Goal: Information Seeking & Learning: Learn about a topic

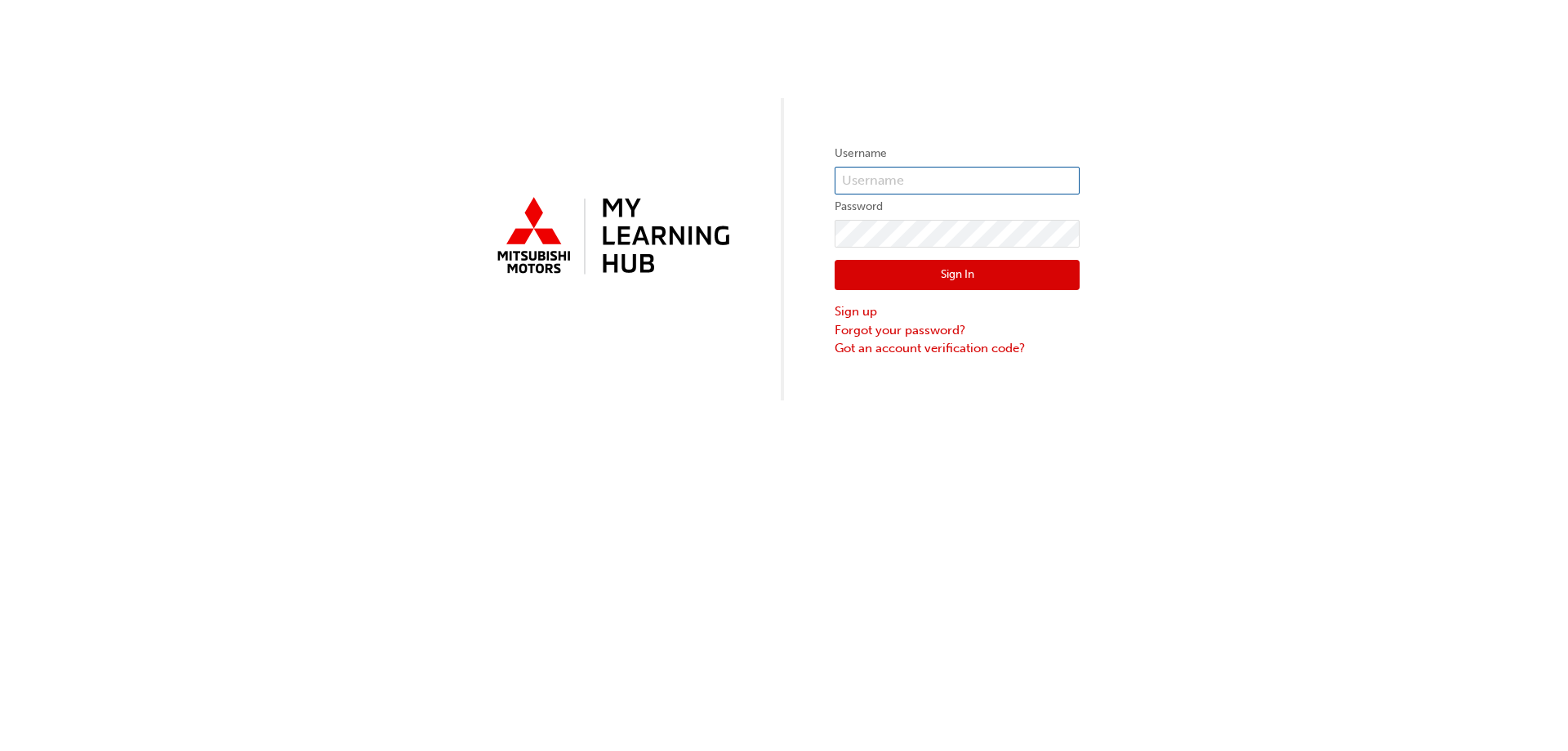
type input "0005957339"
click at [988, 278] on button "Sign In" at bounding box center [957, 275] width 245 height 31
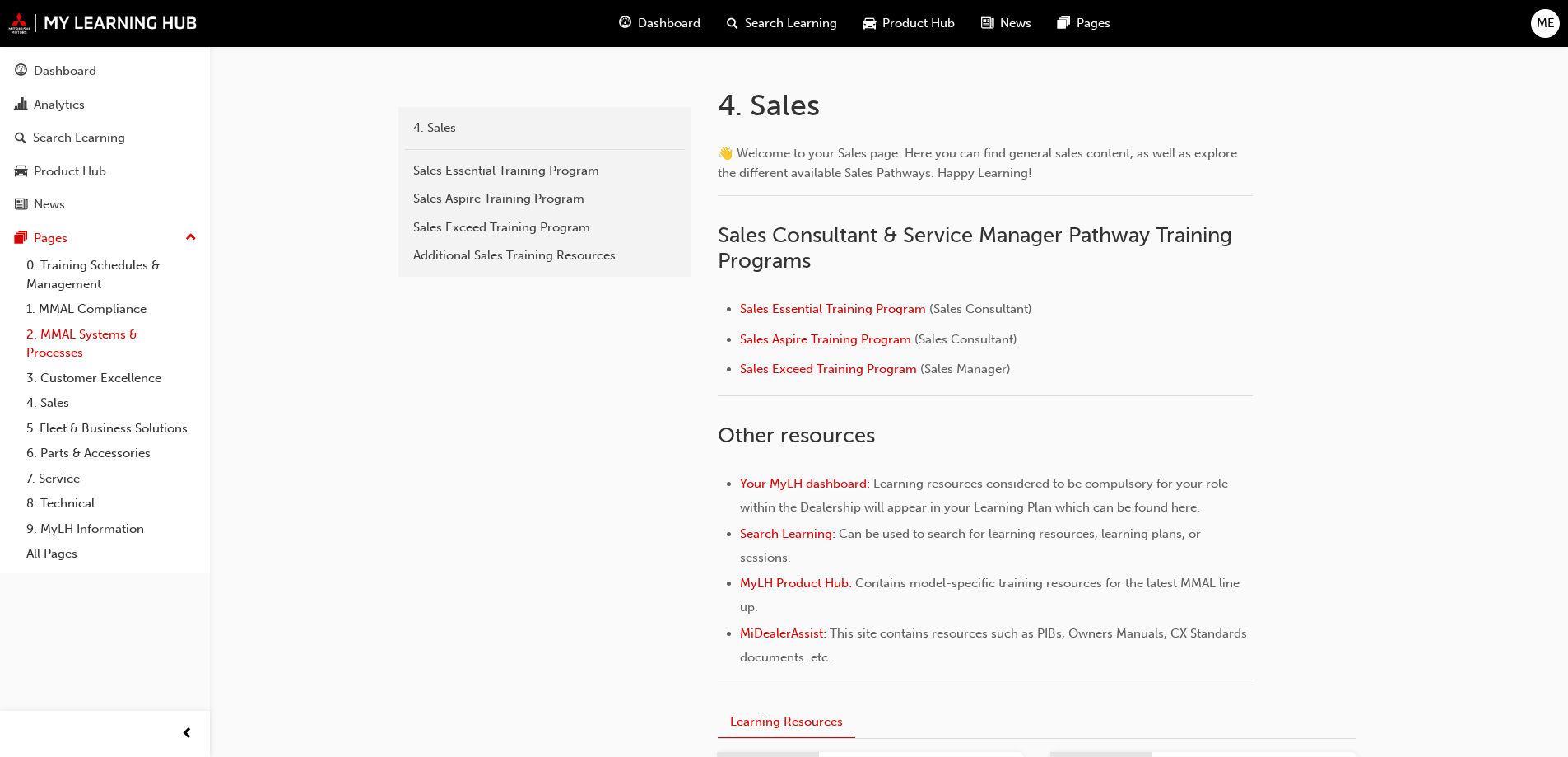
scroll to position [153, 0]
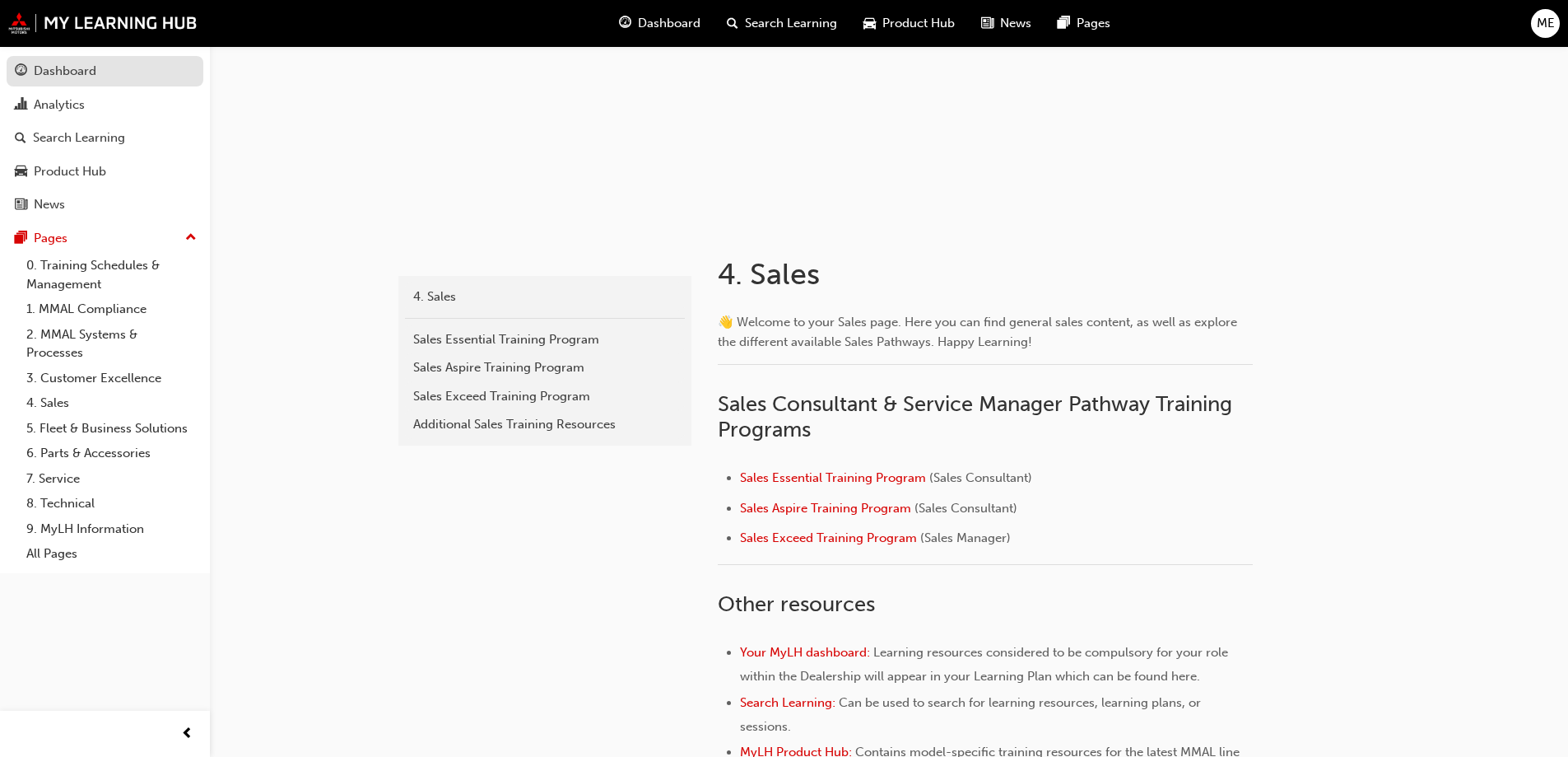
click at [75, 66] on div "Dashboard" at bounding box center [64, 71] width 63 height 19
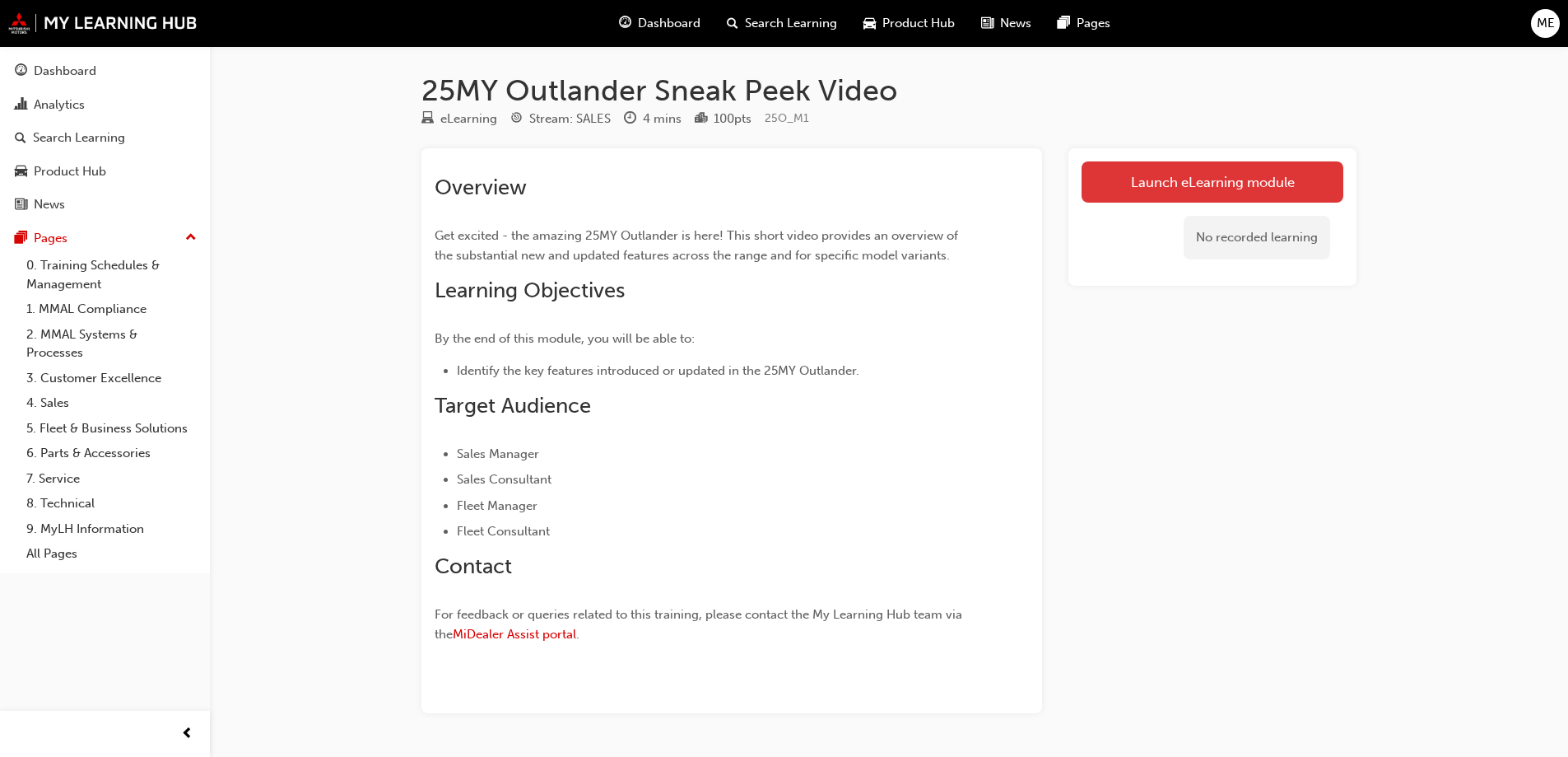
click at [1127, 186] on link "Launch eLearning module" at bounding box center [1212, 182] width 261 height 41
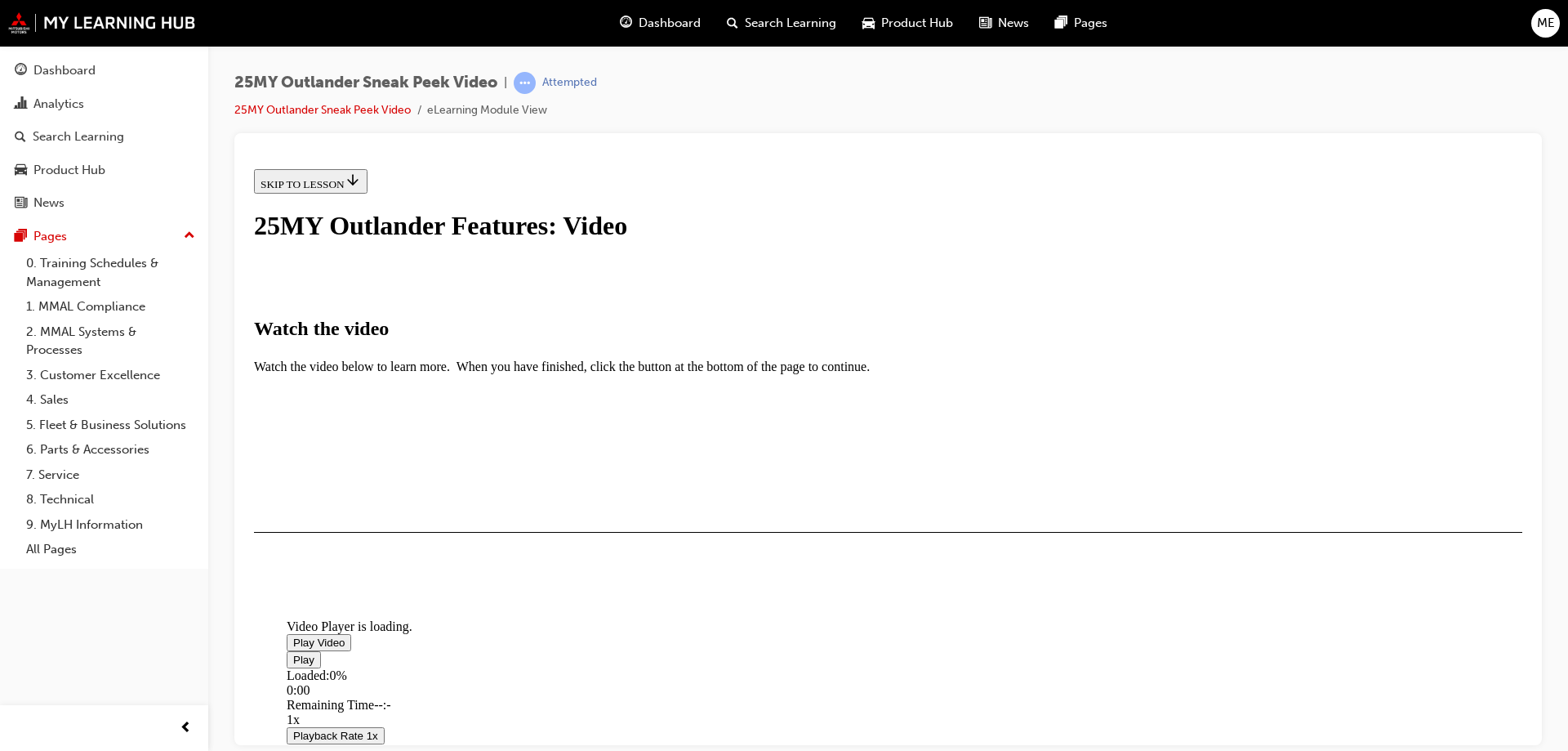
click at [293, 635] on span "Video player" at bounding box center [293, 641] width 0 height 12
click at [531, 520] on video "Video player" at bounding box center [409, 539] width 245 height 122
click at [413, 586] on div "I HAVE WATCHED THIS VIDEO" at bounding box center [337, 578] width 153 height 13
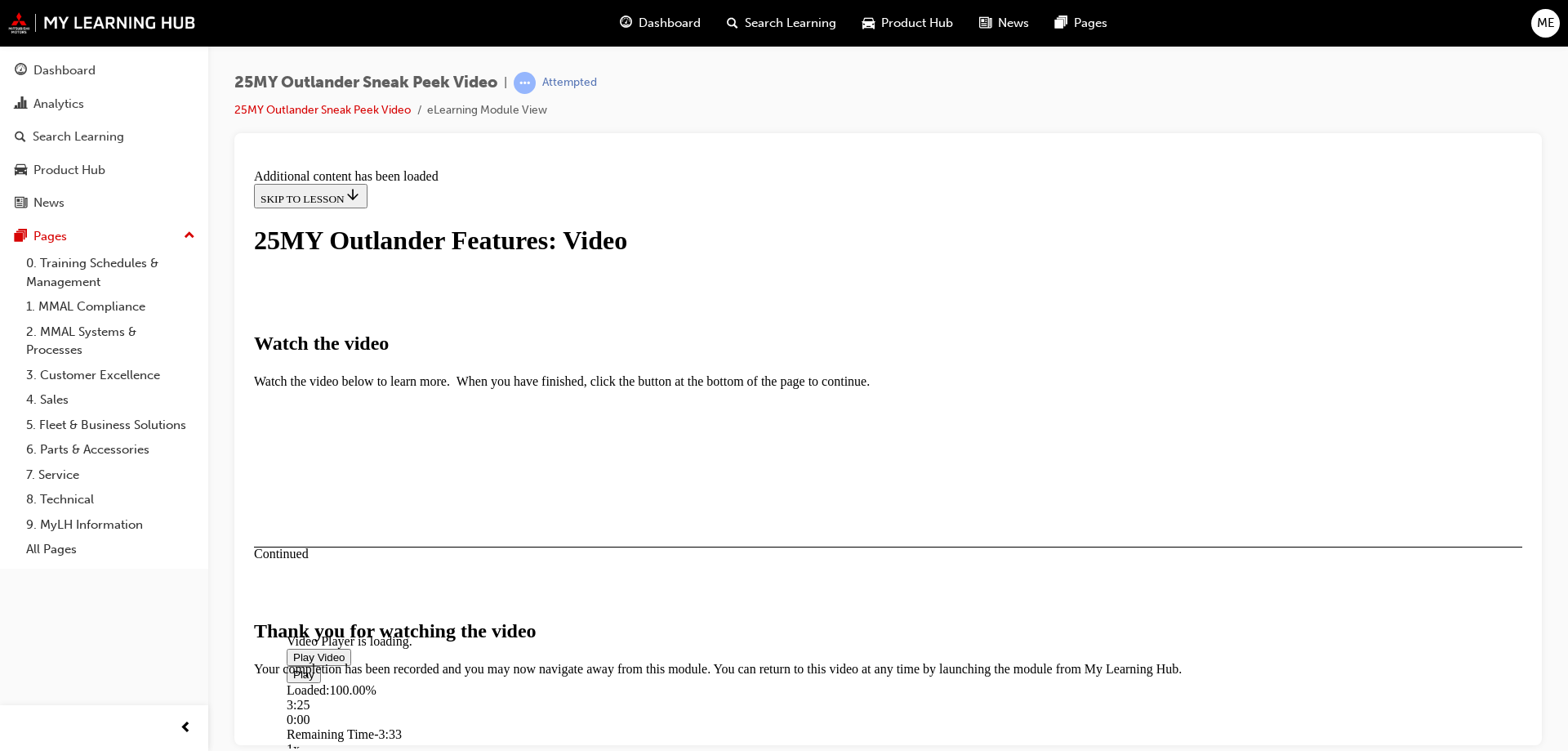
scroll to position [512, 0]
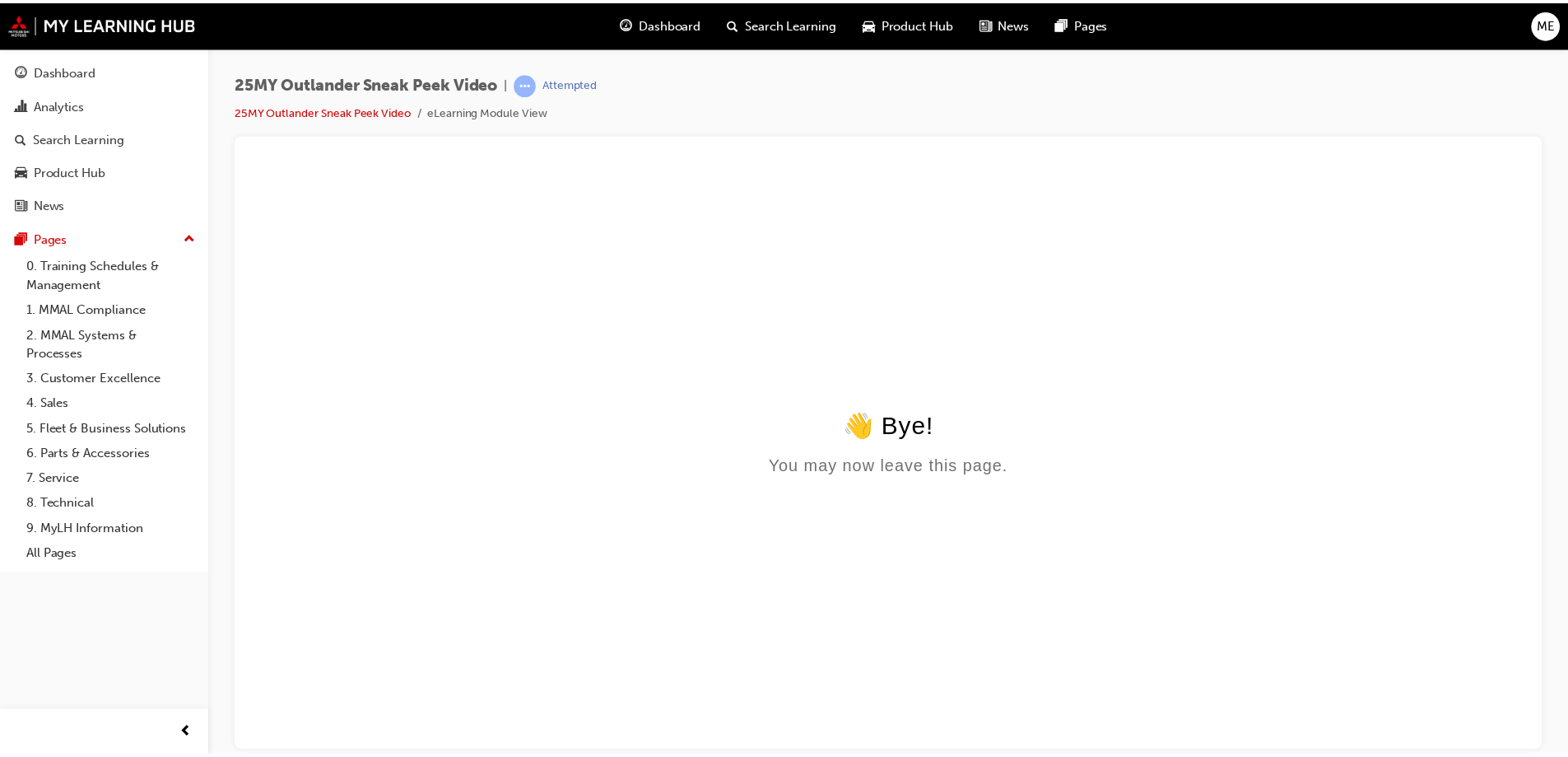
scroll to position [0, 0]
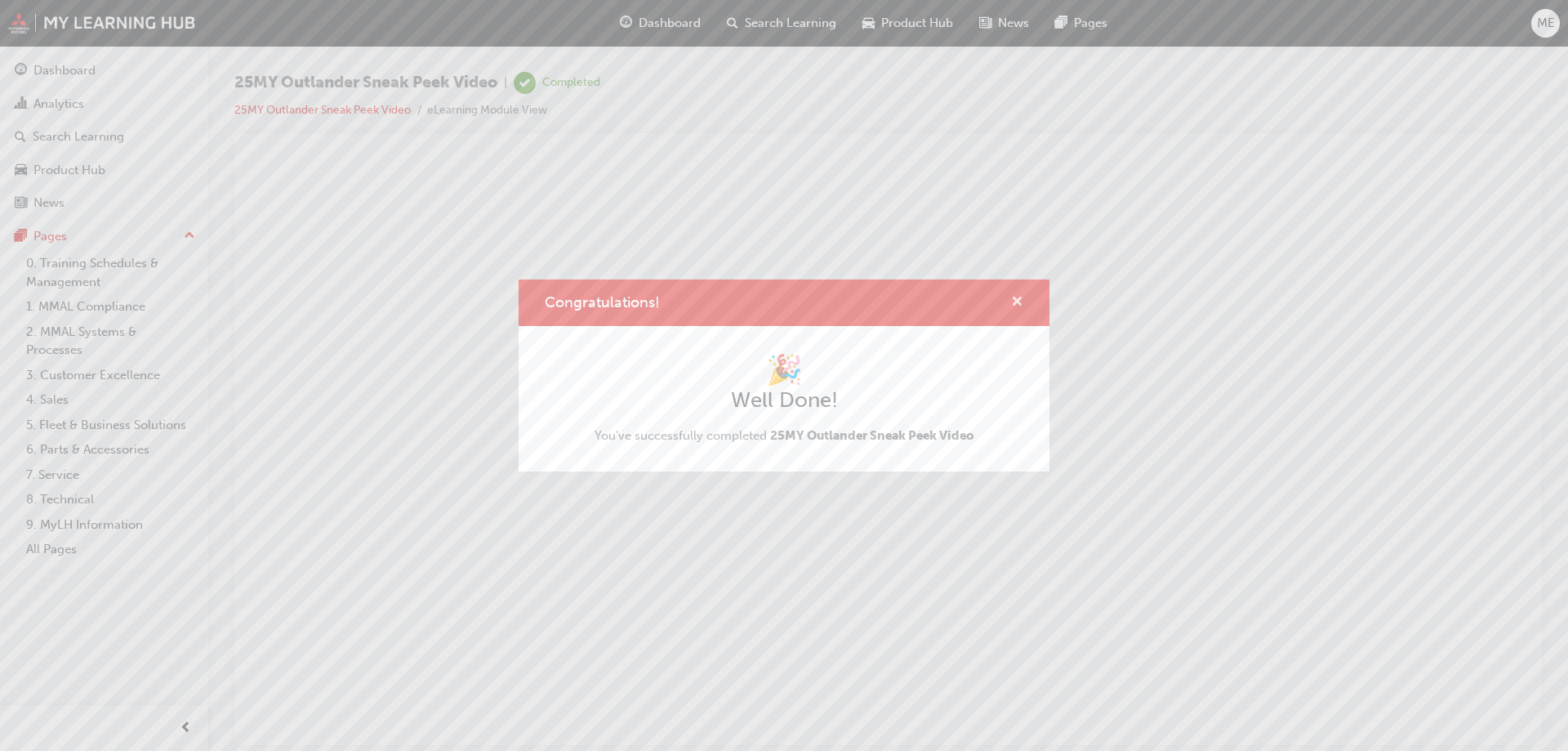
click at [1017, 299] on span "cross-icon" at bounding box center [1017, 303] width 12 height 14
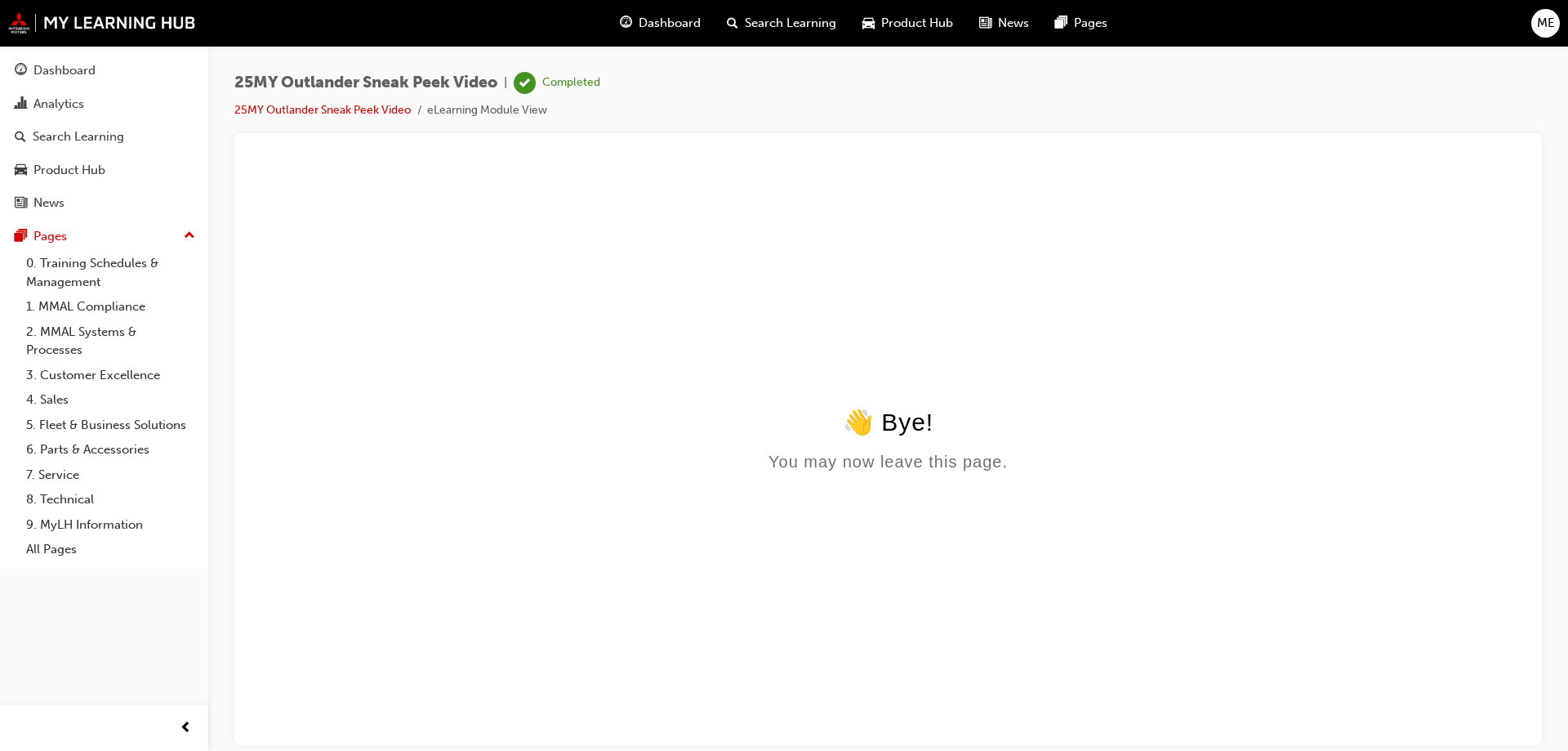
click at [522, 111] on li "eLearning Module View" at bounding box center [486, 111] width 120 height 19
click at [43, 67] on div "Dashboard" at bounding box center [64, 71] width 62 height 19
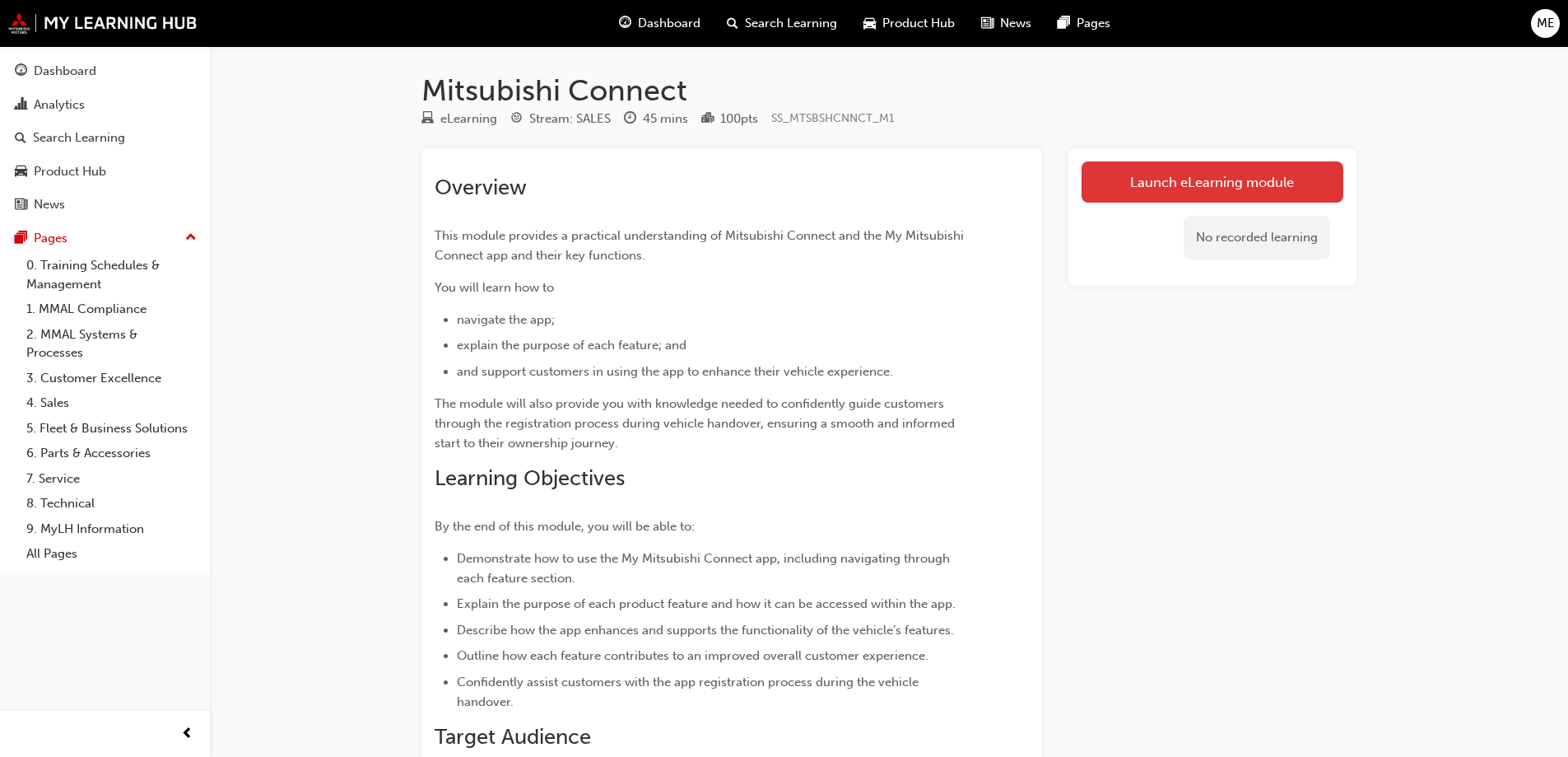
click at [1220, 196] on link "Launch eLearning module" at bounding box center [1212, 182] width 261 height 41
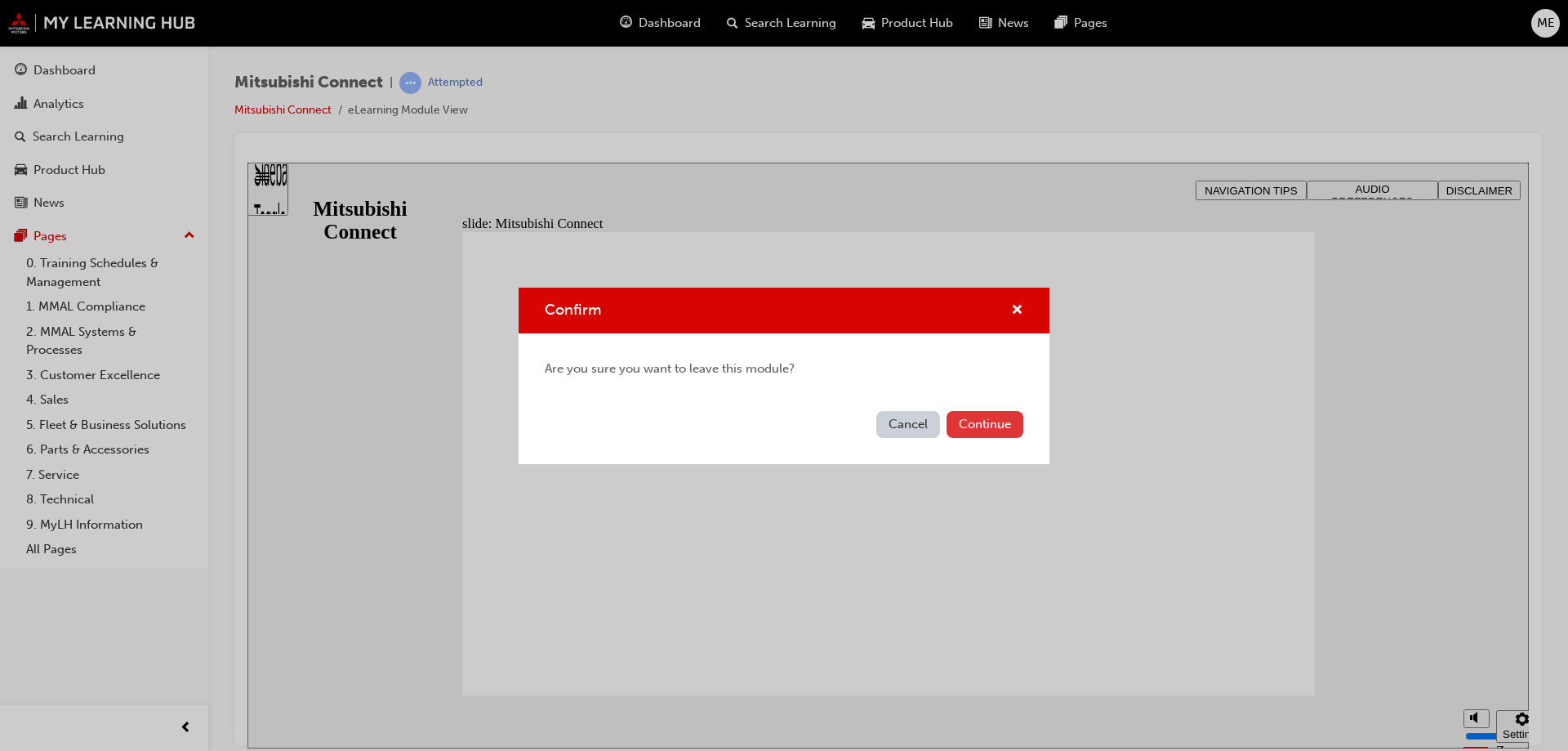
click at [1008, 422] on button "Continue" at bounding box center [985, 424] width 77 height 27
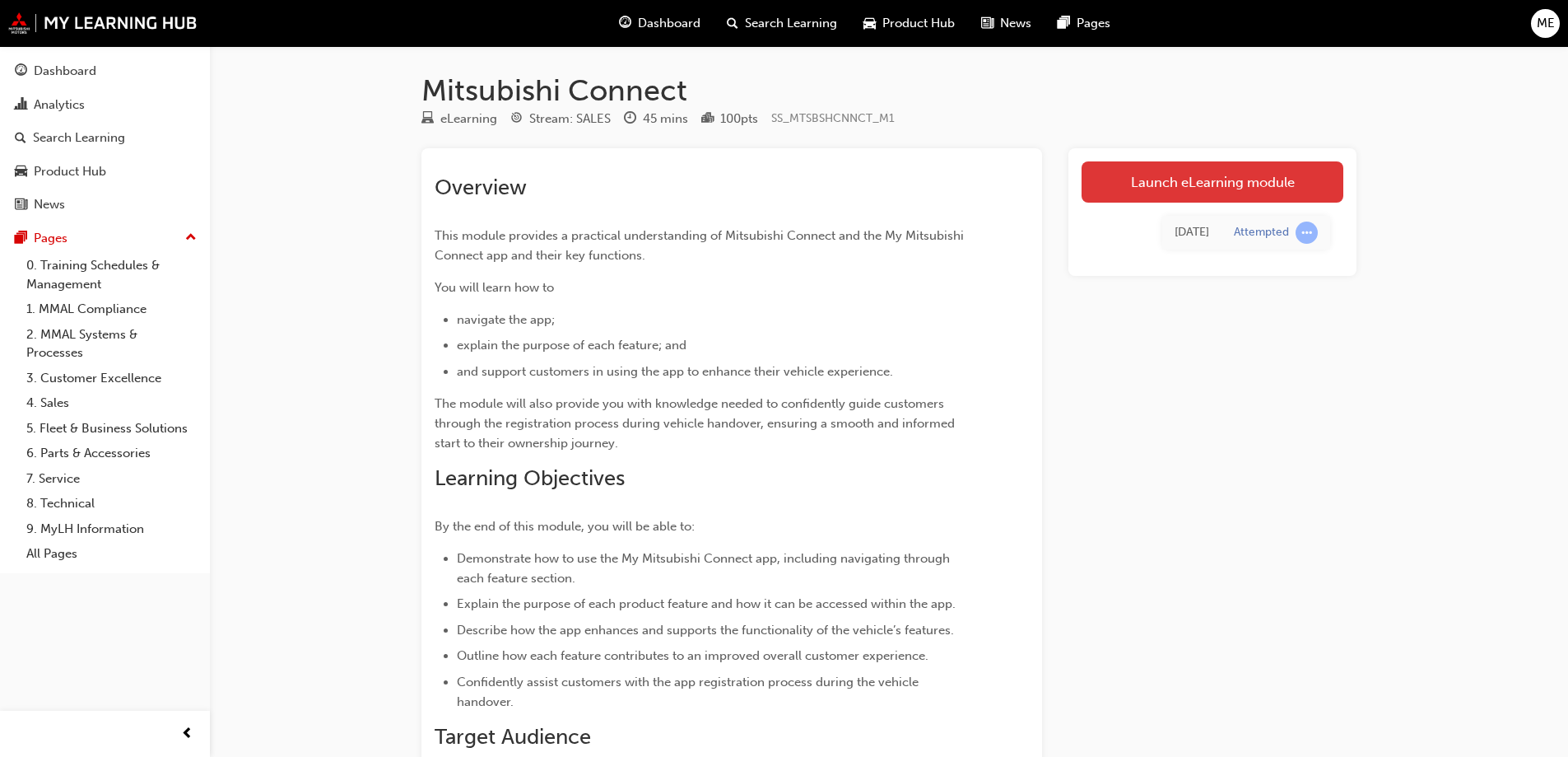
click at [1193, 194] on link "Launch eLearning module" at bounding box center [1212, 182] width 261 height 41
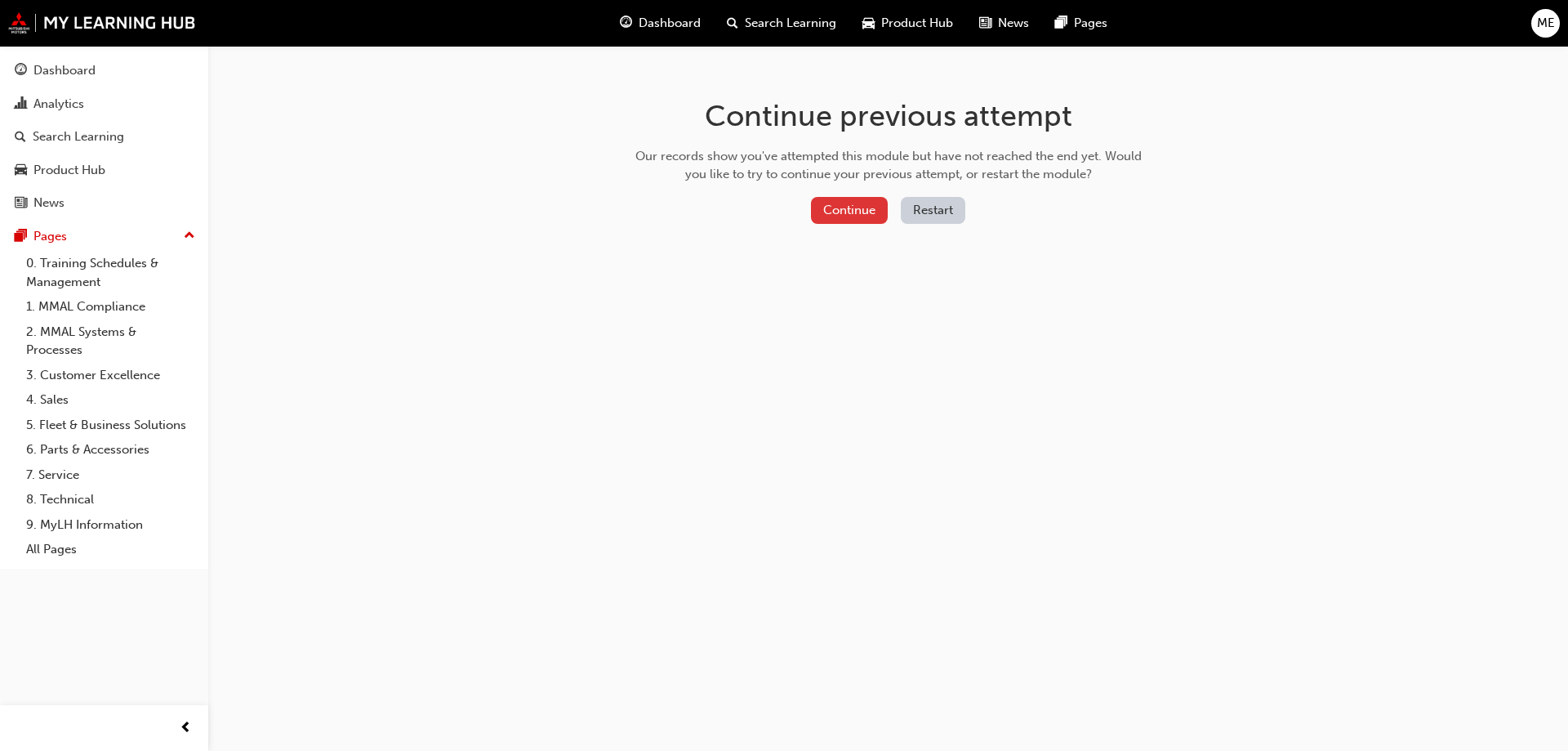
click at [849, 208] on button "Continue" at bounding box center [849, 210] width 77 height 27
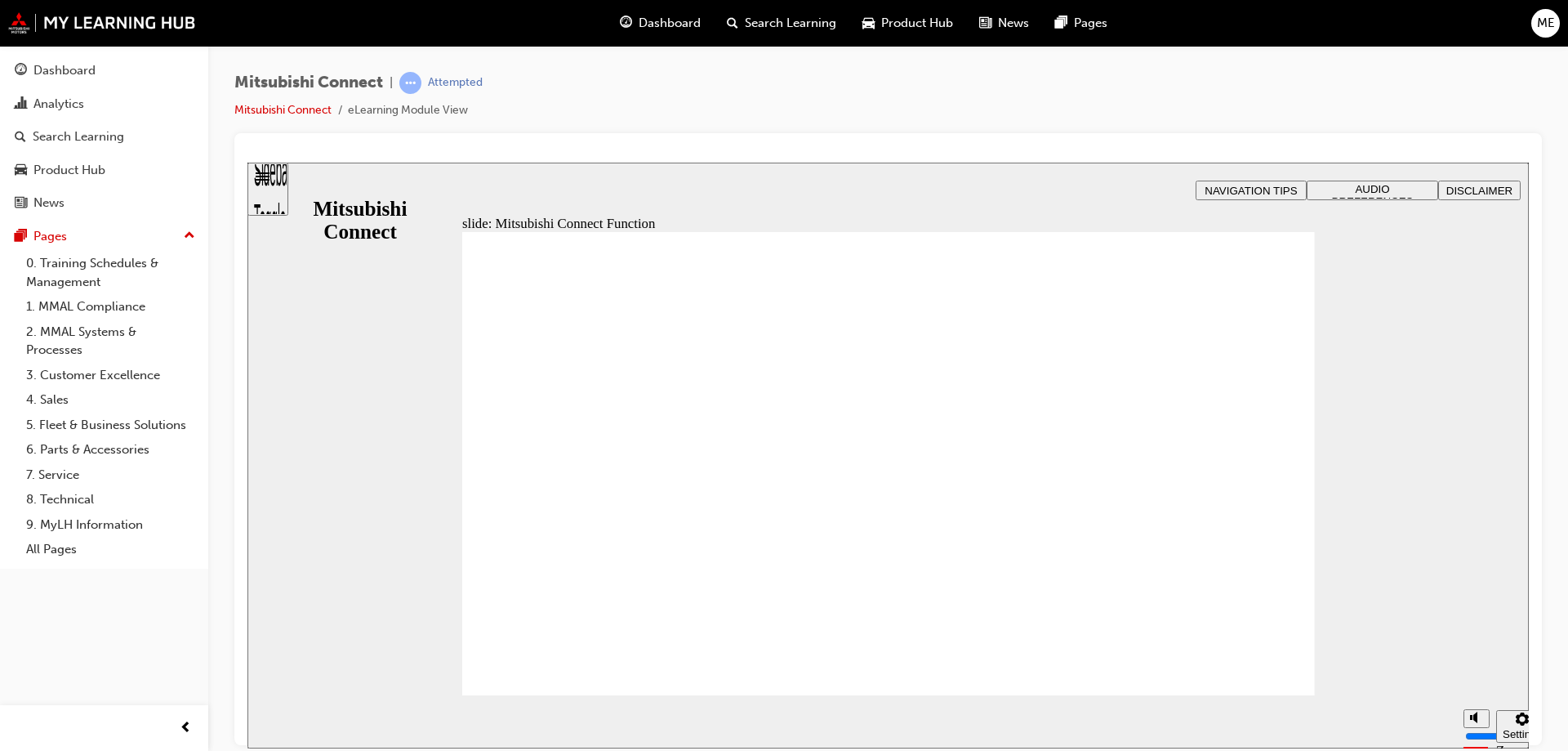
drag, startPoint x: 1111, startPoint y: 344, endPoint x: 1101, endPoint y: 345, distance: 10.0
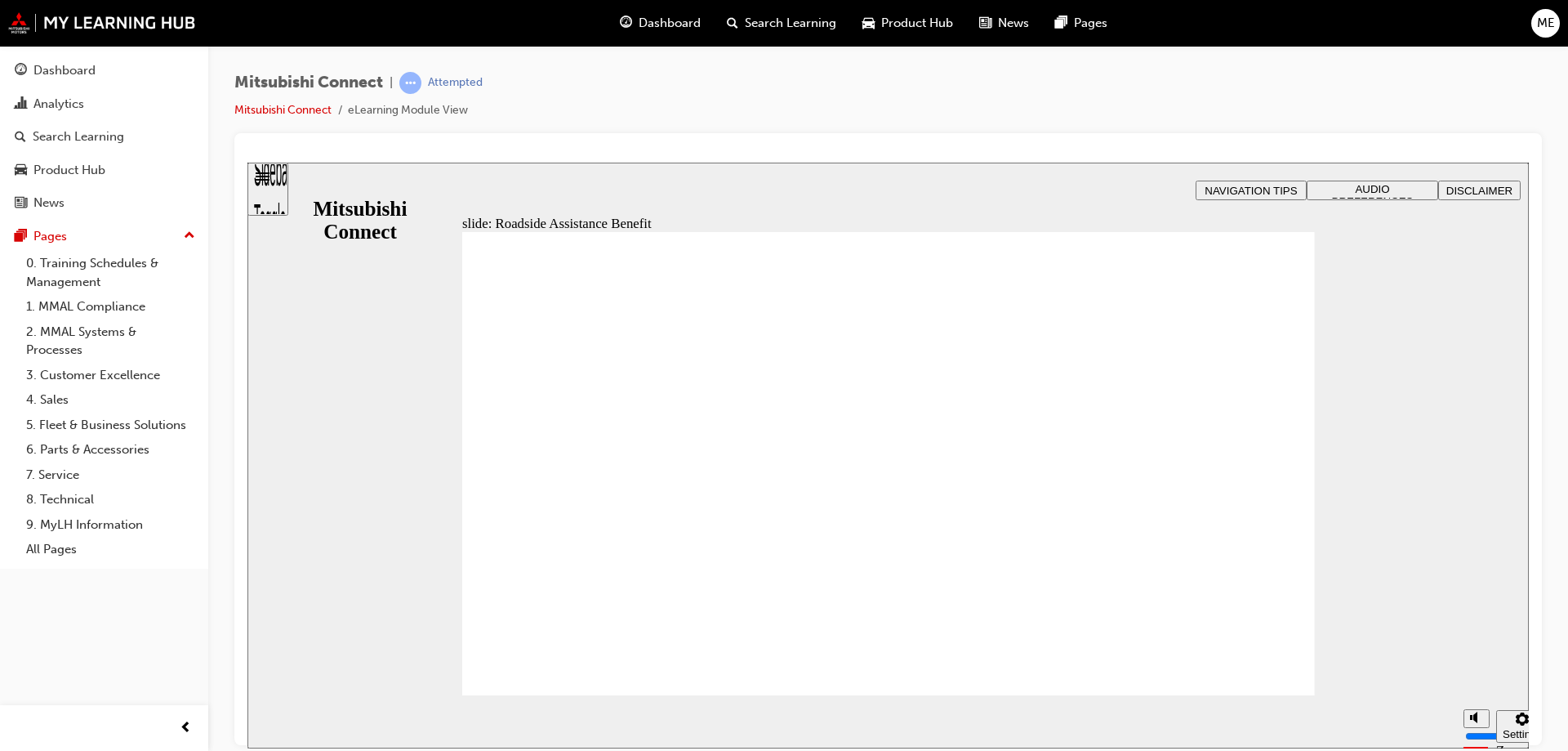
checkbox input "true"
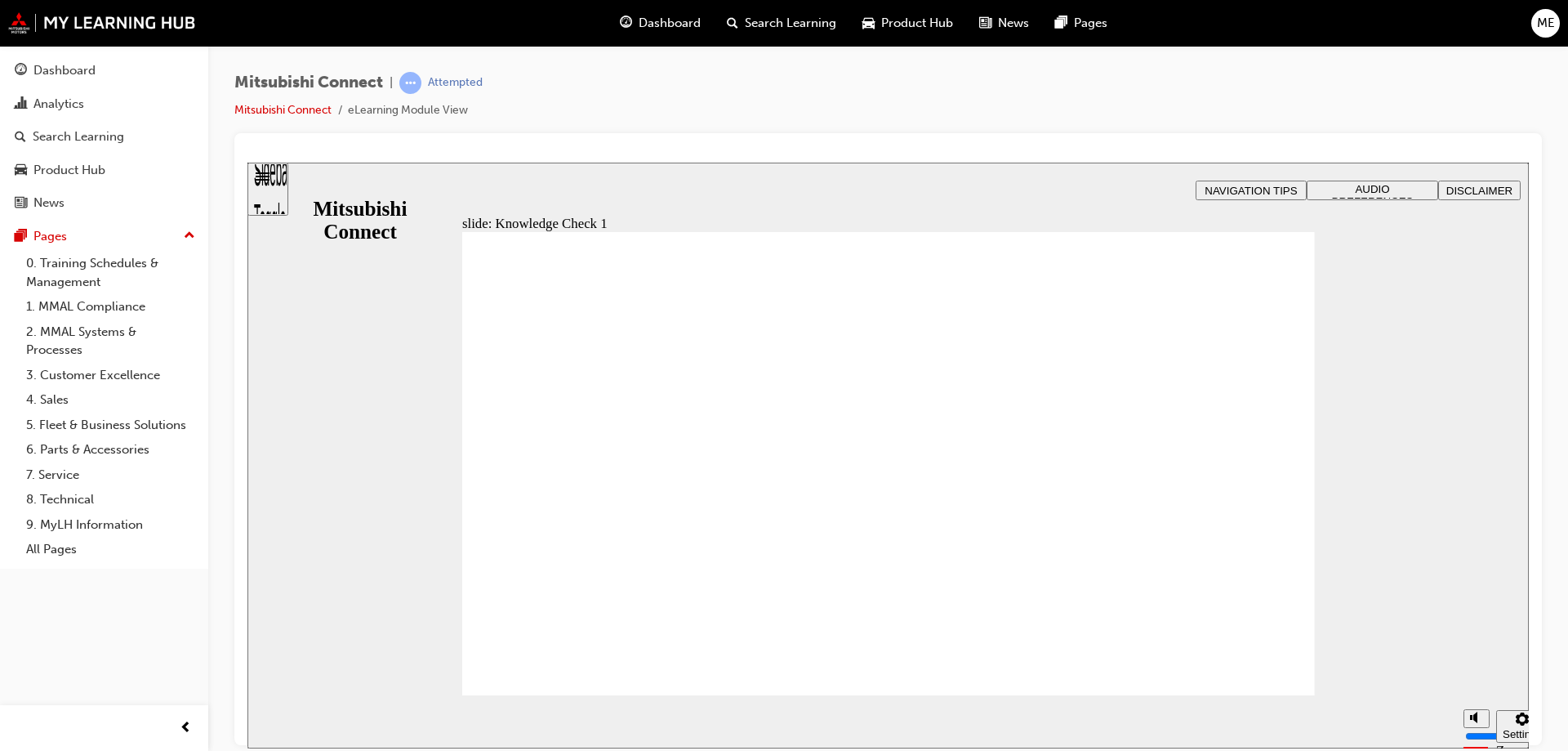
checkbox input "false"
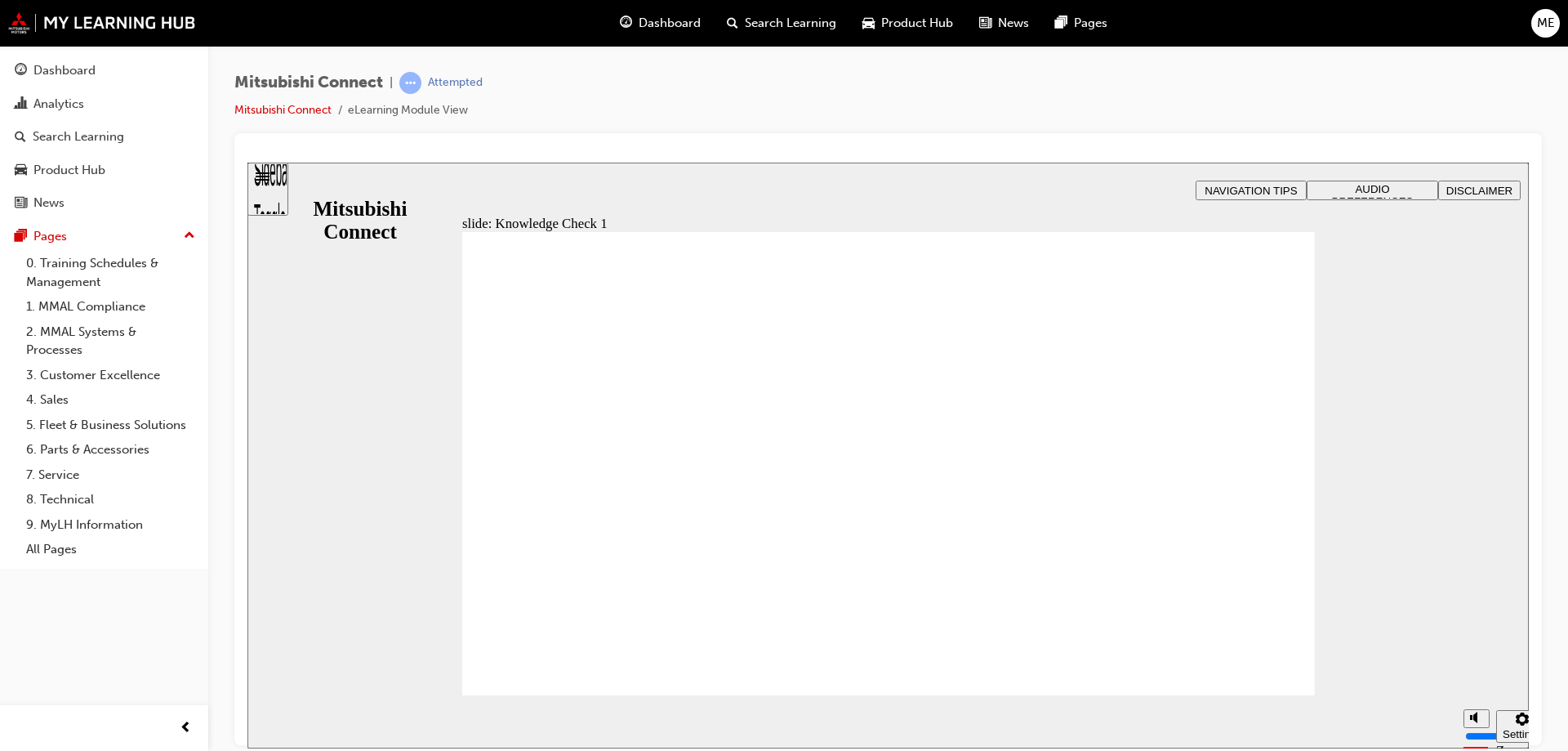
checkbox input "true"
drag, startPoint x: 1219, startPoint y: 660, endPoint x: 491, endPoint y: 623, distance: 728.9
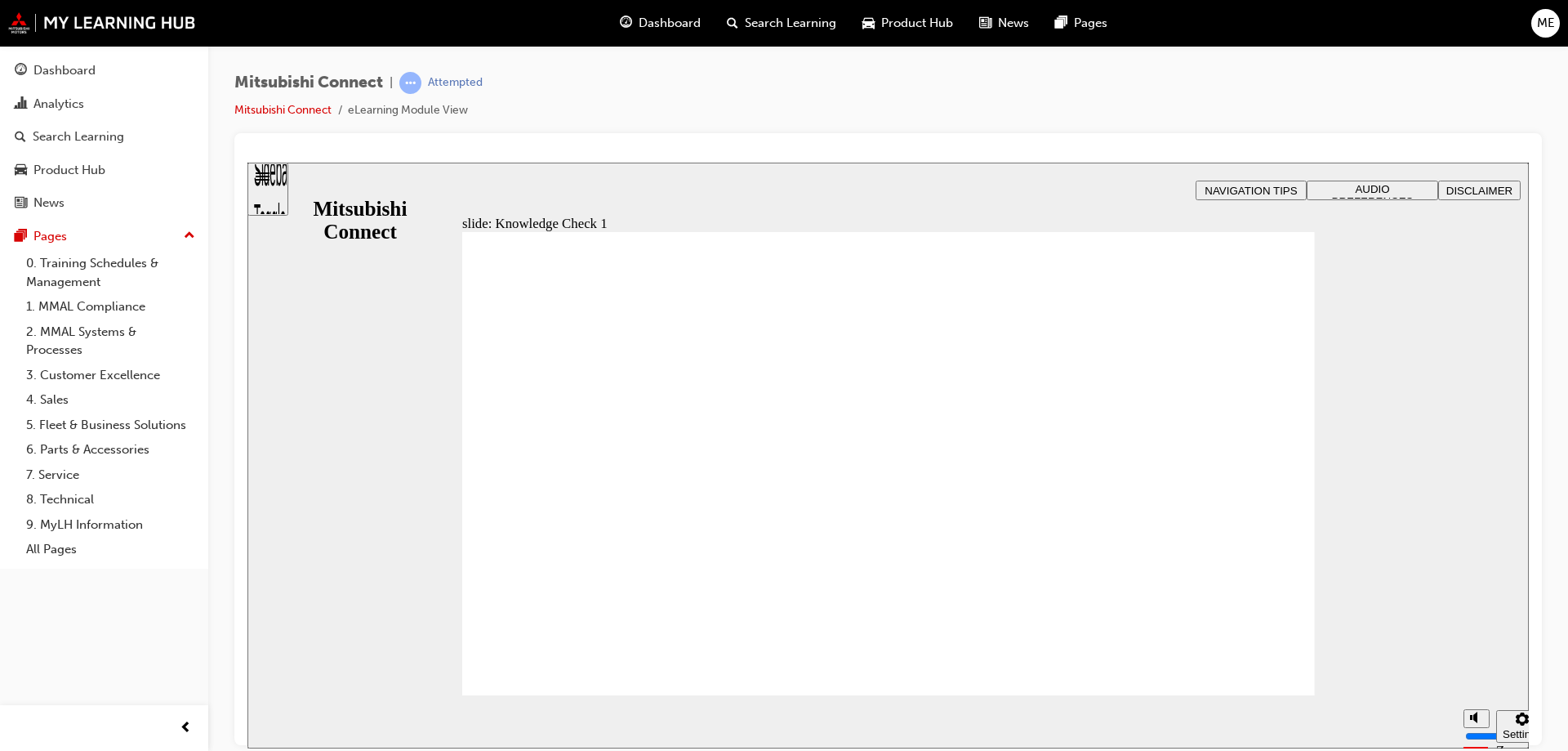
checkbox input "false"
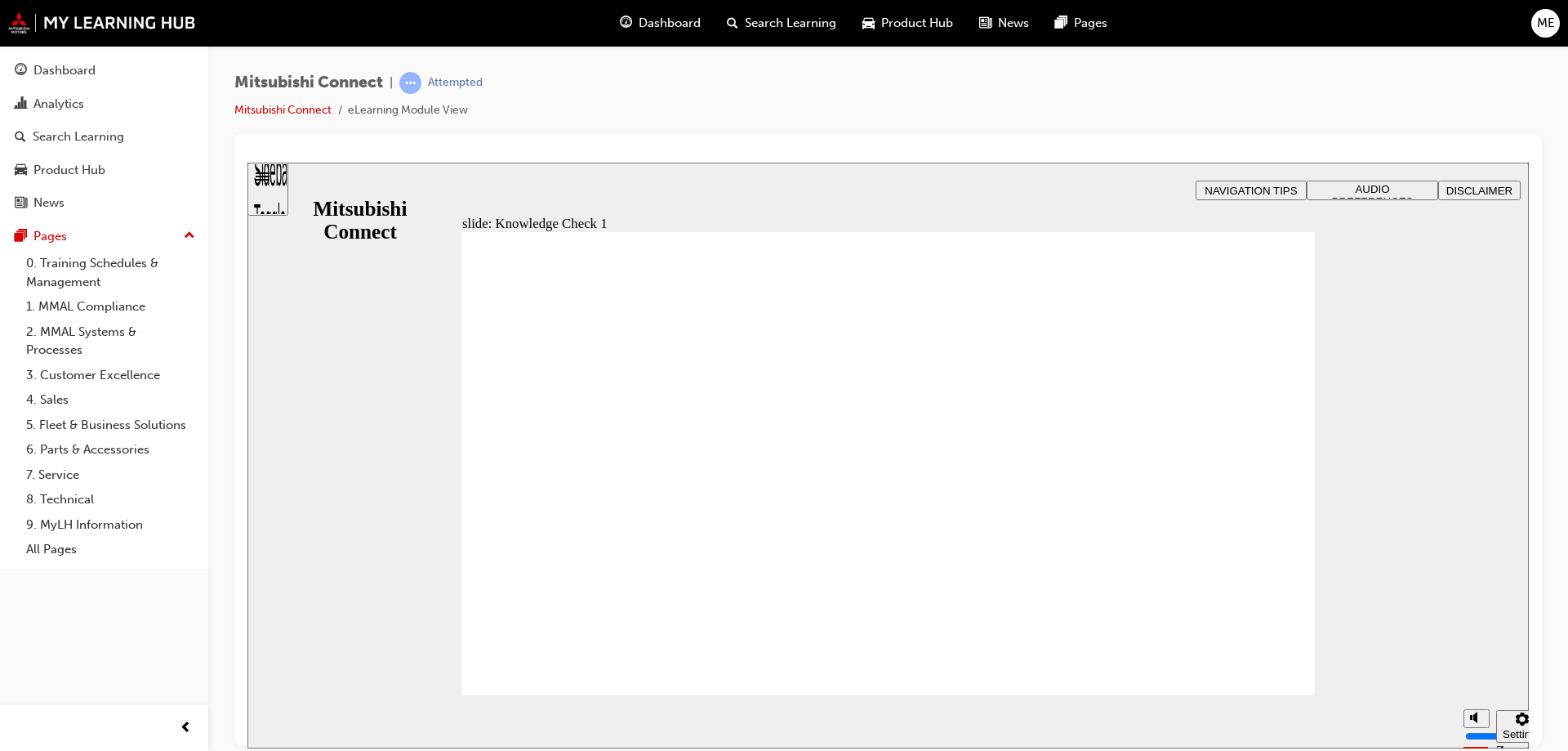
checkbox input "false"
checkbox input "true"
drag, startPoint x: 497, startPoint y: 465, endPoint x: 503, endPoint y: 486, distance: 21.8
checkbox input "true"
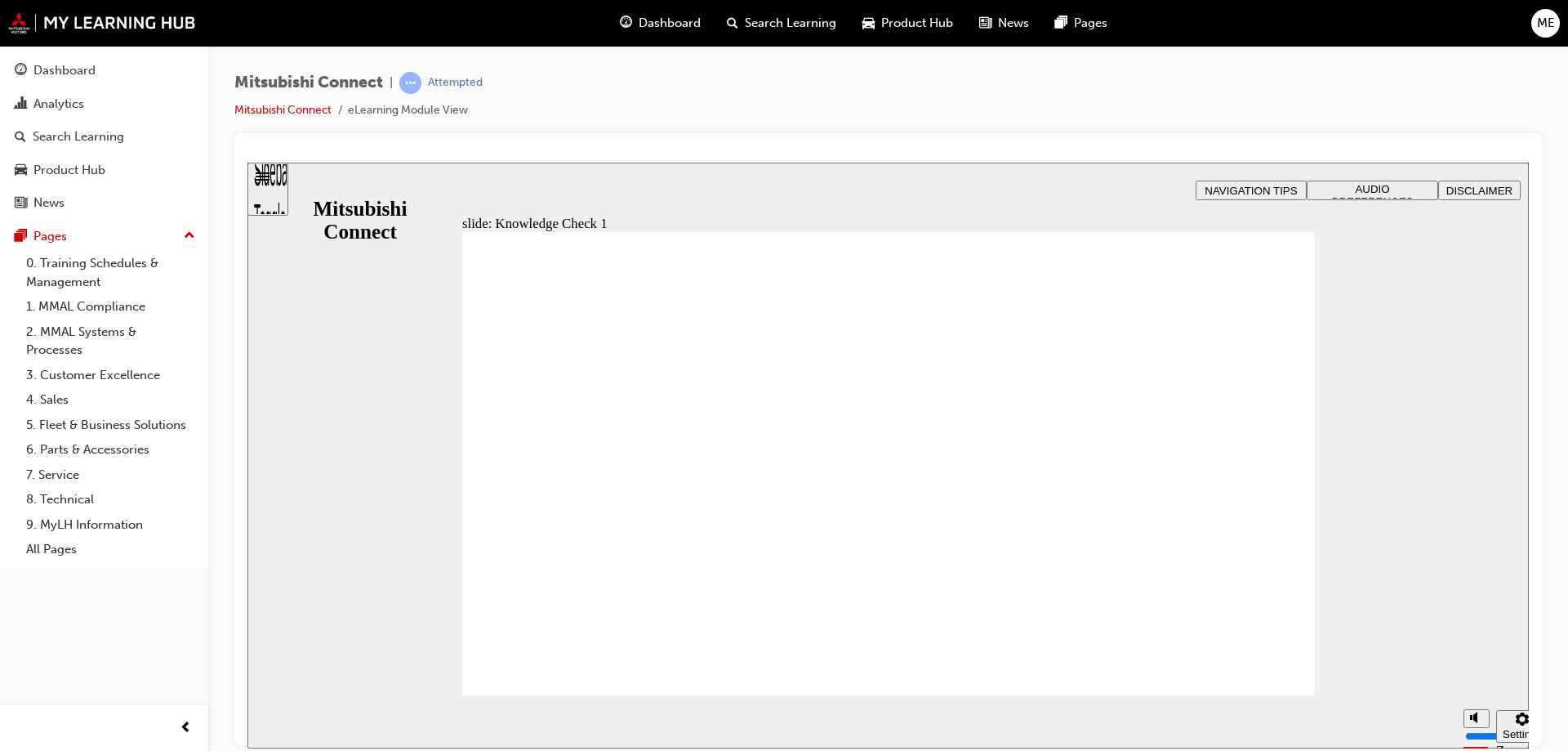
checkbox input "true"
drag, startPoint x: 660, startPoint y: 667, endPoint x: 643, endPoint y: 645, distance: 27.8
checkbox input "false"
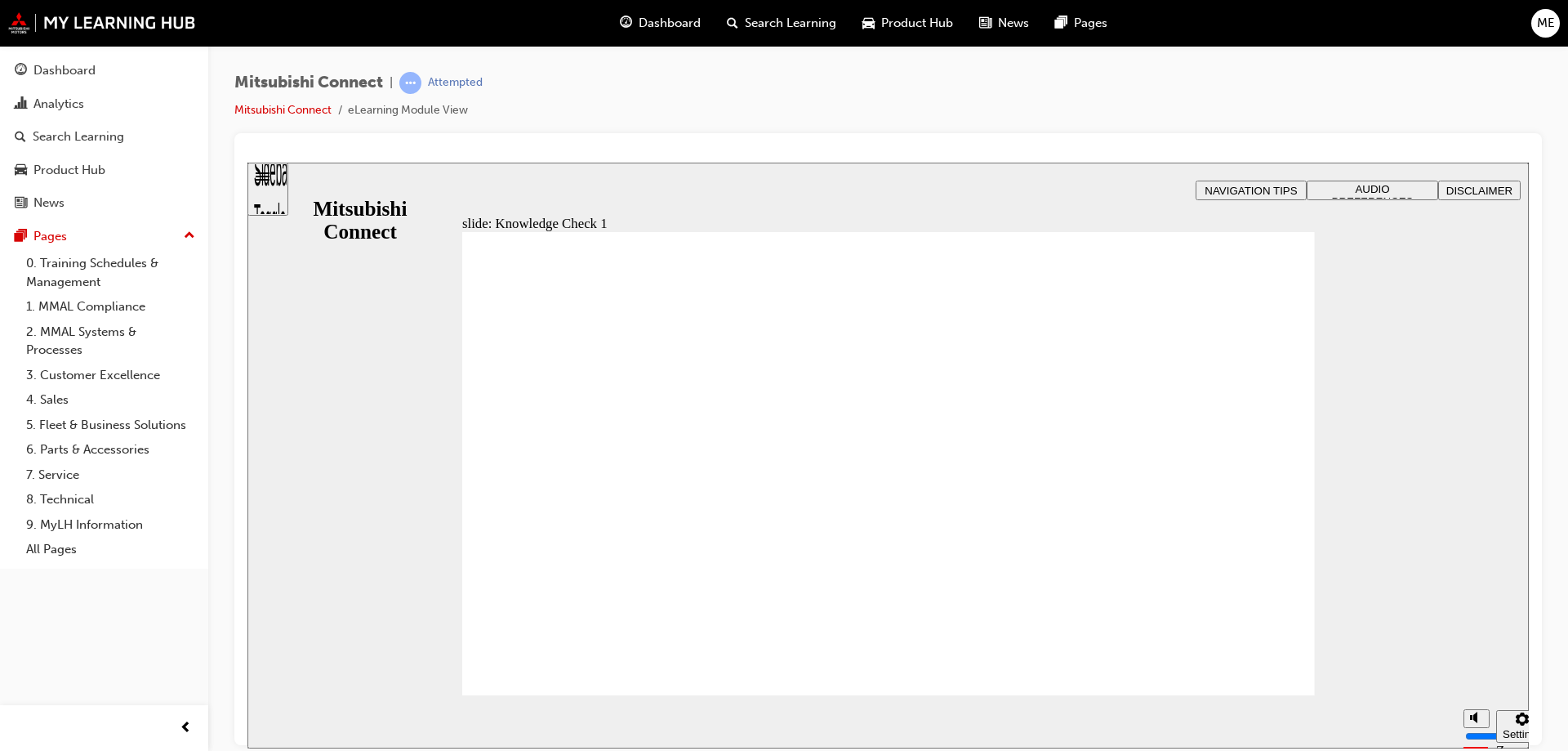
checkbox input "false"
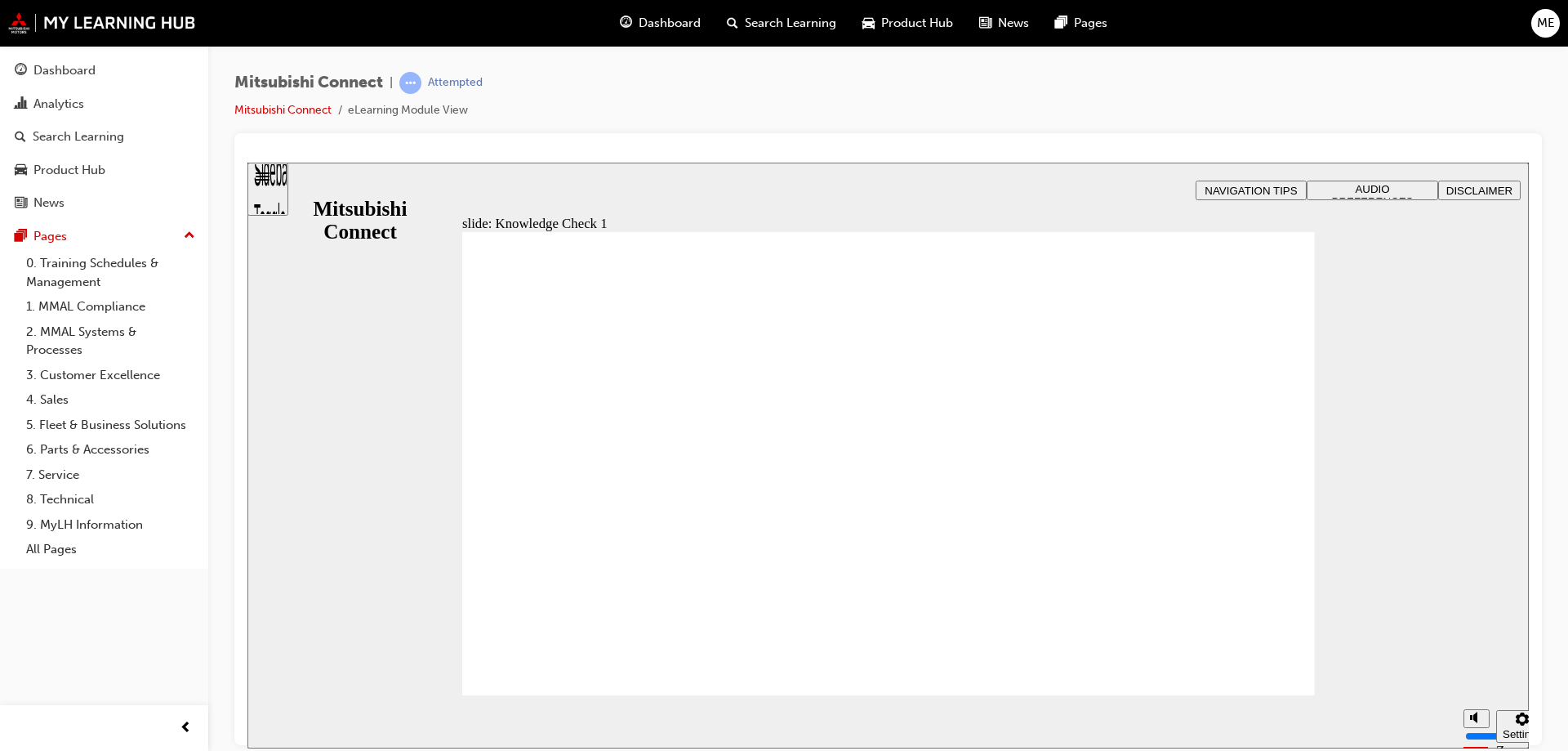
drag, startPoint x: 506, startPoint y: 456, endPoint x: 505, endPoint y: 480, distance: 24.0
checkbox input "false"
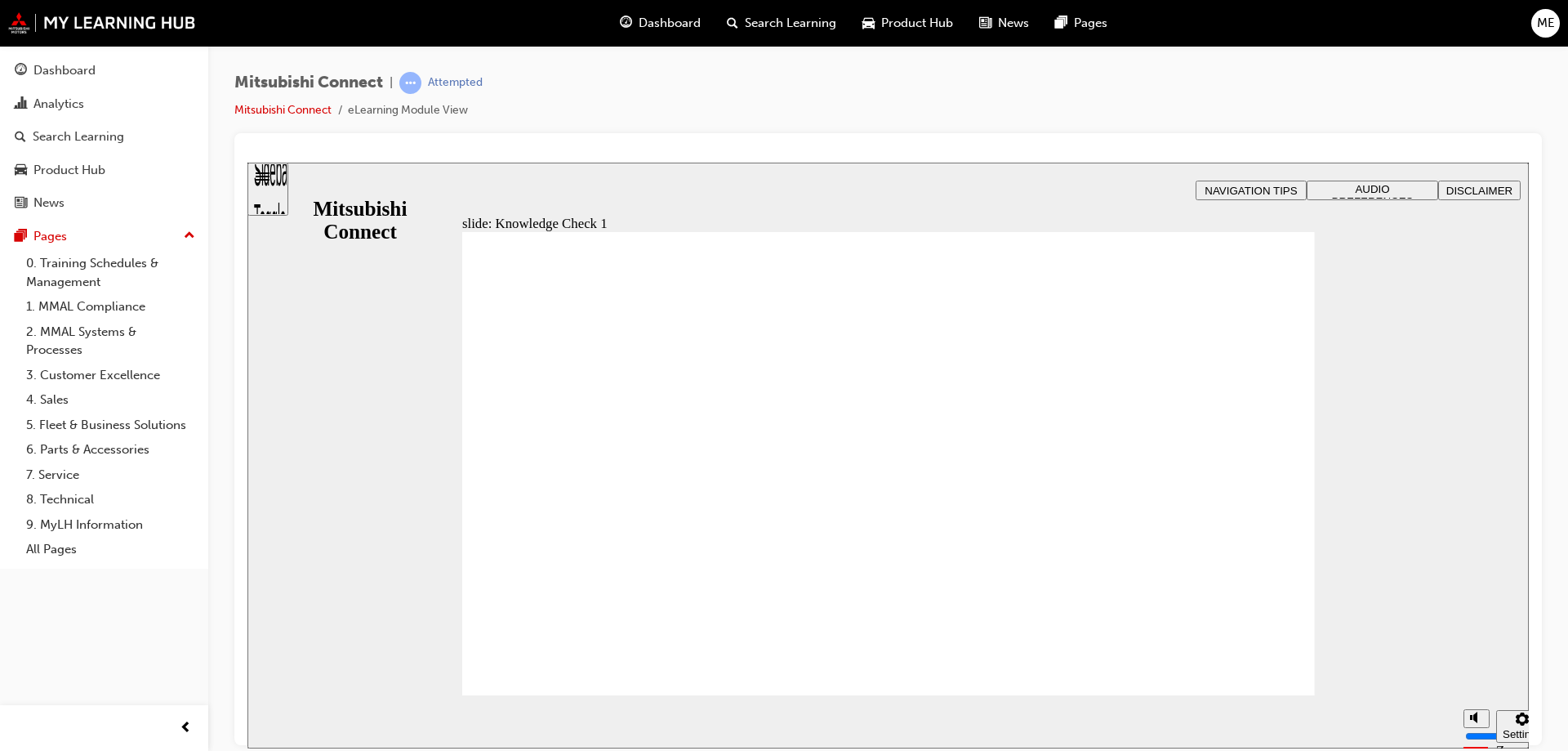
checkbox input "true"
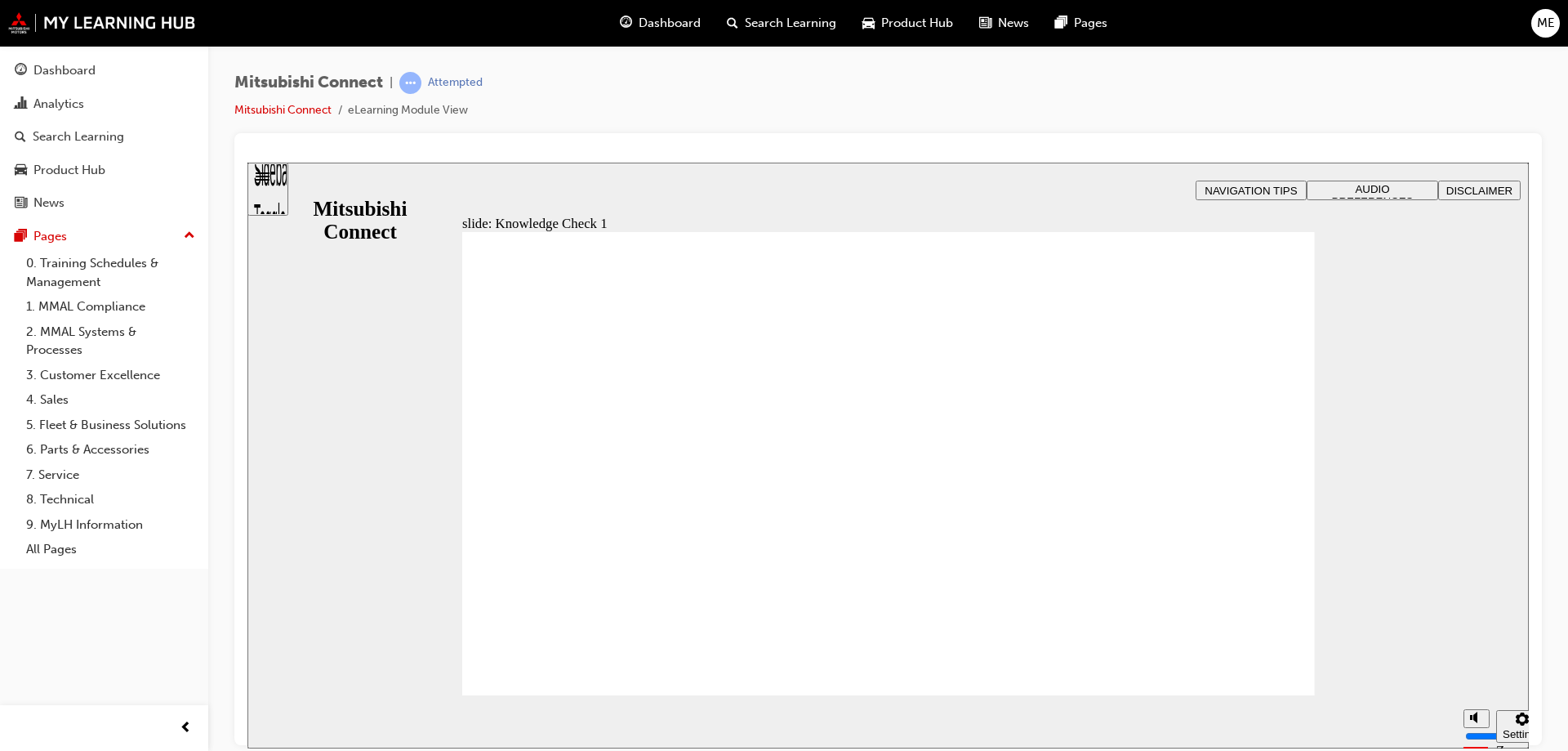
drag, startPoint x: 664, startPoint y: 667, endPoint x: 527, endPoint y: 602, distance: 151.6
checkbox input "false"
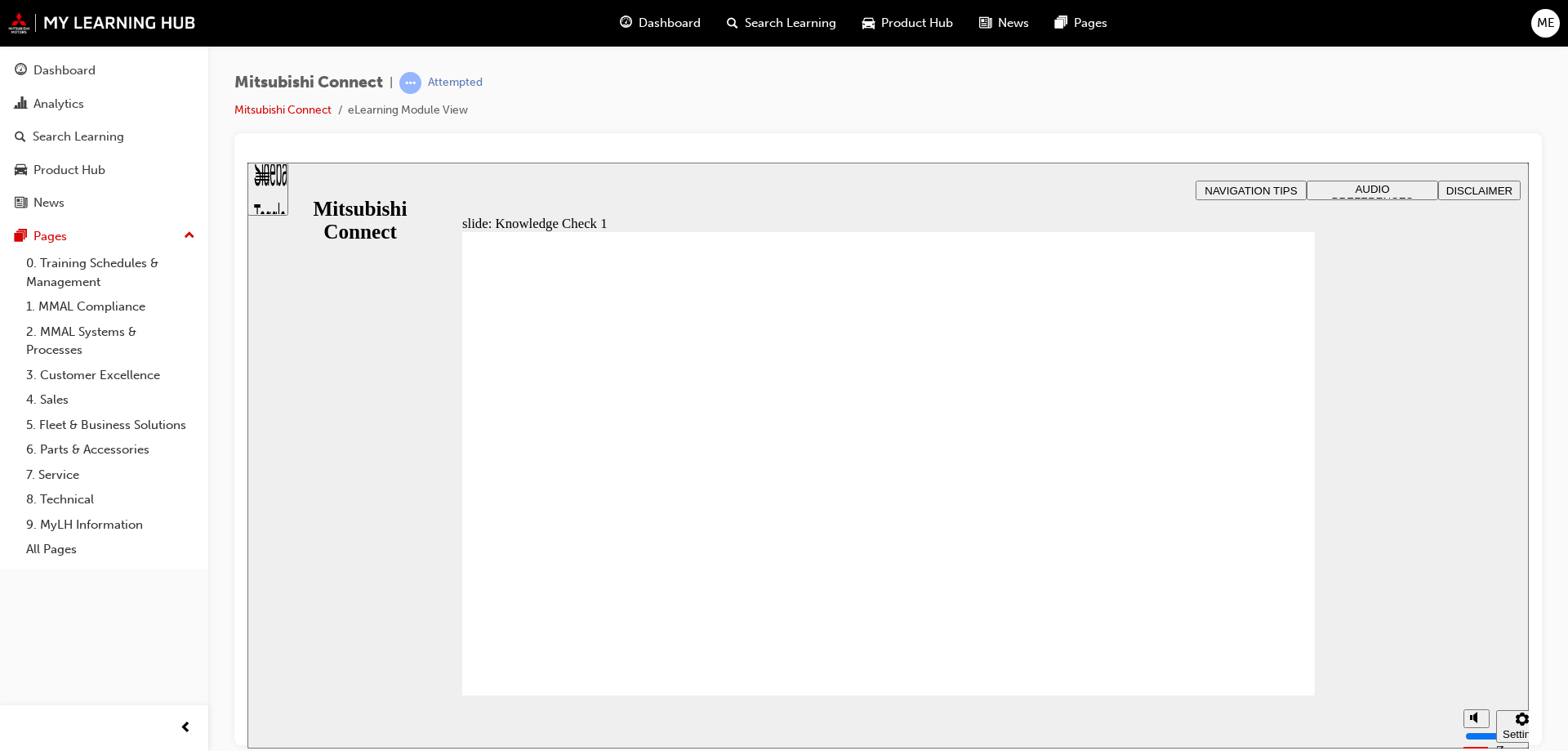
drag, startPoint x: 503, startPoint y: 582, endPoint x: 503, endPoint y: 518, distance: 64.0
checkbox input "true"
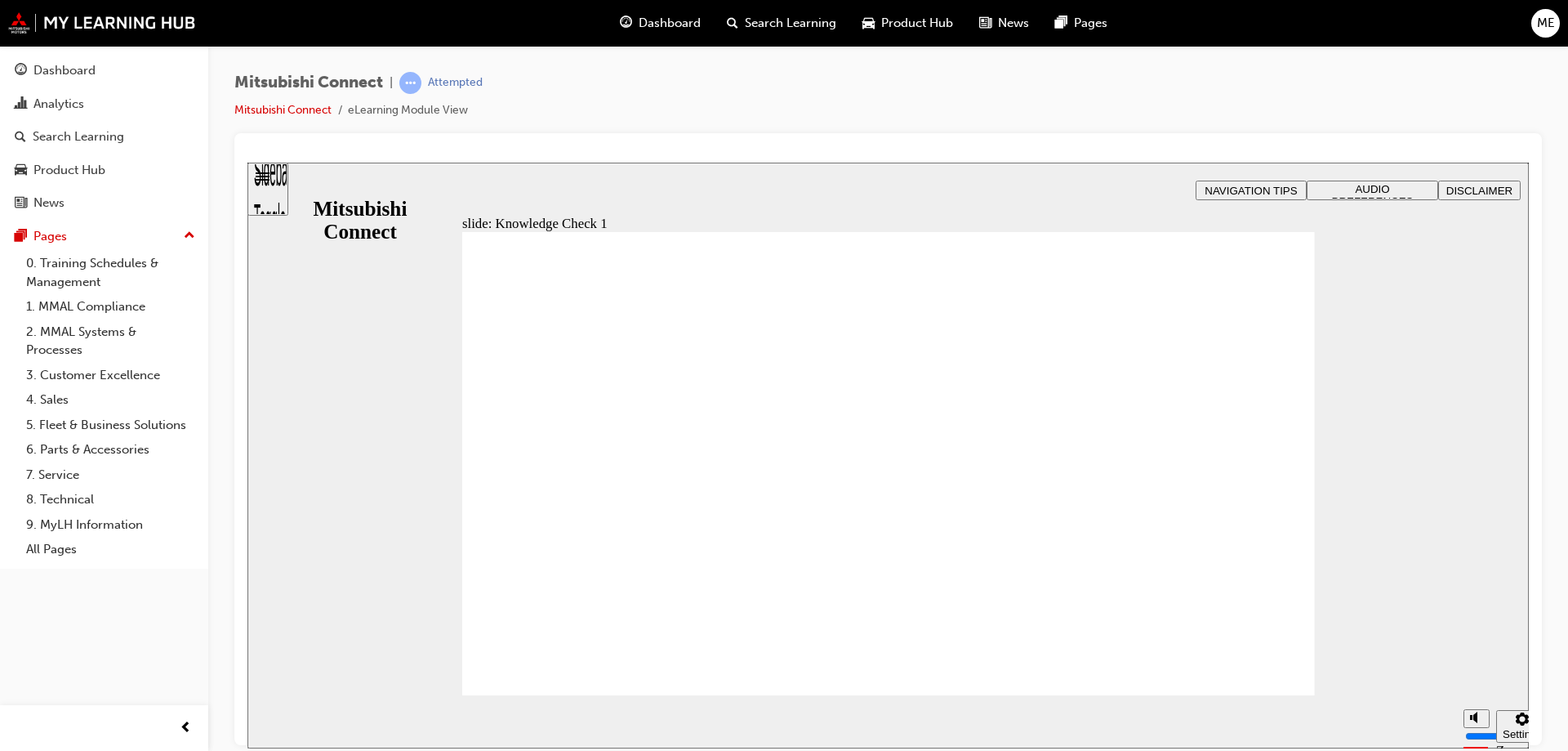
drag, startPoint x: 503, startPoint y: 527, endPoint x: 508, endPoint y: 542, distance: 15.8
checkbox input "false"
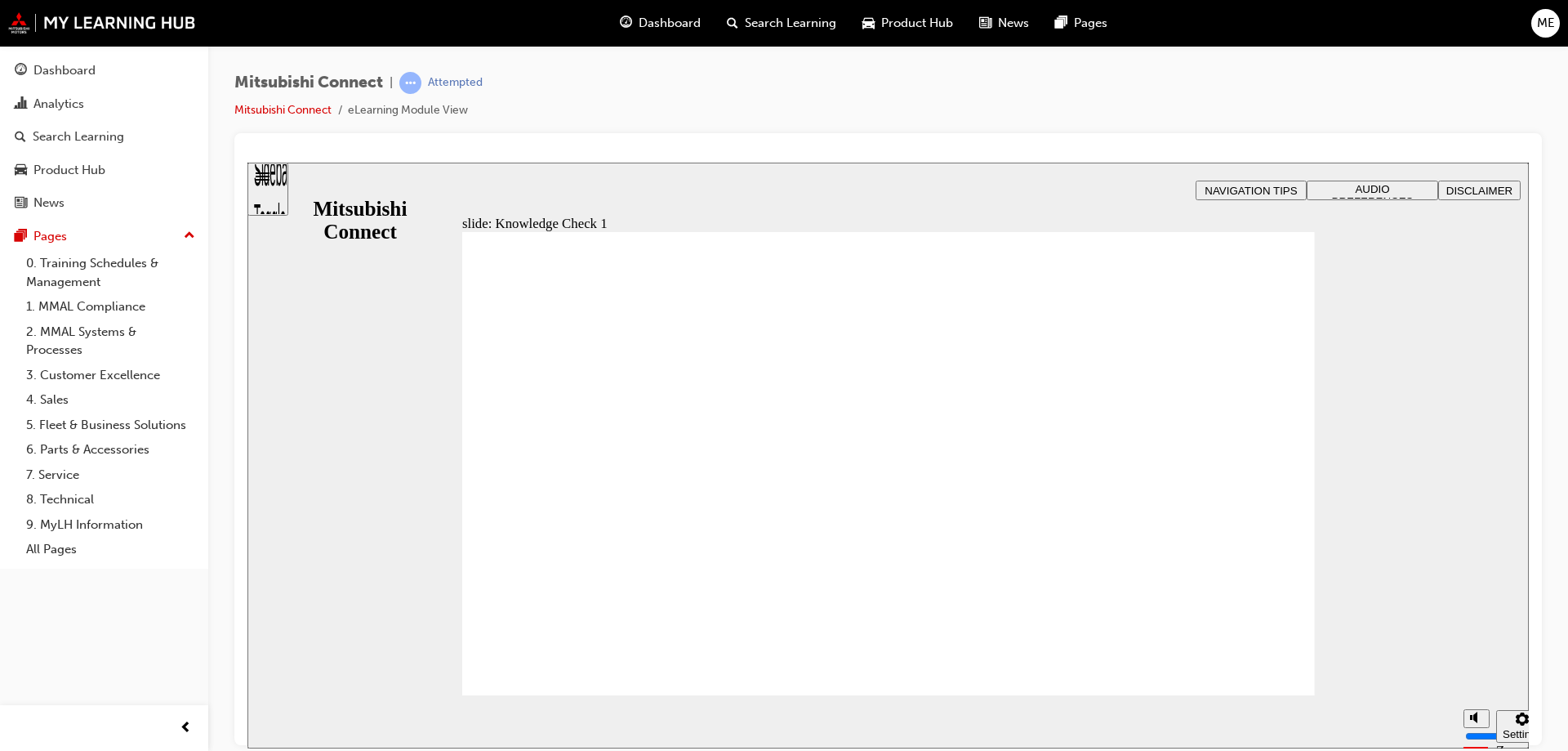
checkbox input "false"
checkbox input "true"
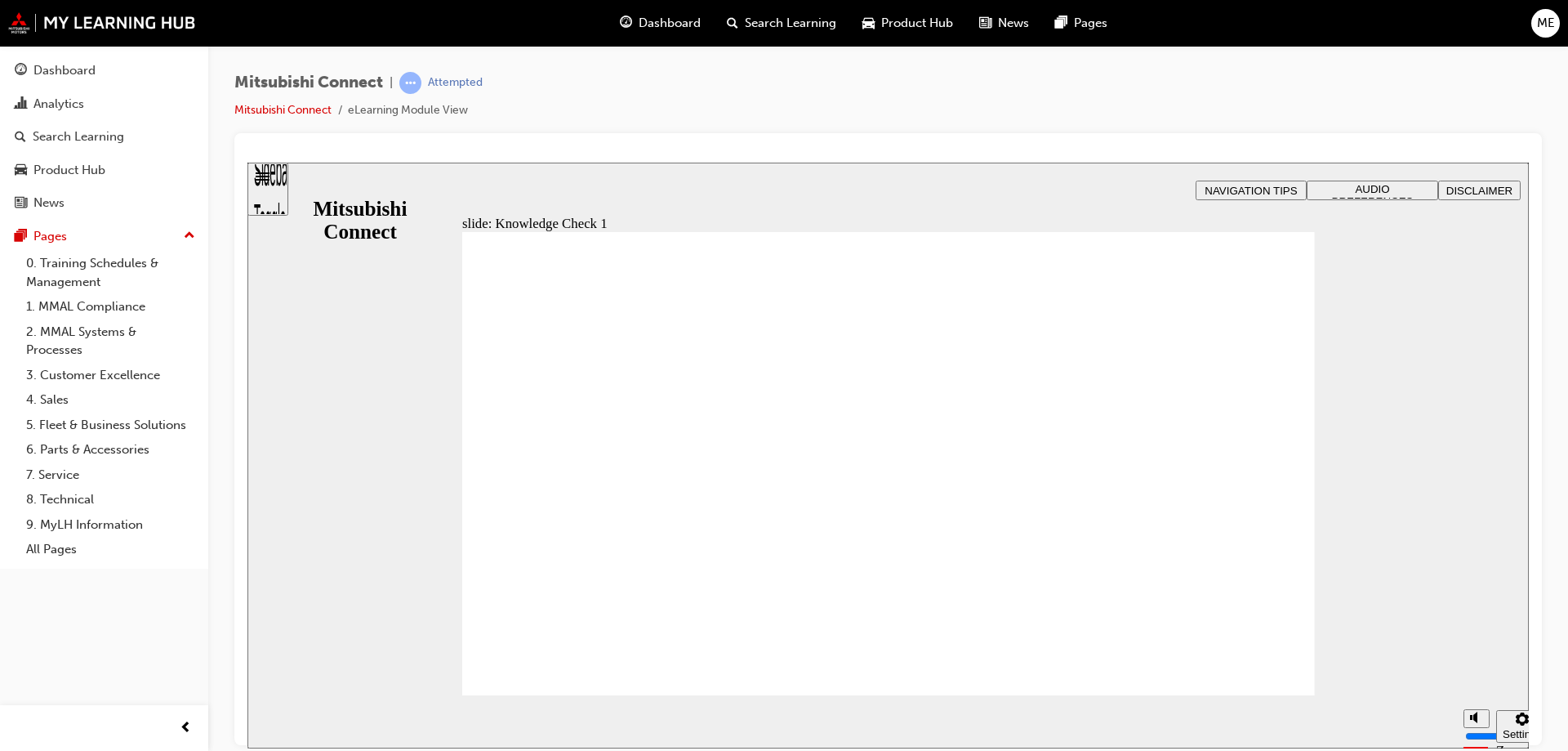
checkbox input "false"
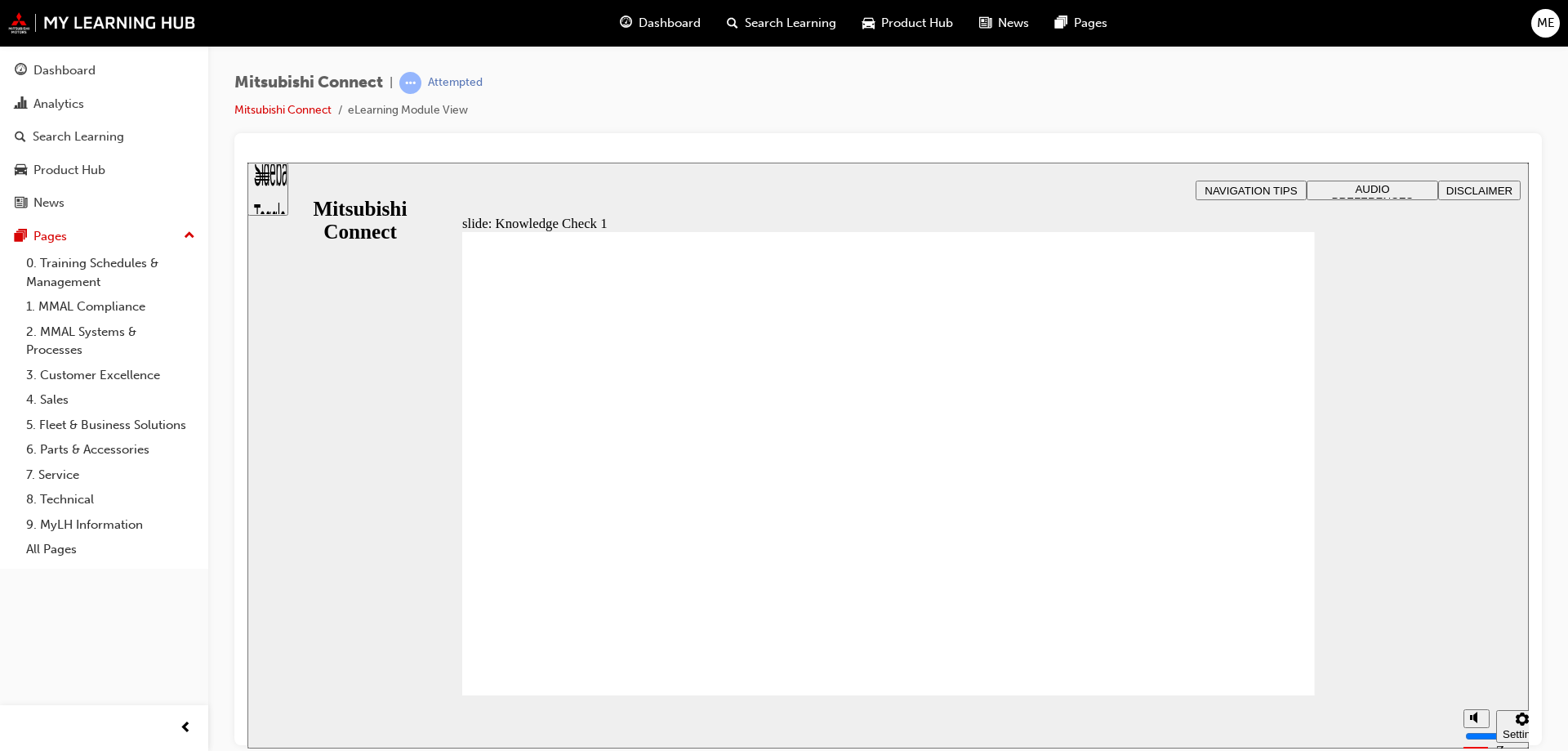
checkbox input "false"
checkbox input "true"
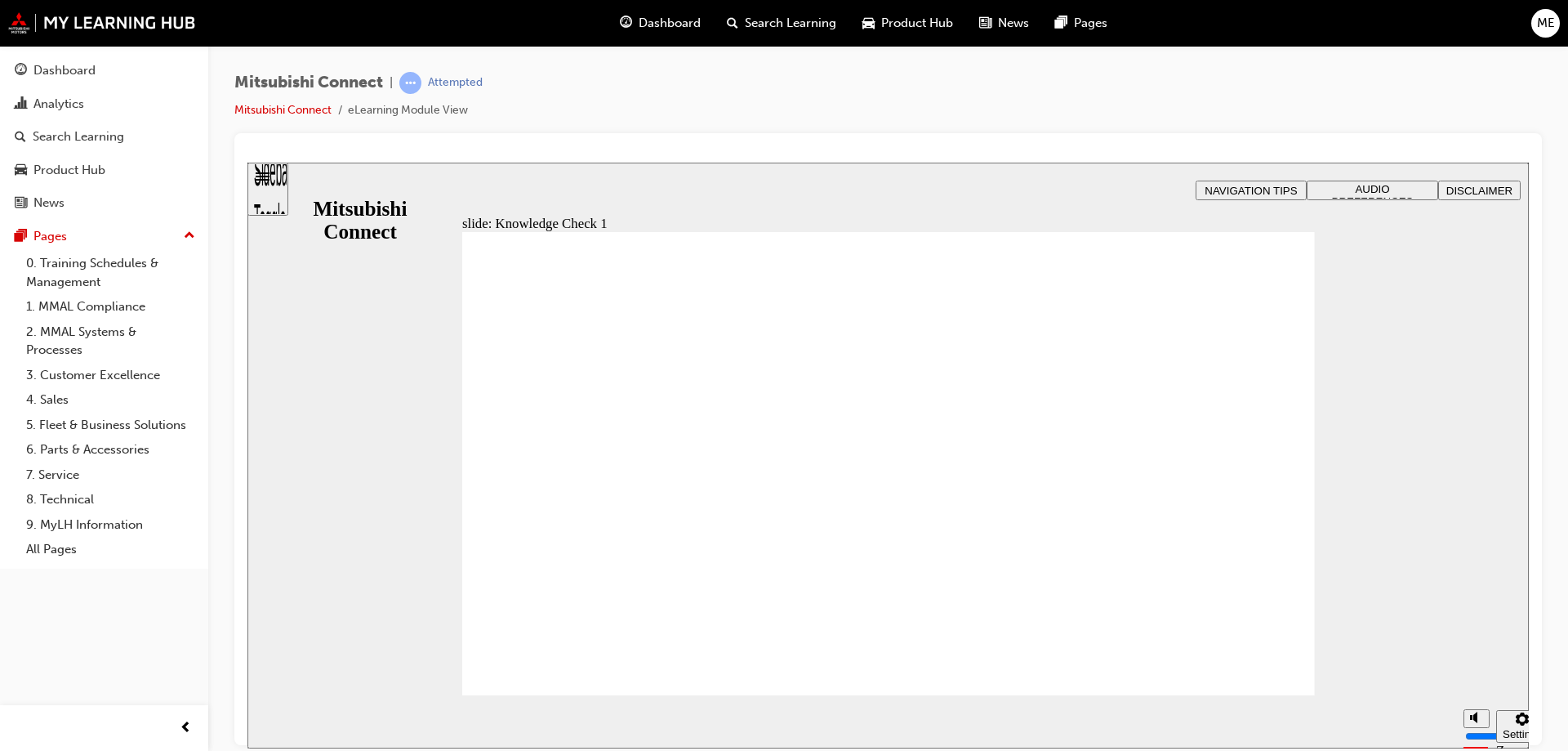
drag, startPoint x: 565, startPoint y: 679, endPoint x: 568, endPoint y: 660, distance: 19.2
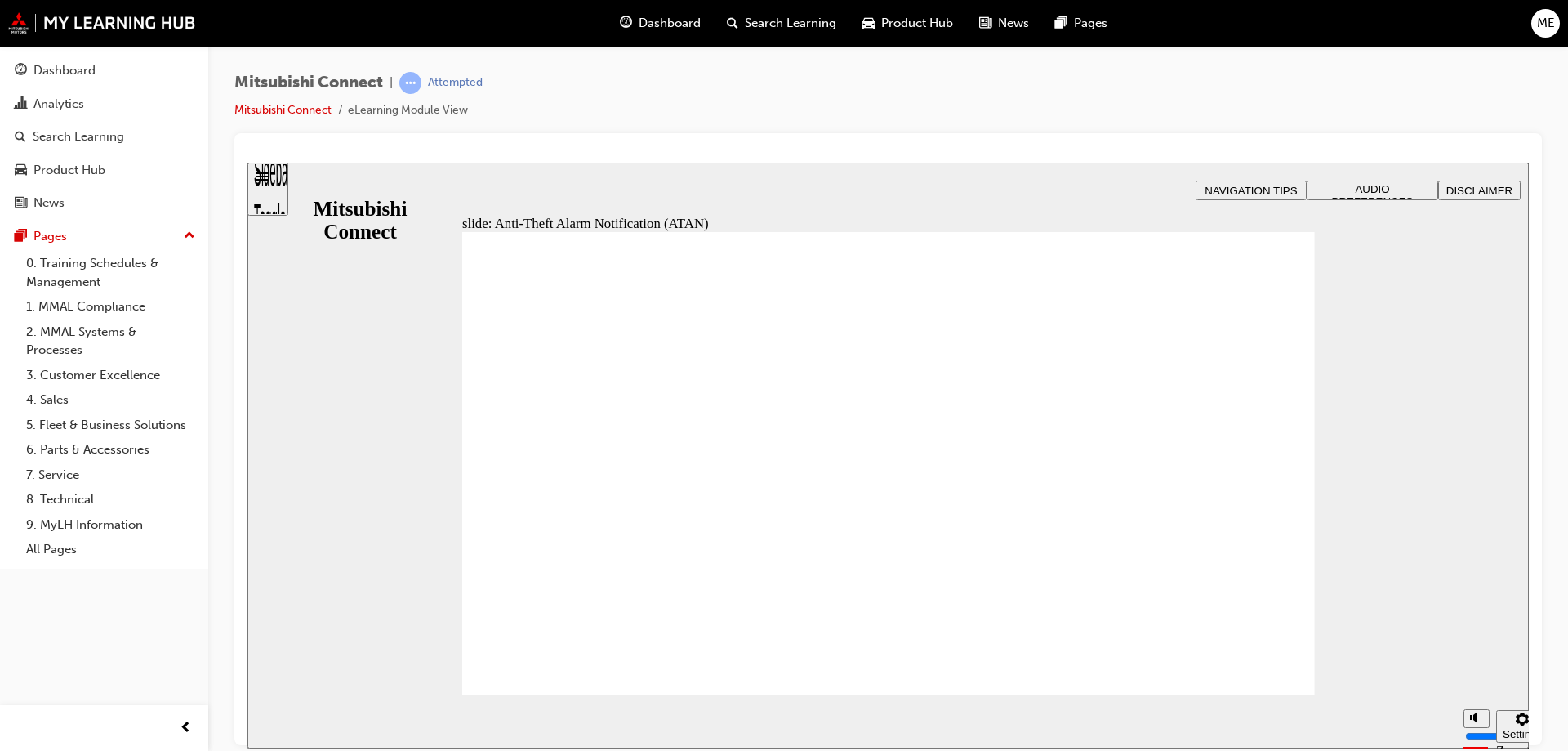
drag, startPoint x: 882, startPoint y: 438, endPoint x: 959, endPoint y: 458, distance: 79.6
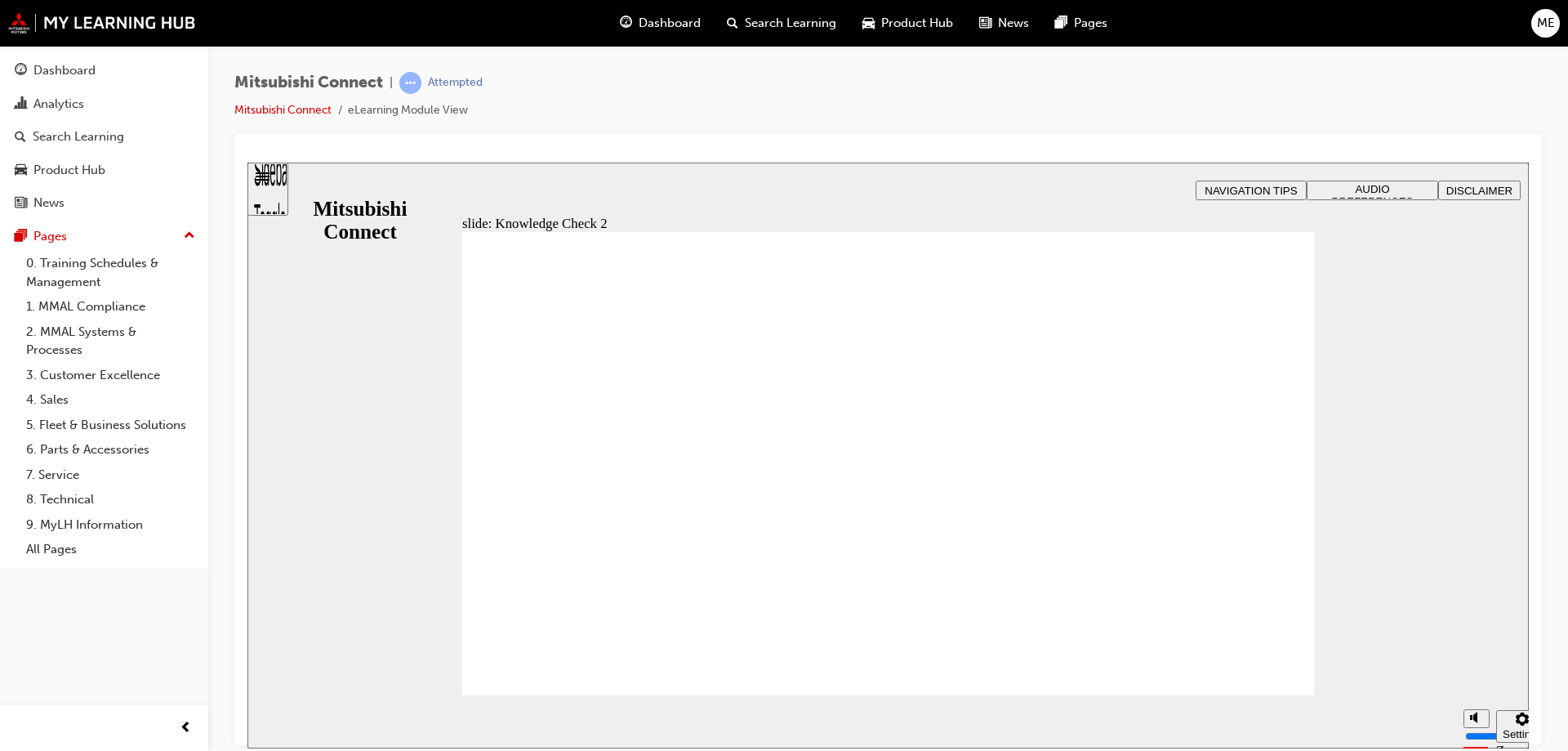
radio input "false"
radio input "true"
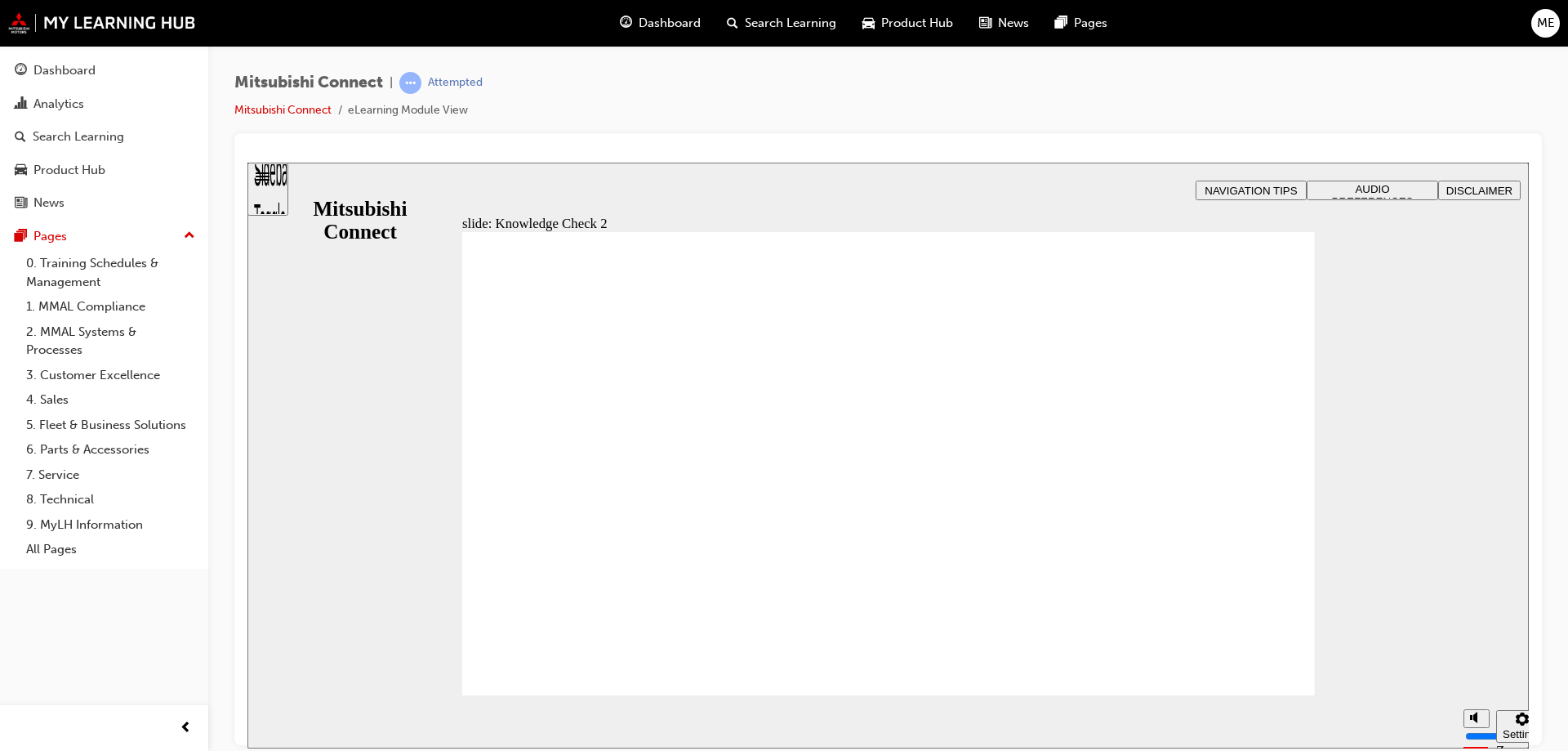
drag, startPoint x: 947, startPoint y: 412, endPoint x: 968, endPoint y: 412, distance: 21.0
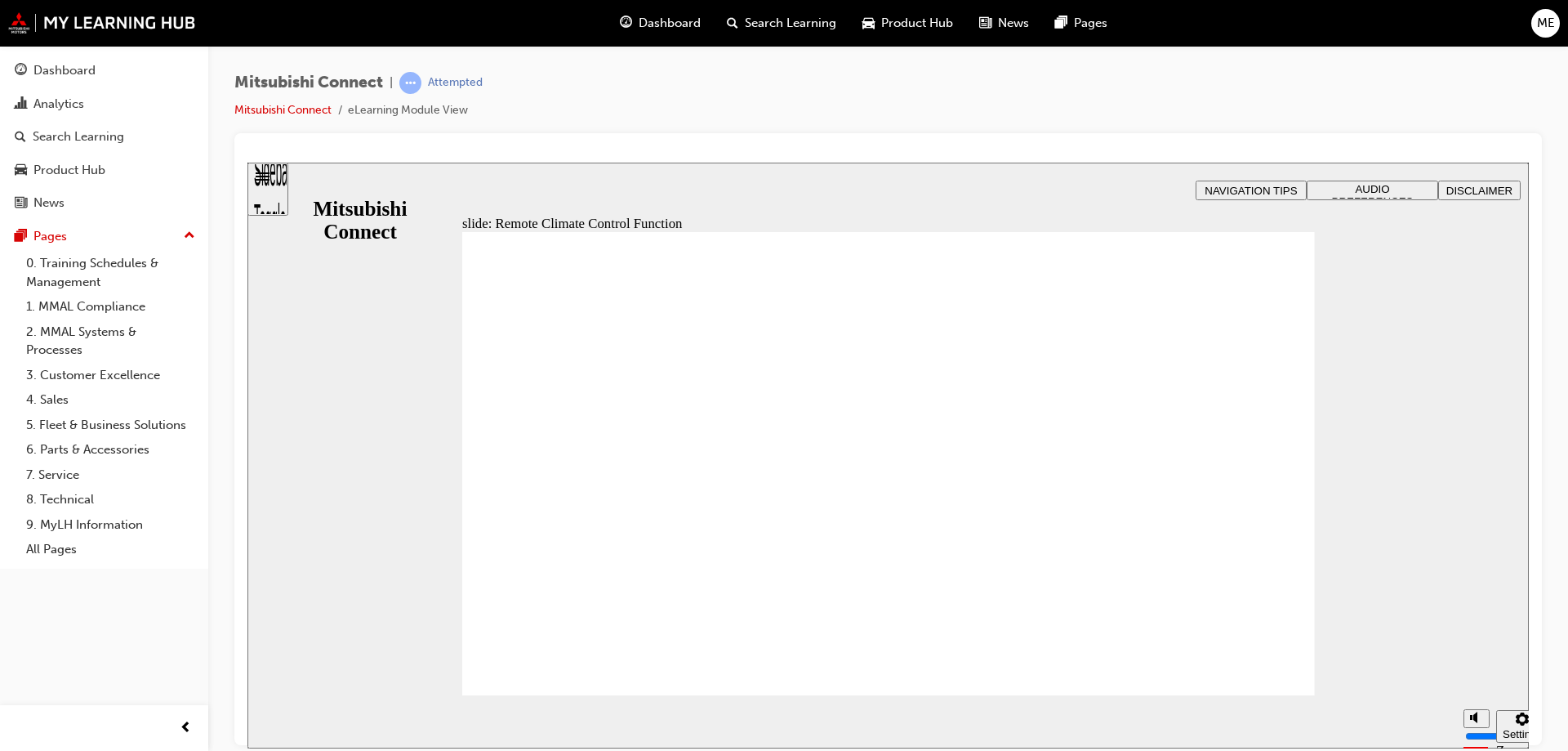
drag, startPoint x: 991, startPoint y: 652, endPoint x: 1126, endPoint y: 651, distance: 135.0
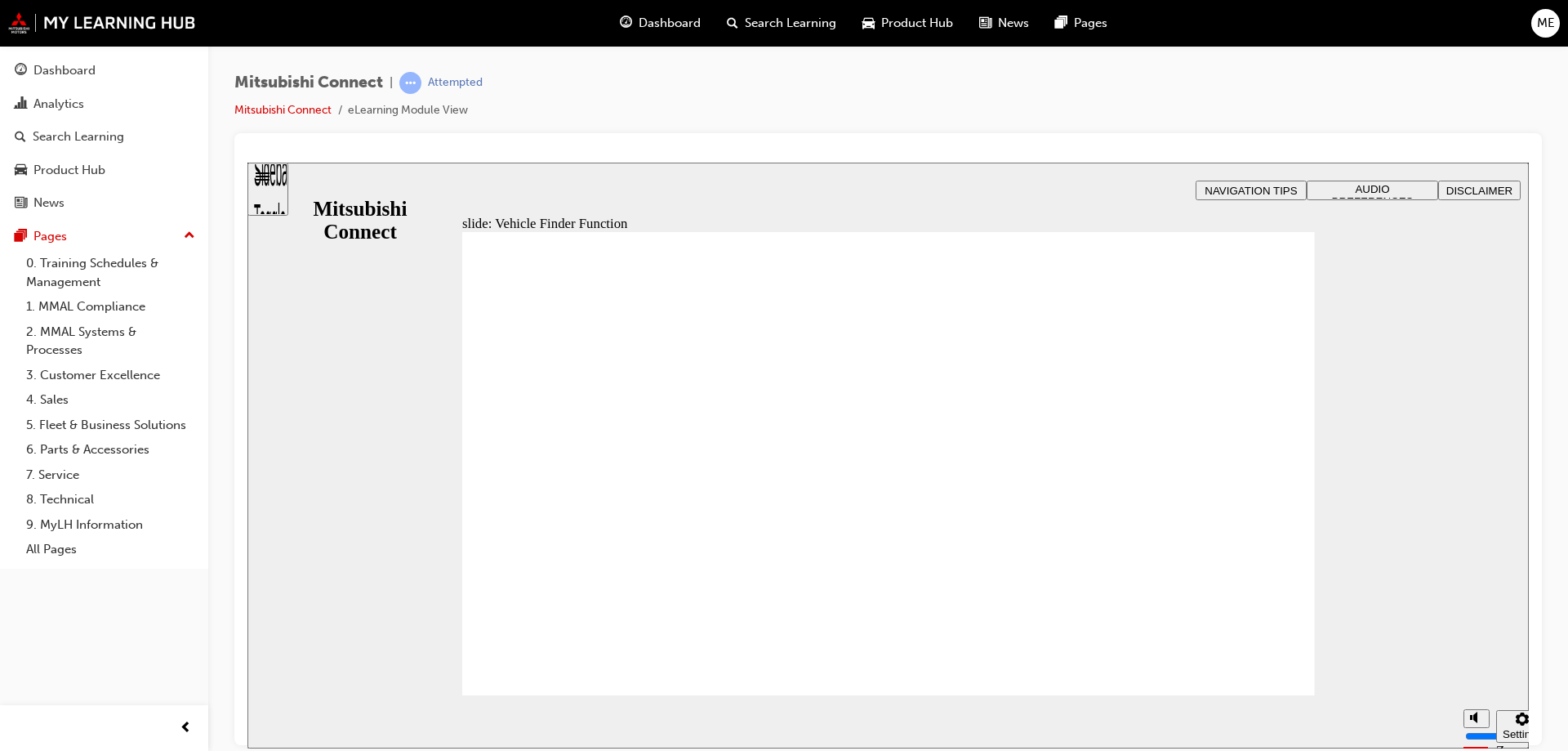
checkbox input "true"
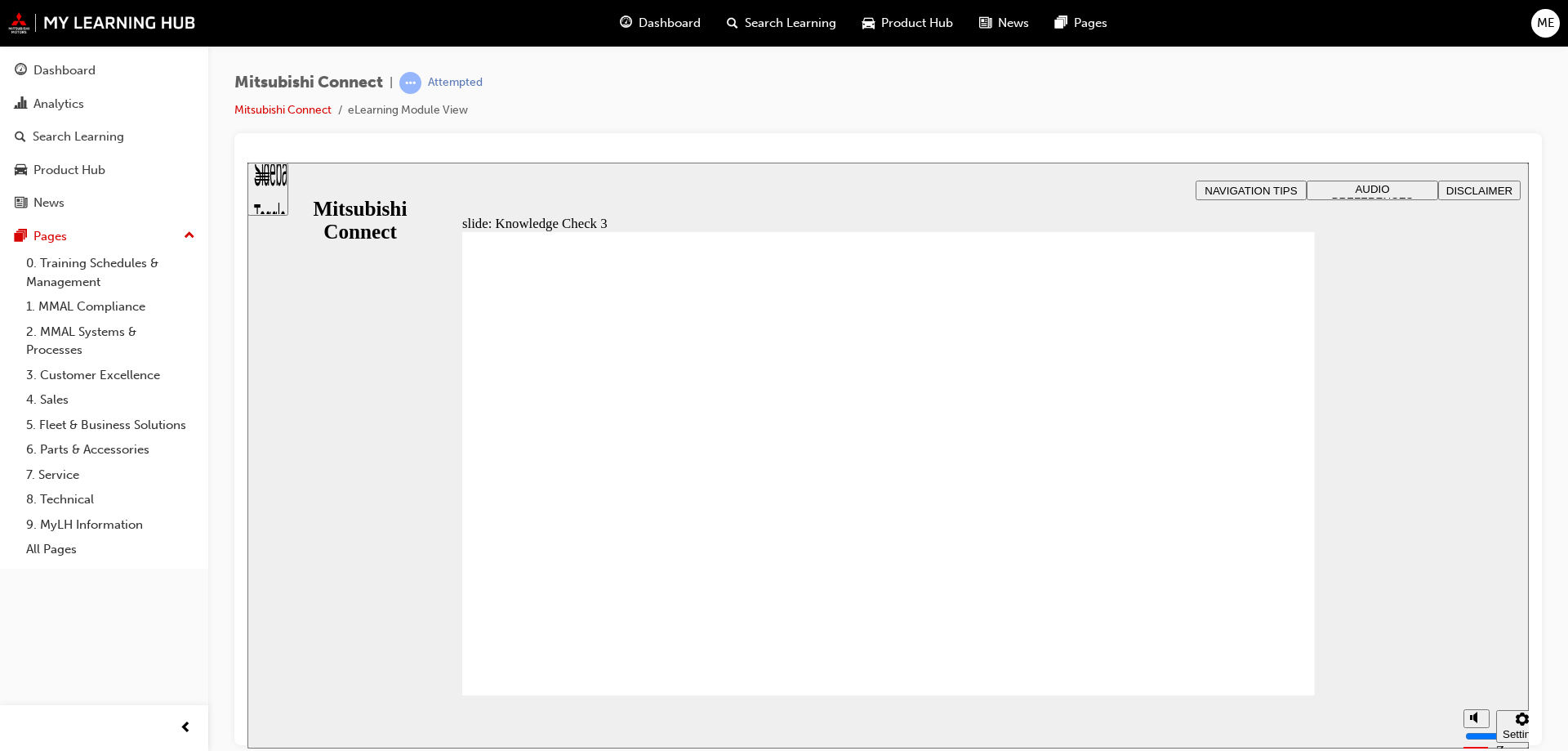
checkbox input "true"
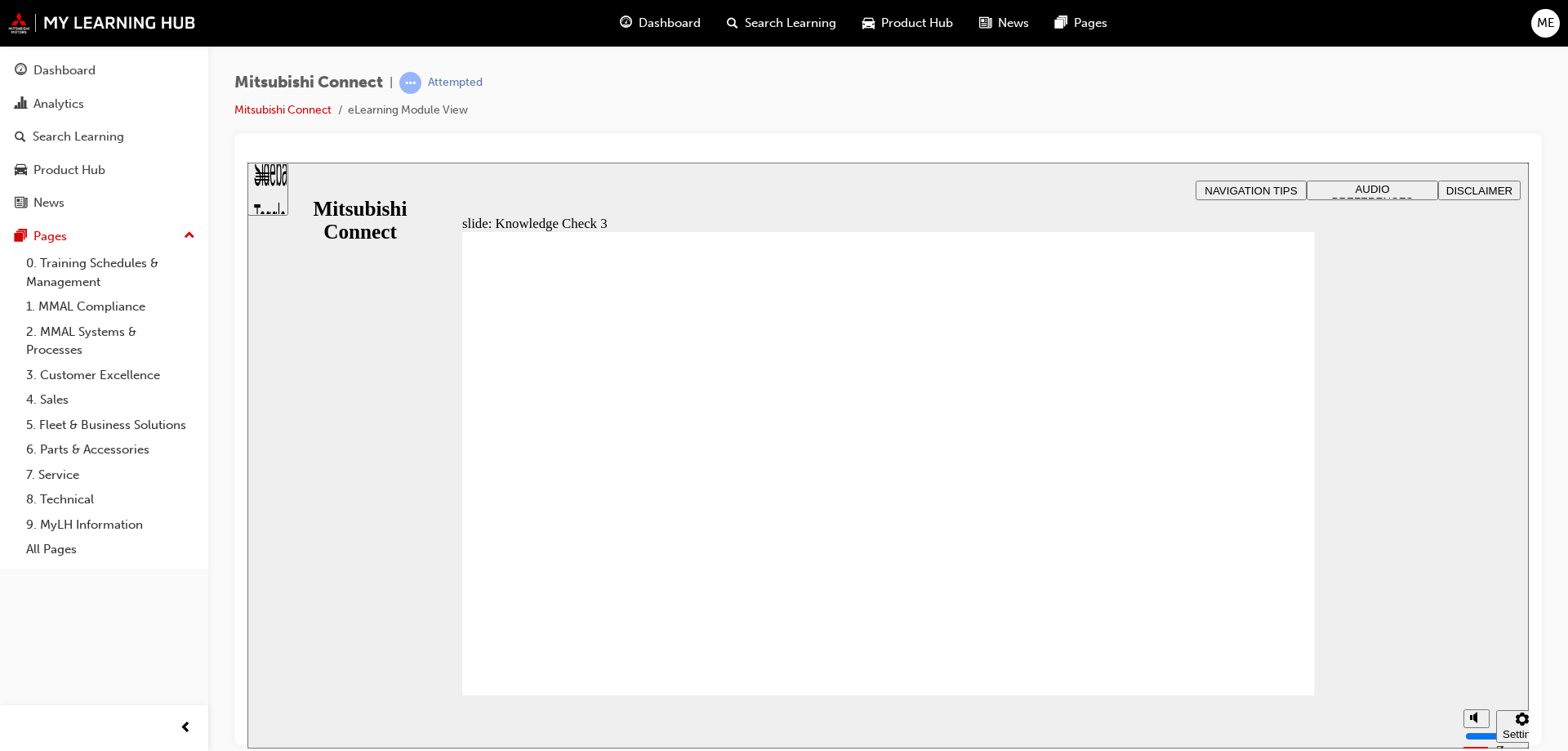
checkbox input "false"
checkbox input "true"
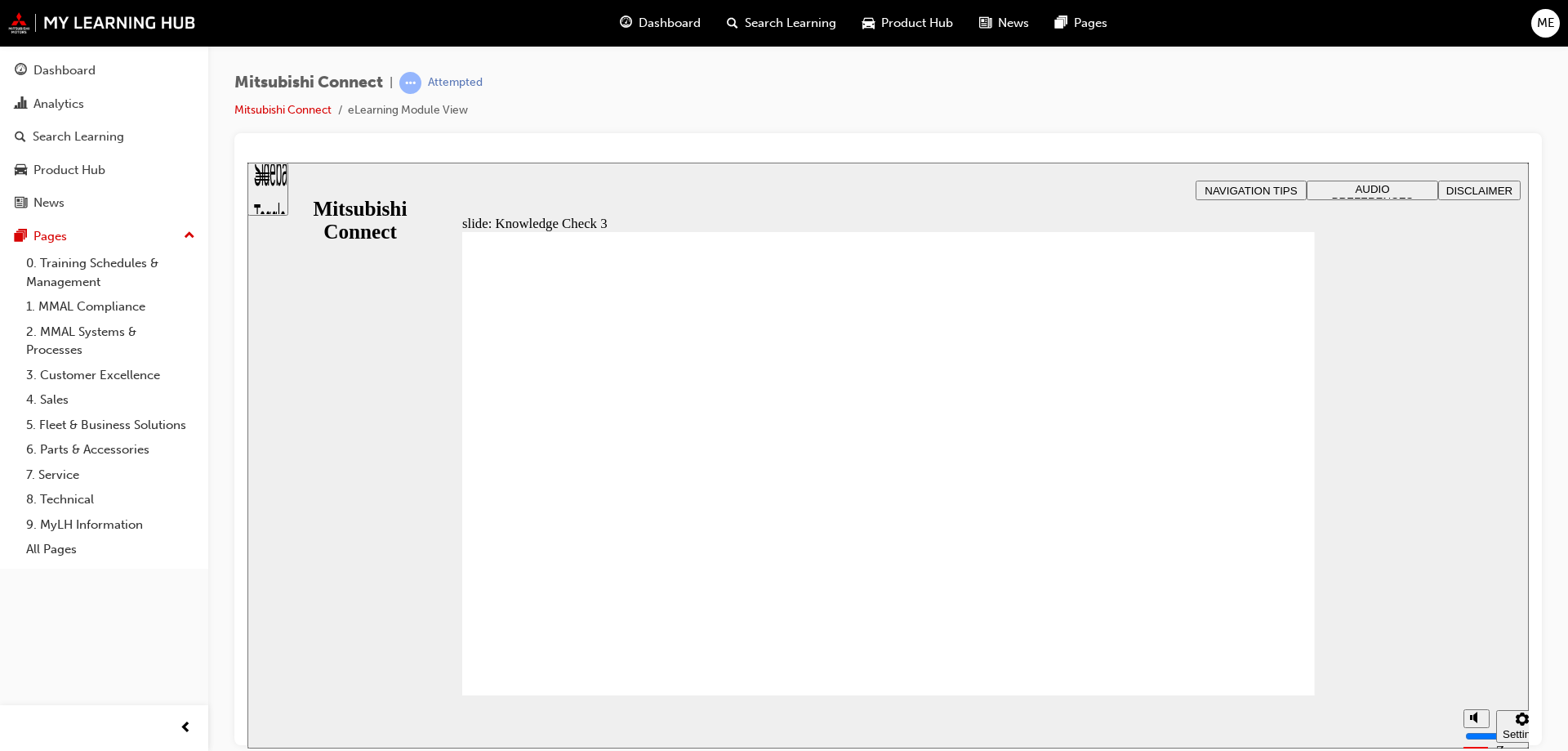
checkbox input "true"
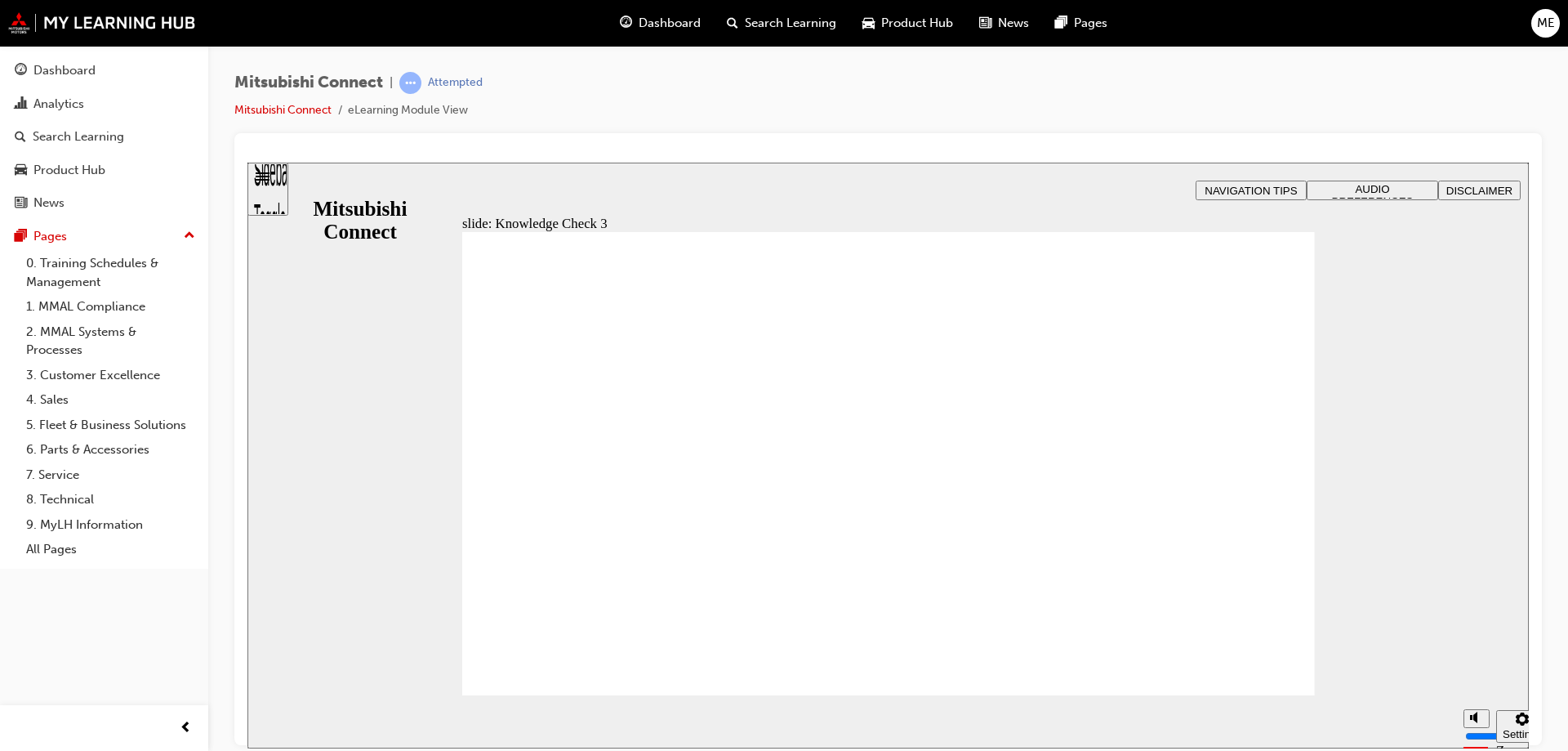
checkbox input "true"
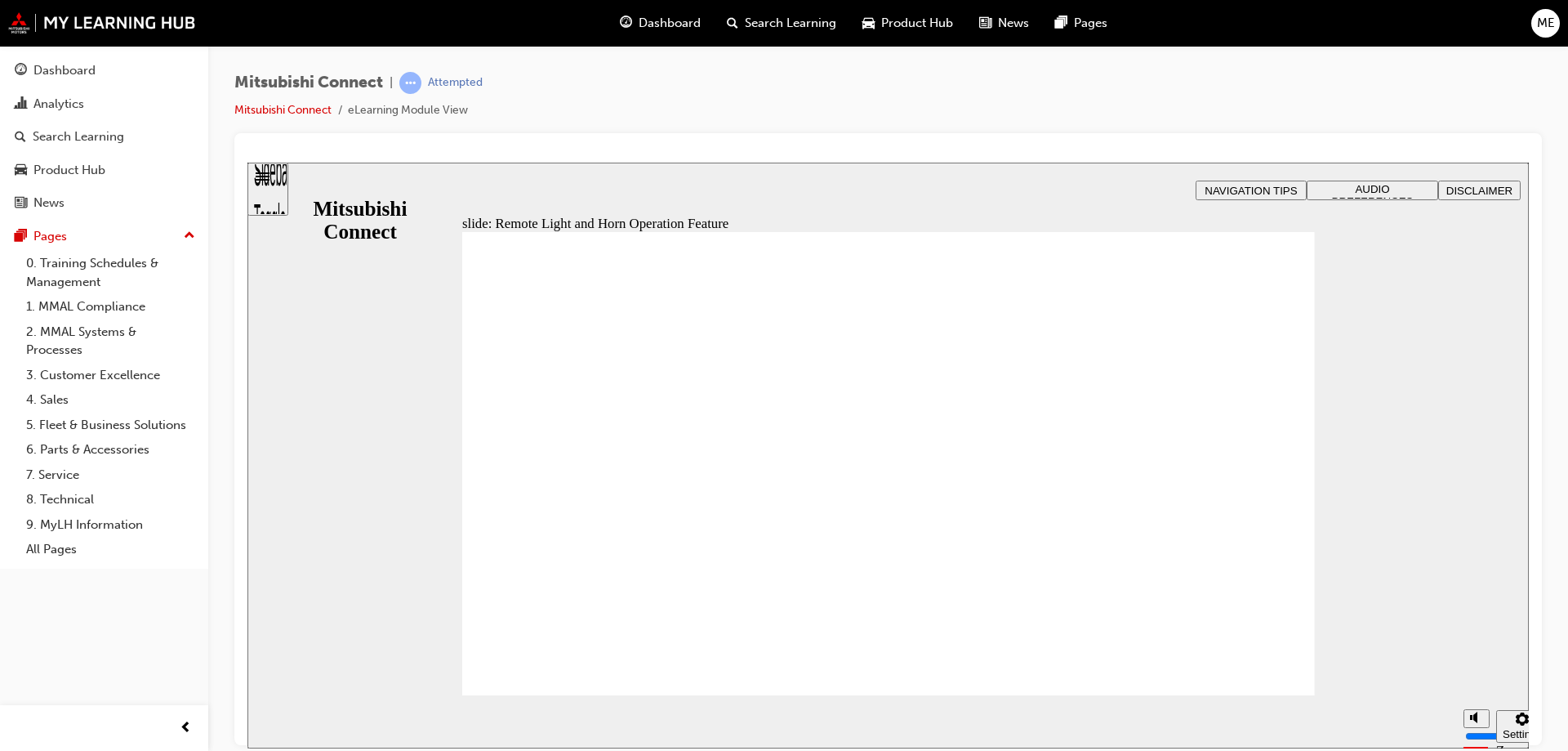
radio input "true"
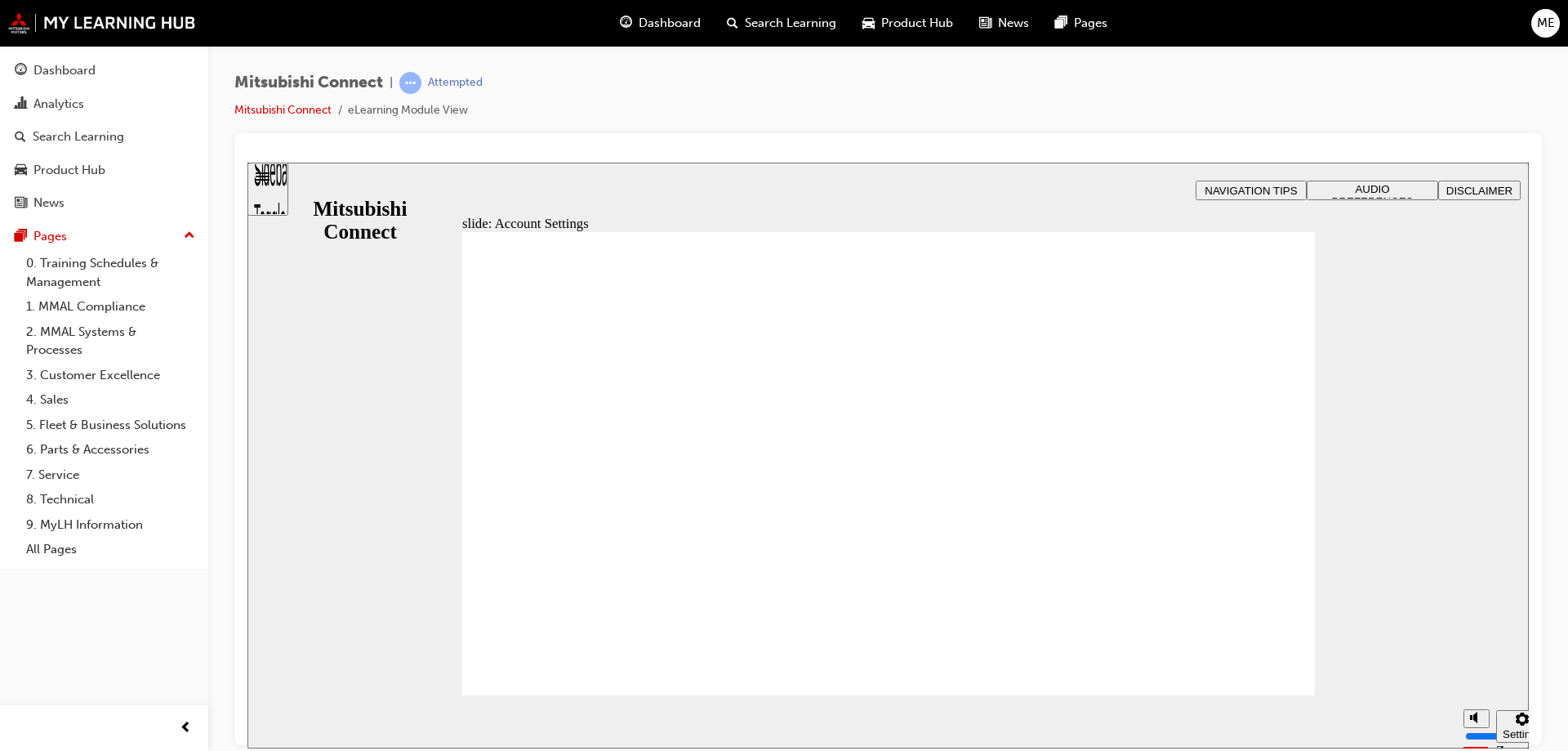
drag, startPoint x: 1243, startPoint y: 662, endPoint x: 997, endPoint y: 576, distance: 260.6
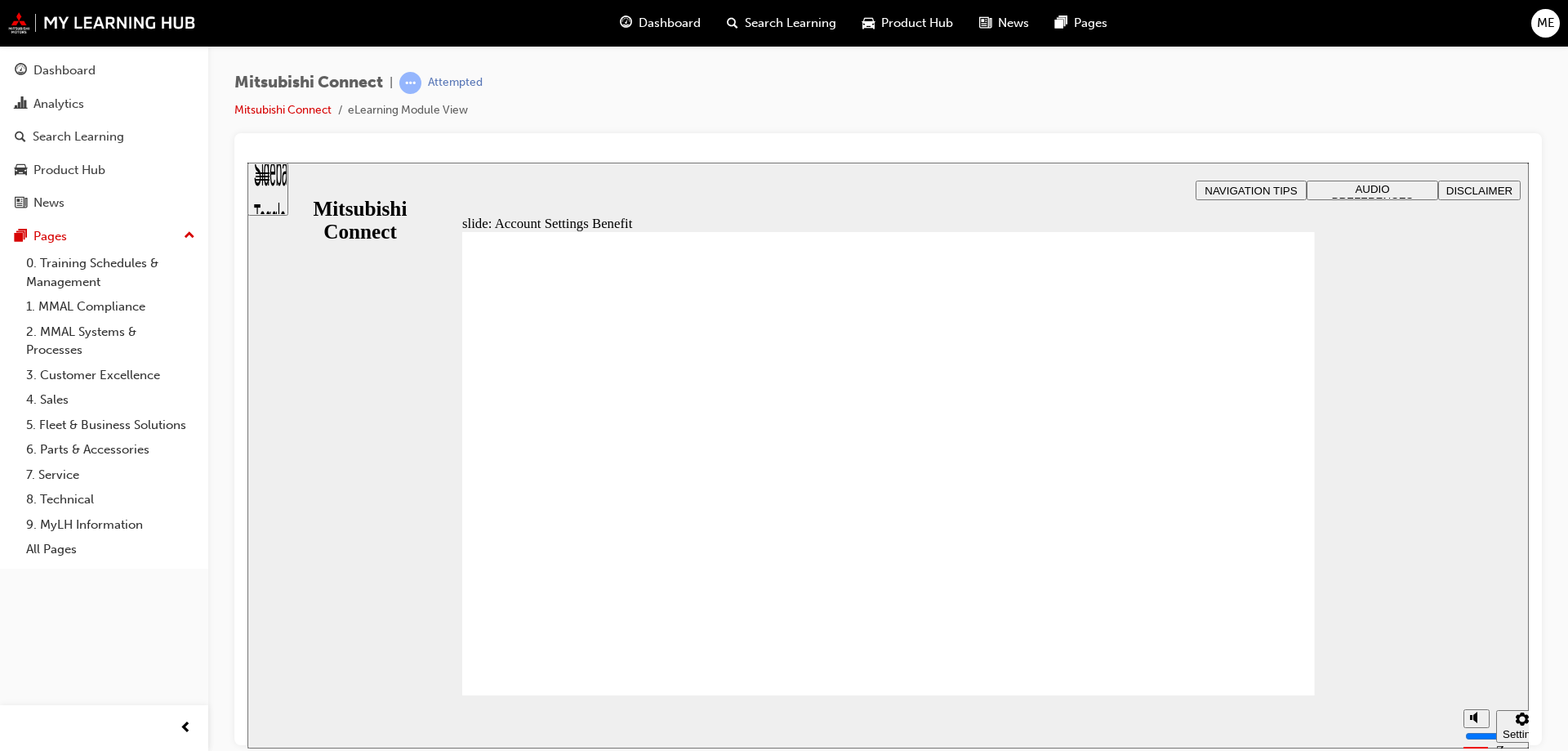
checkbox input "true"
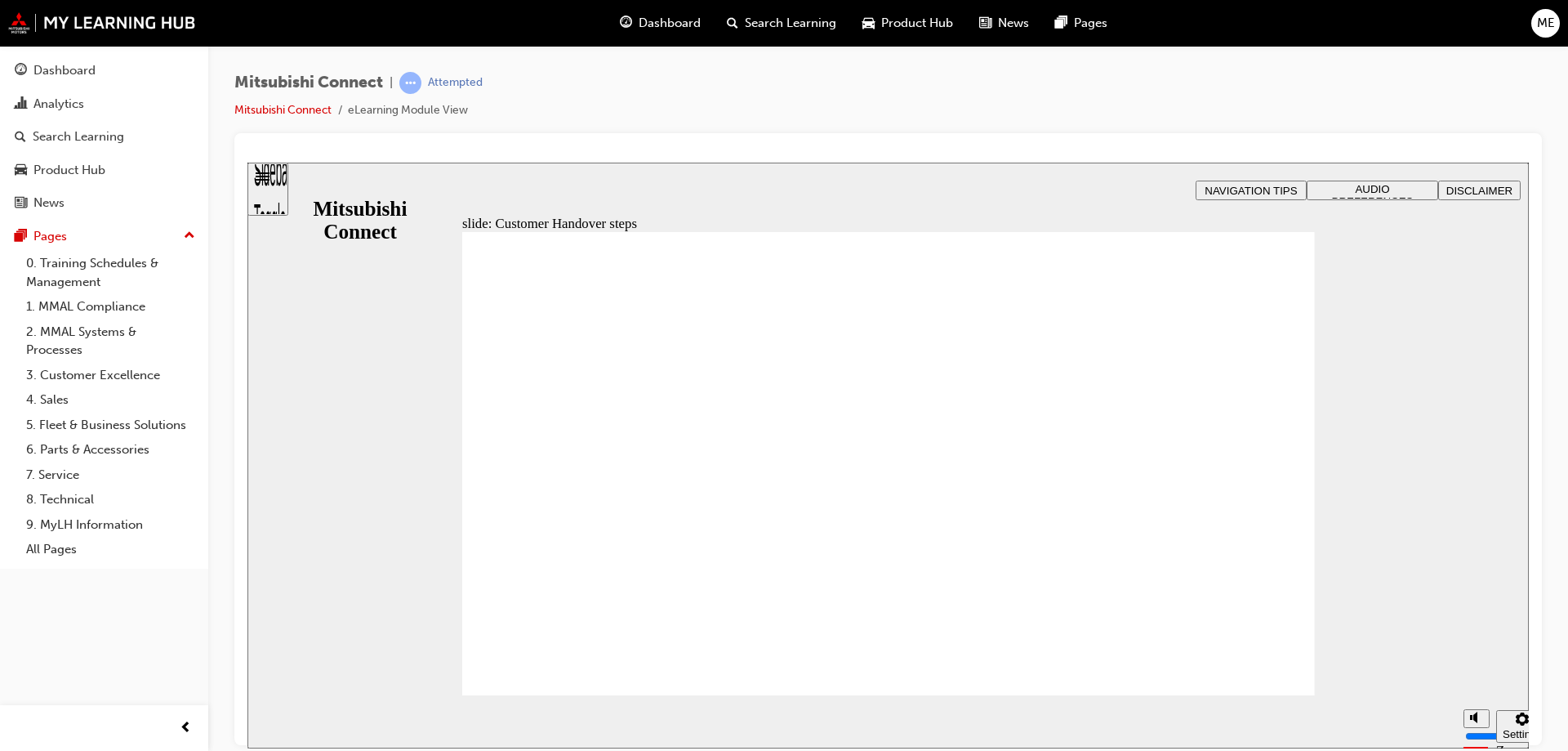
radio input "true"
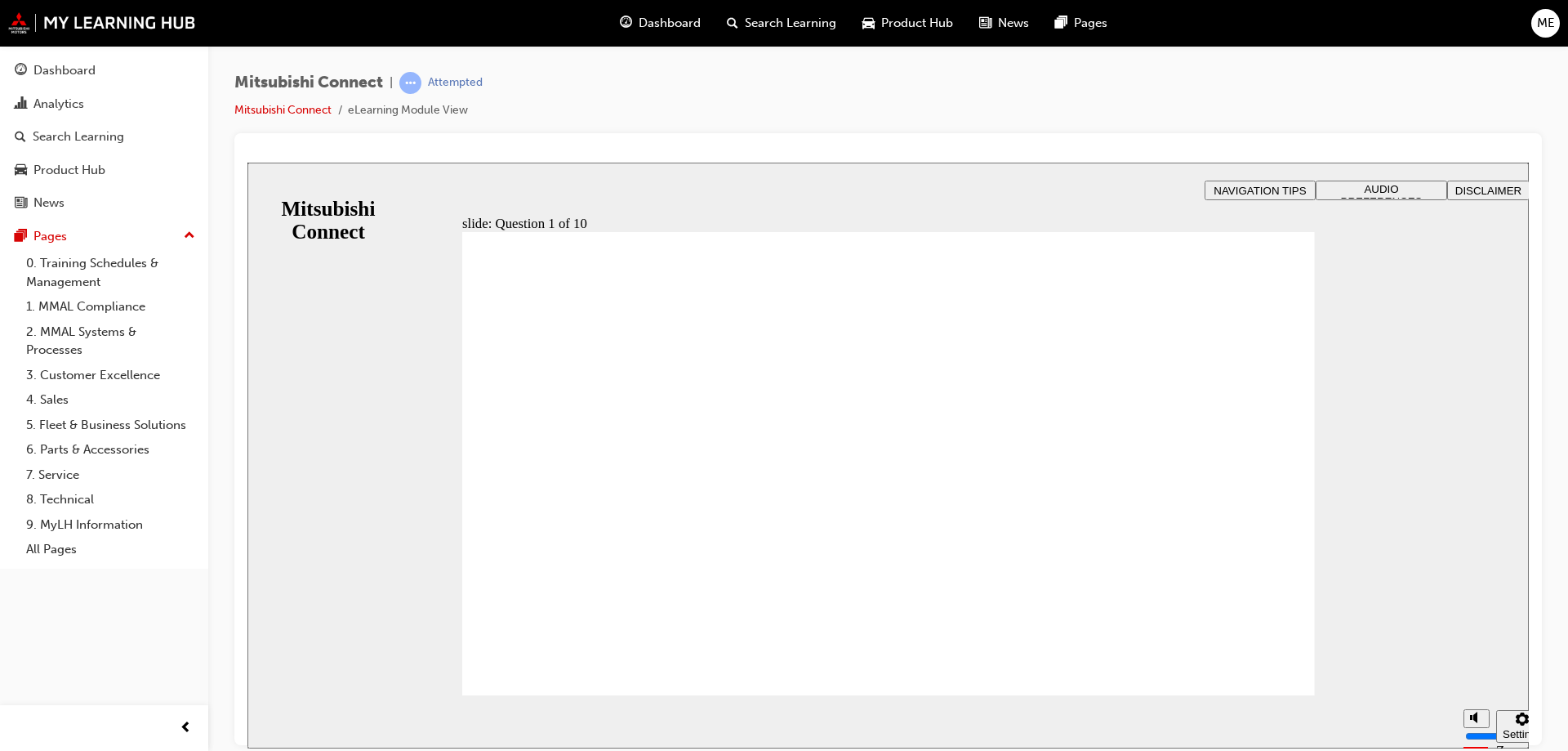
checkbox input "true"
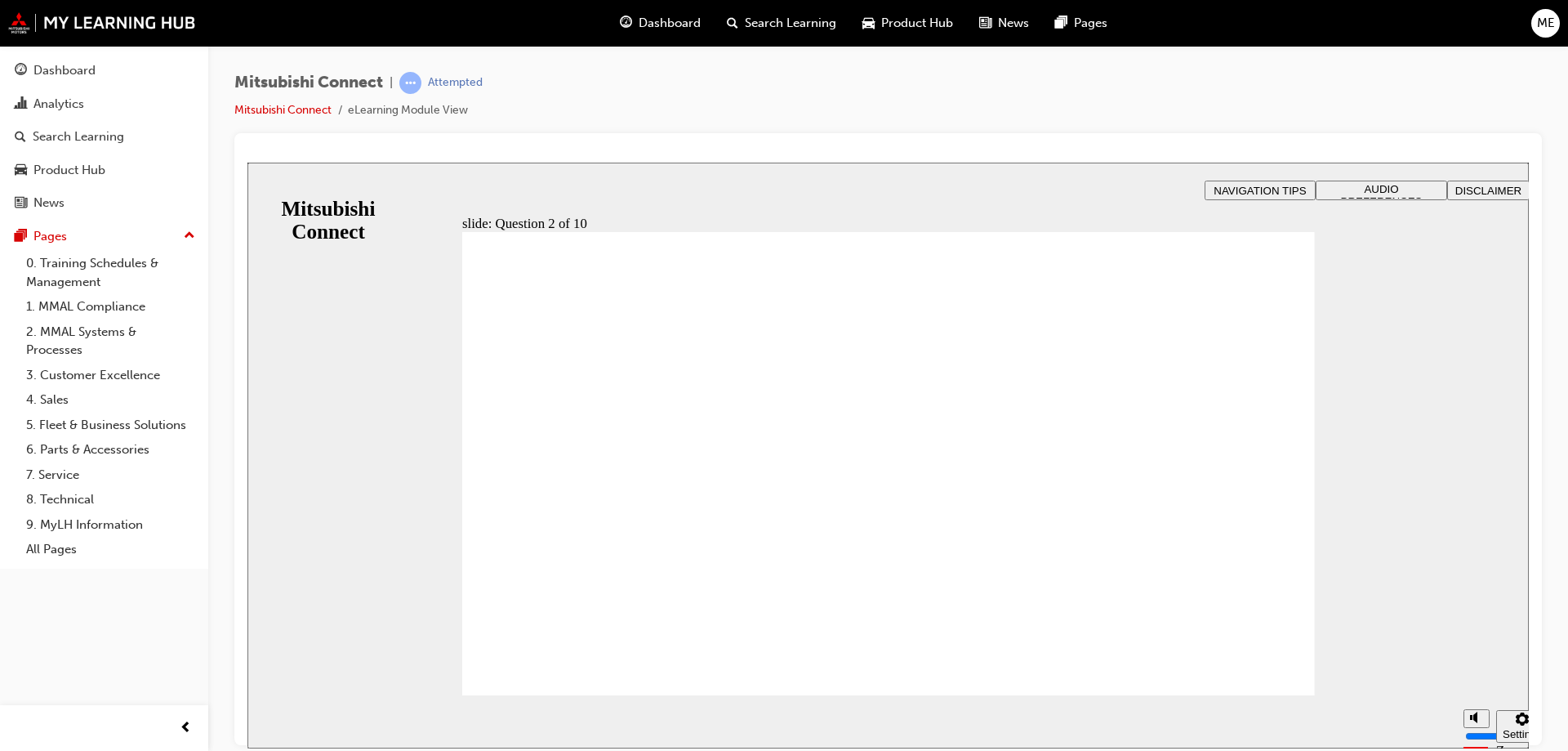
checkbox input "true"
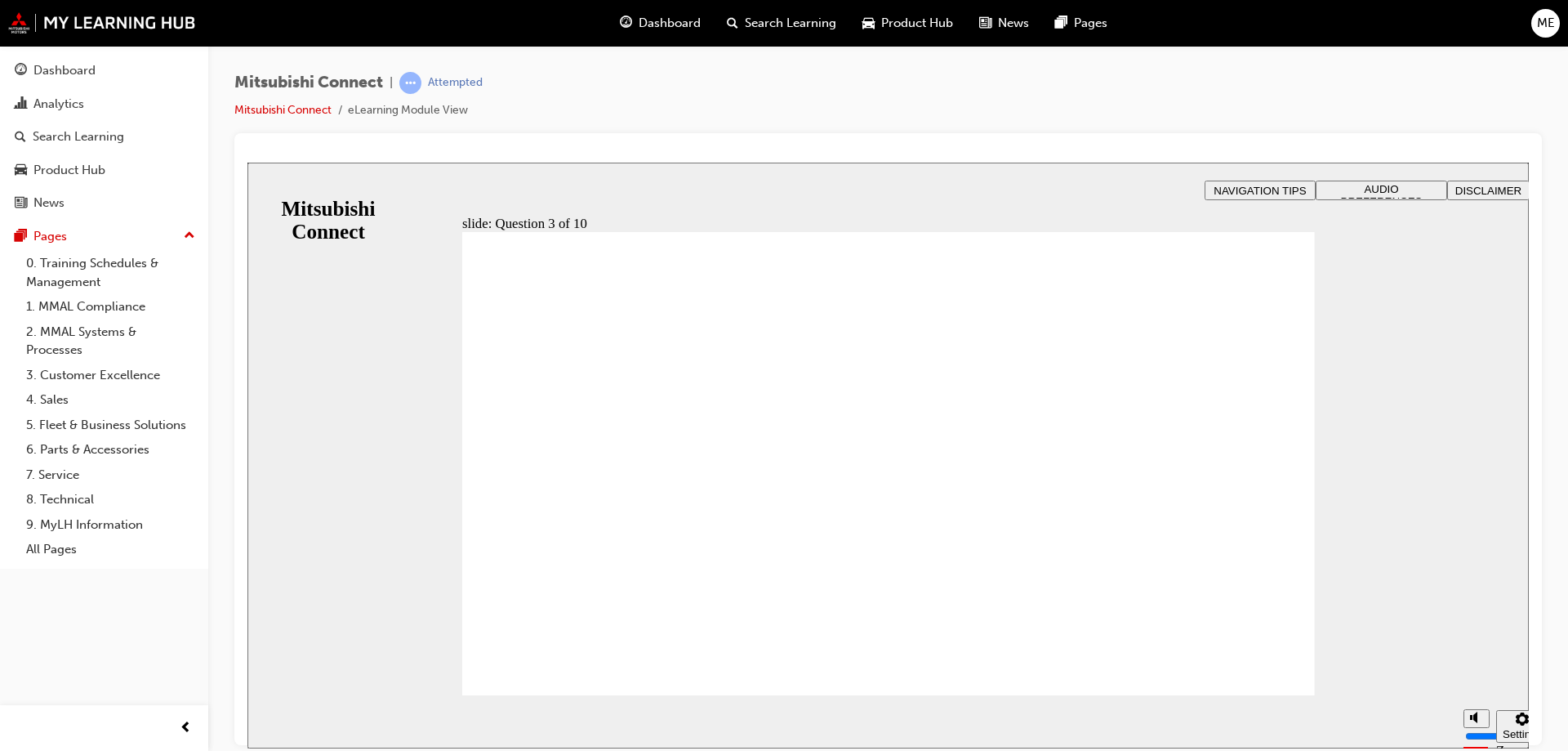
radio input "true"
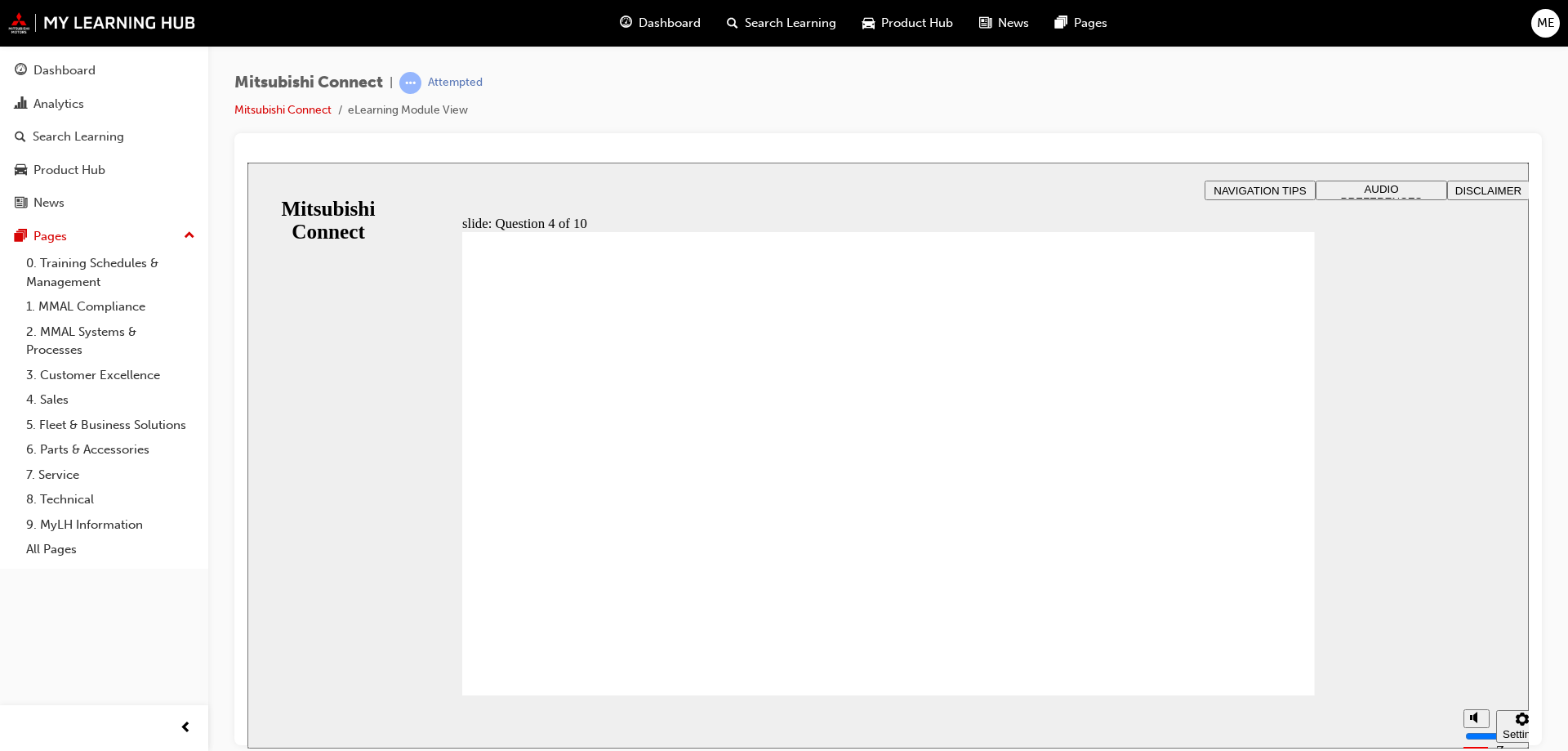
checkbox input "true"
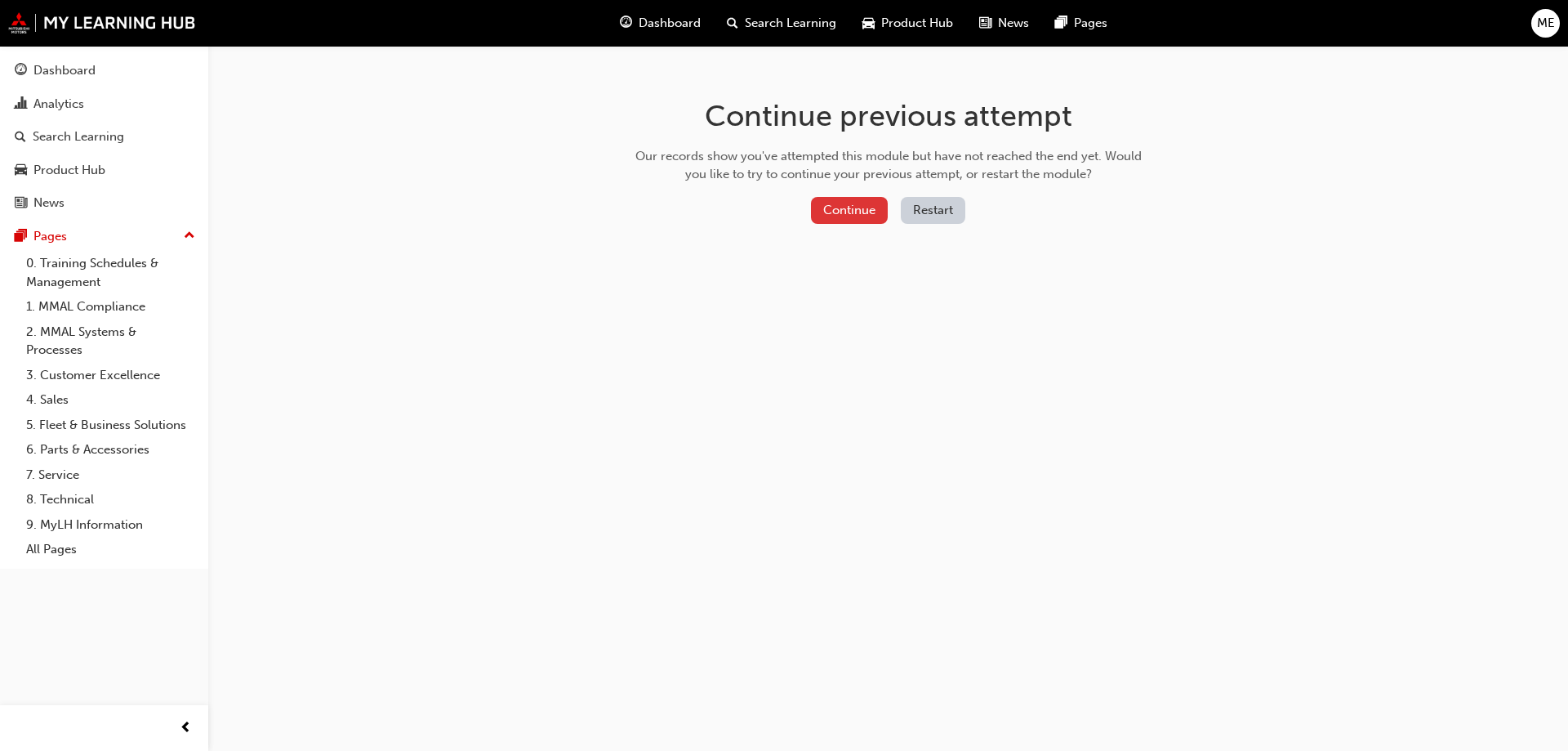
click at [855, 208] on button "Continue" at bounding box center [849, 210] width 77 height 27
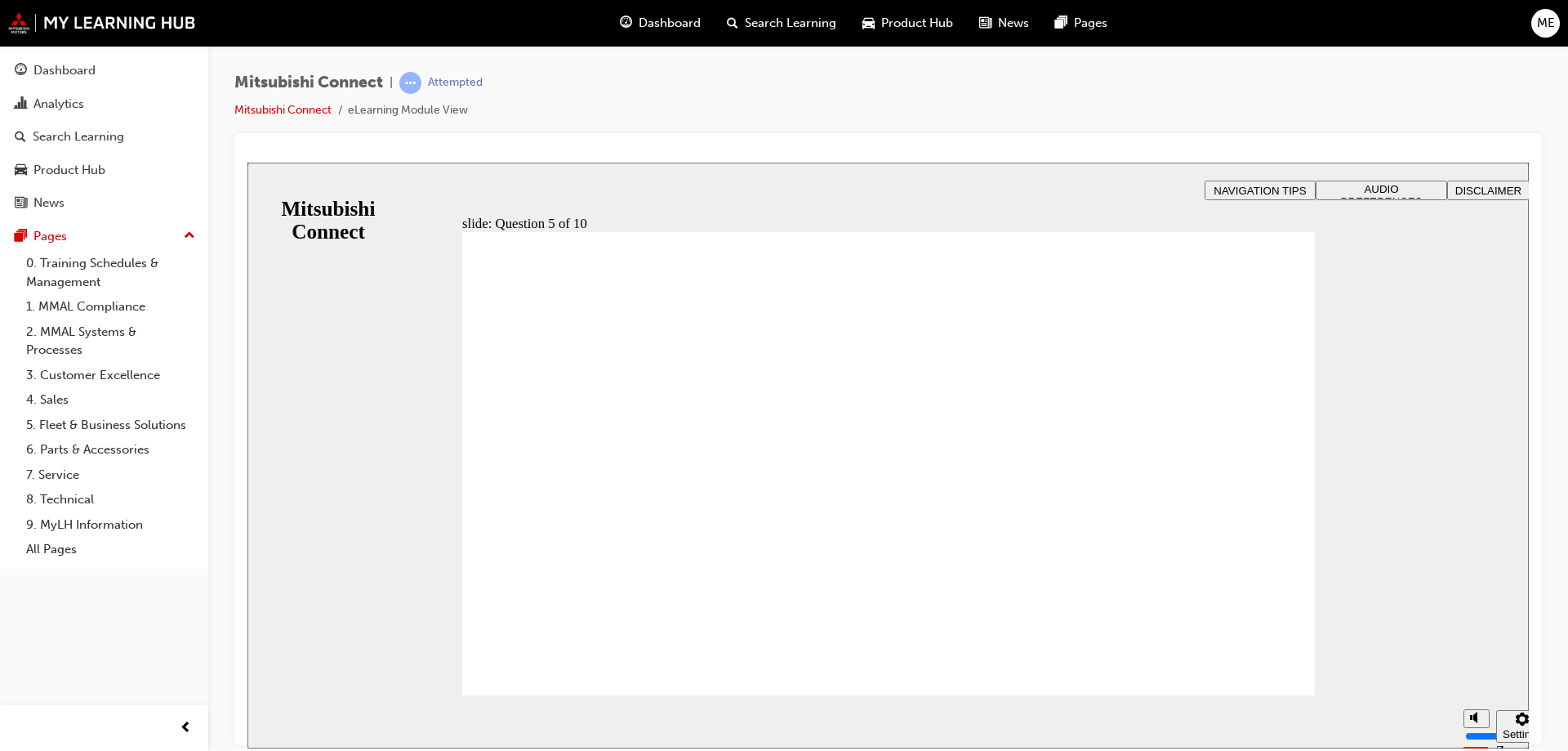
checkbox input "true"
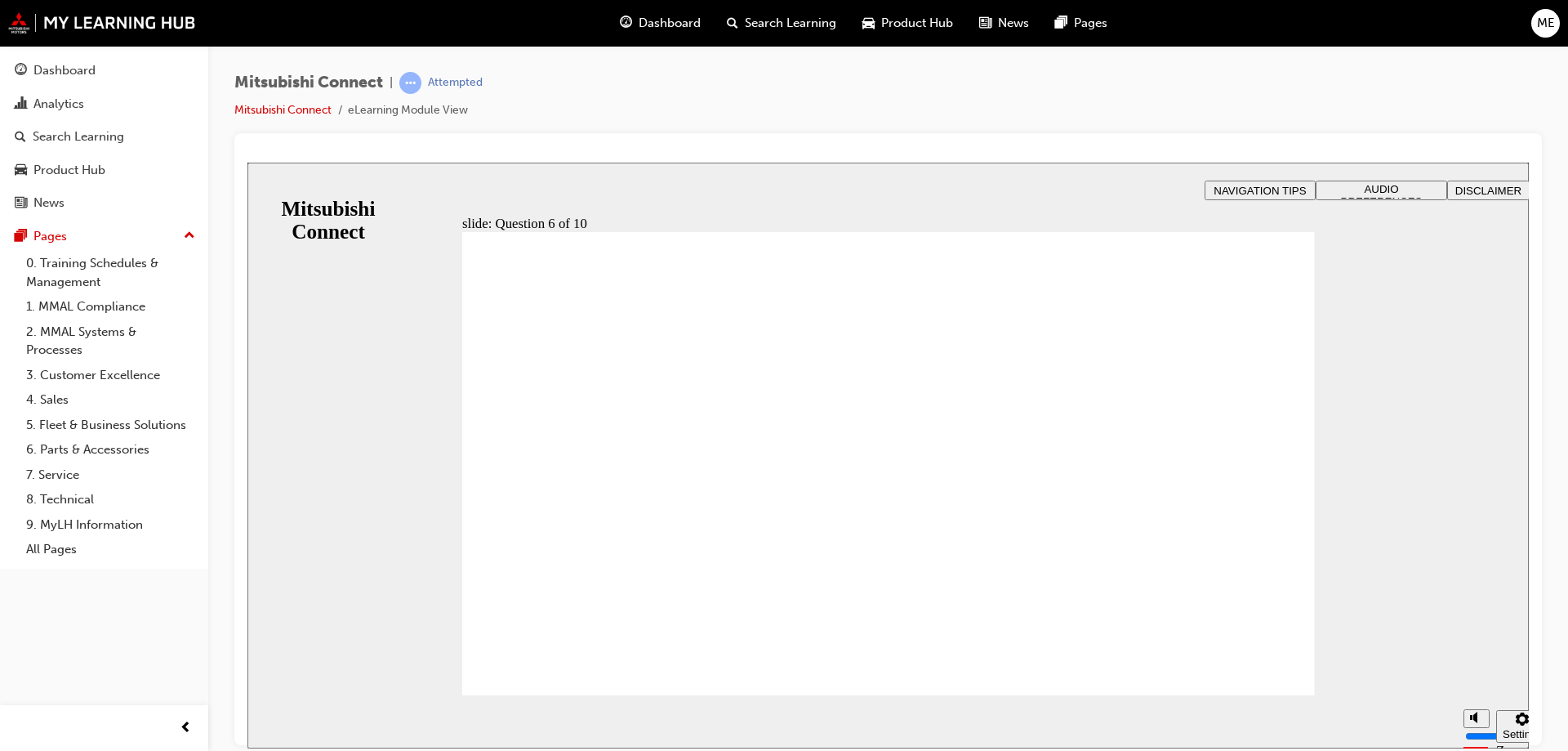
checkbox input "true"
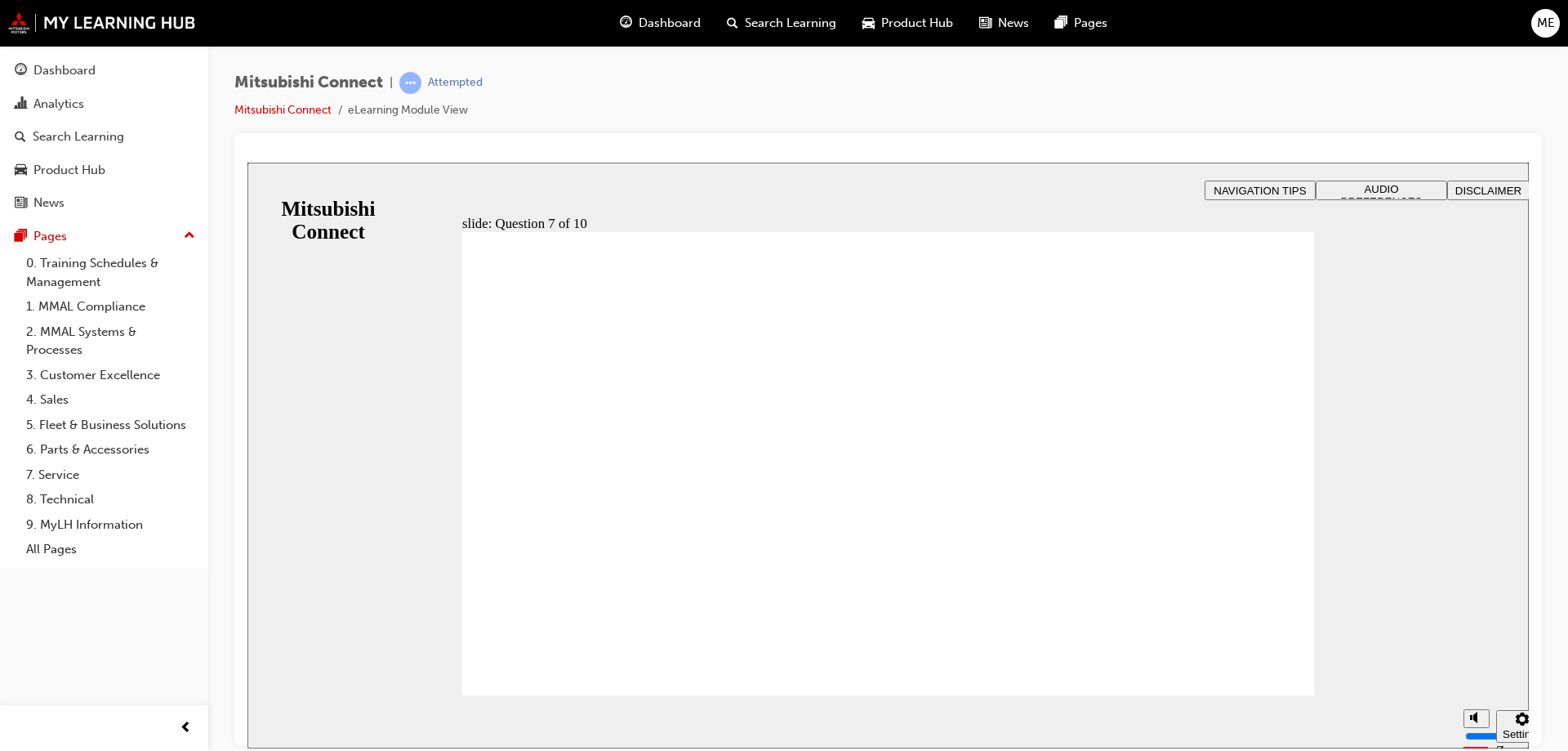
checkbox input "true"
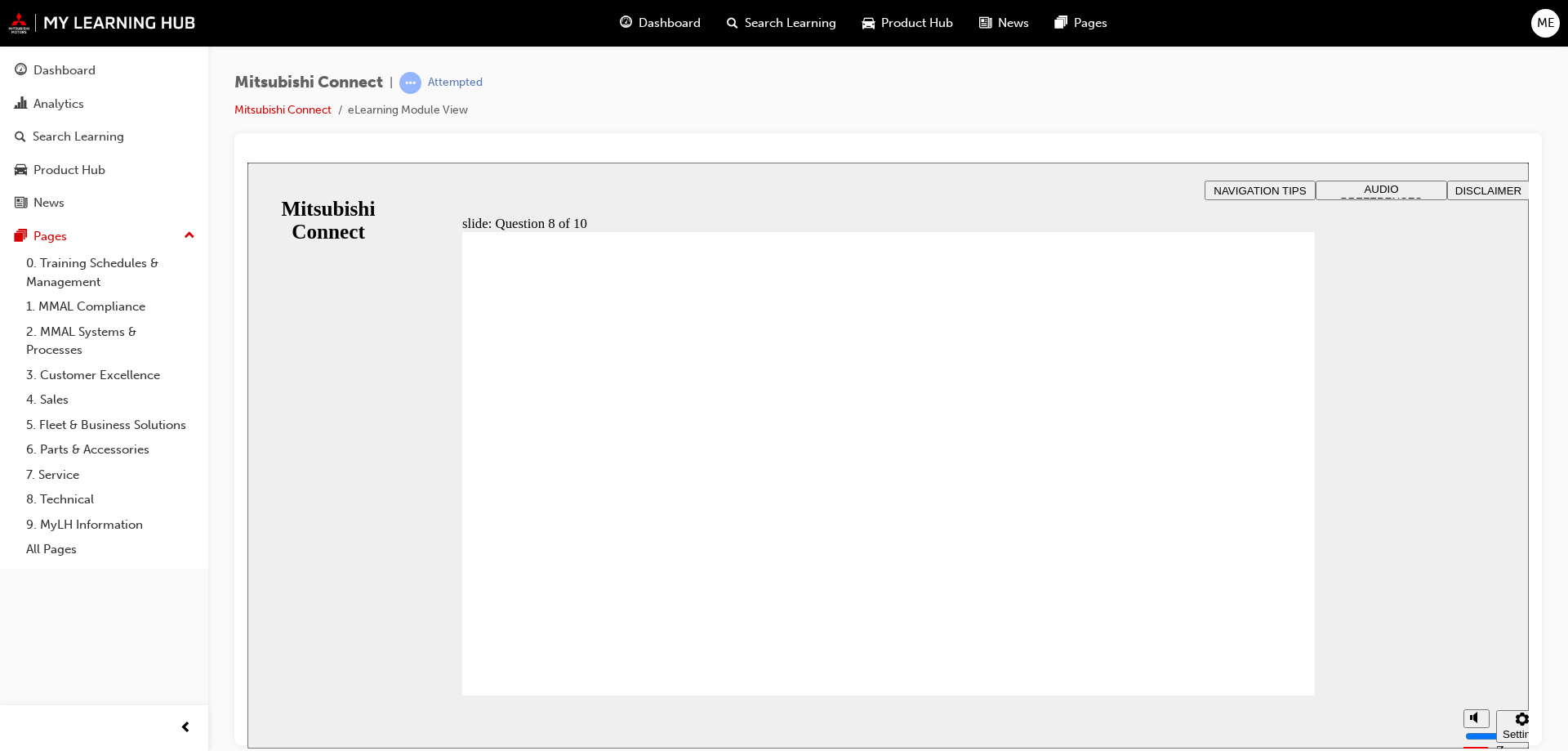
radio input "true"
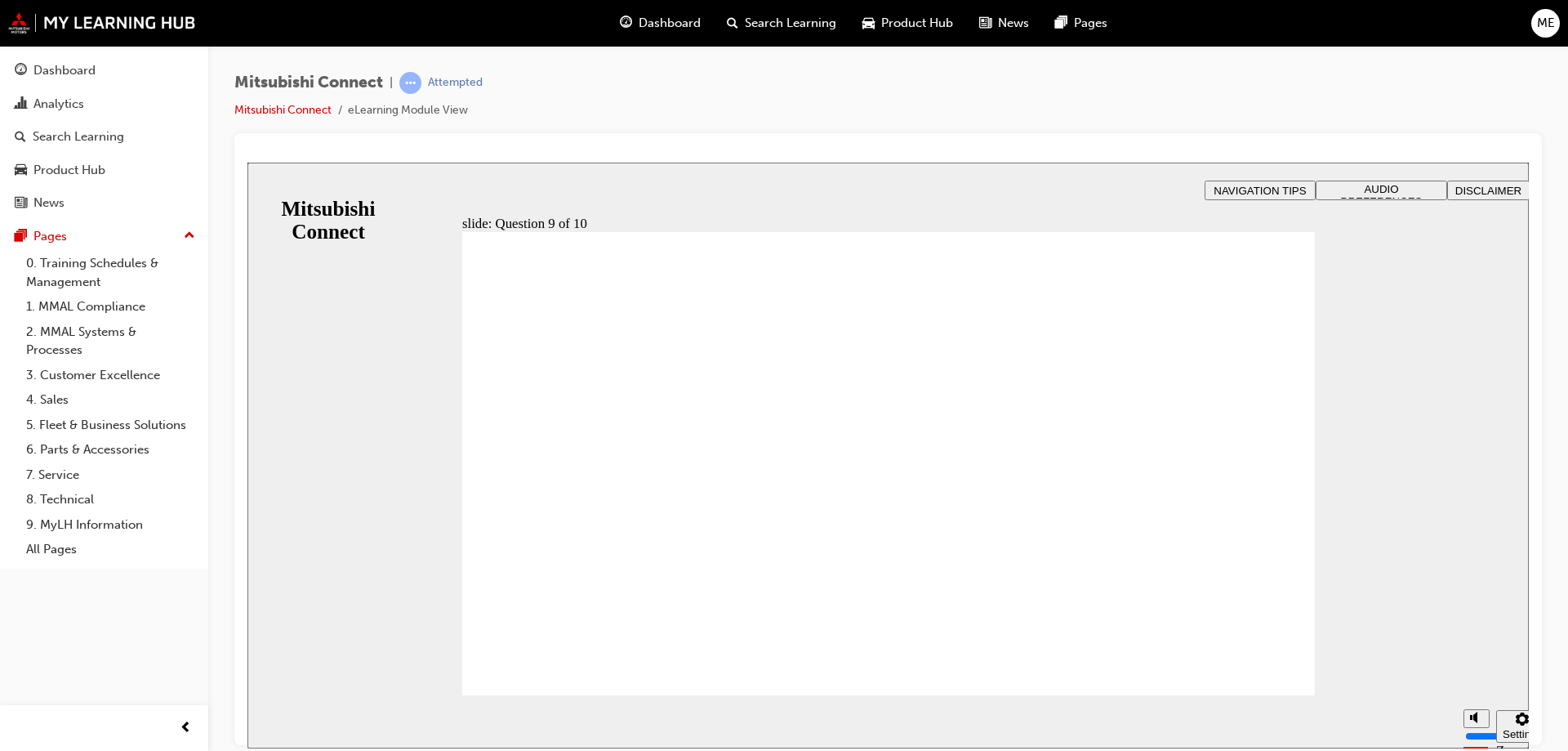
checkbox input "true"
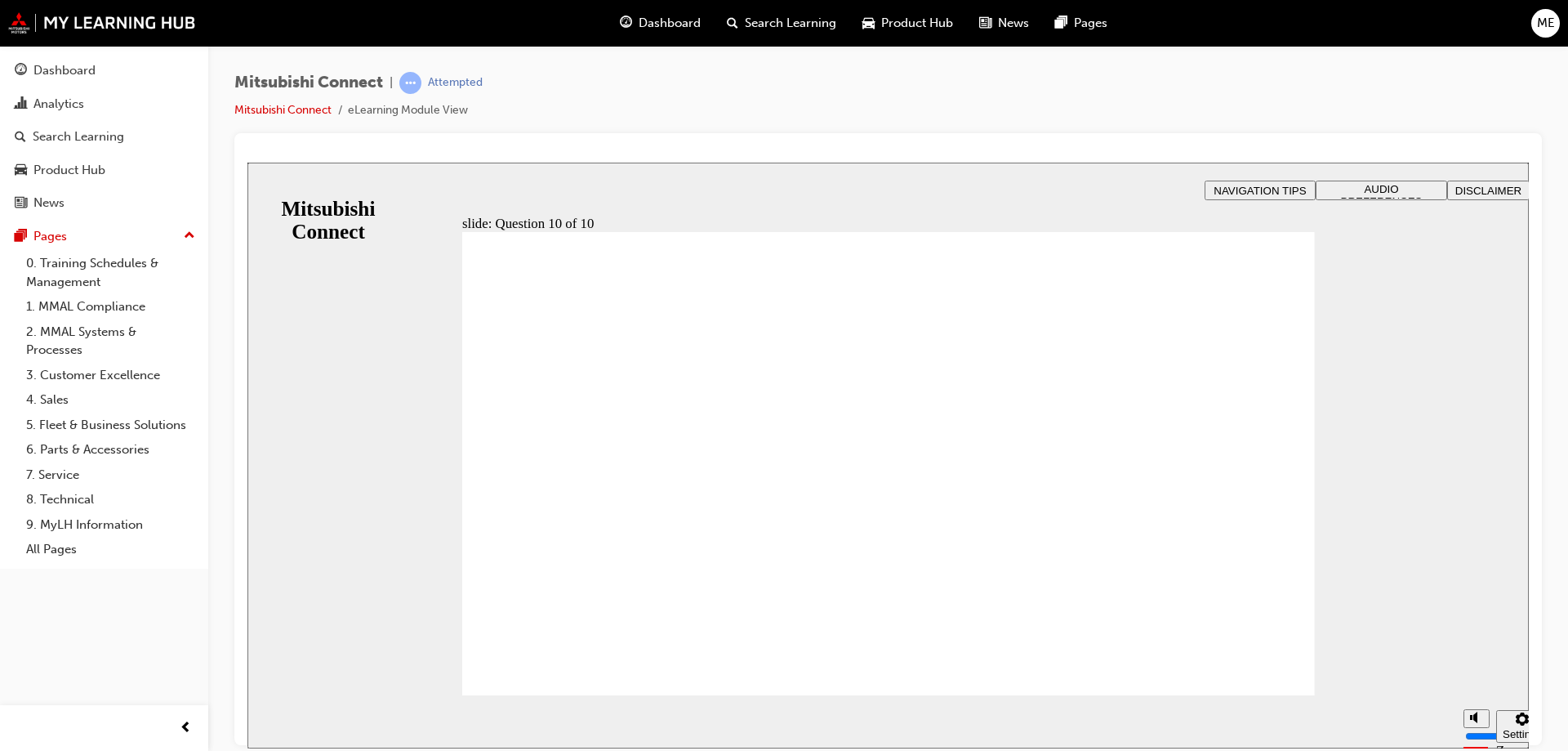
checkbox input "true"
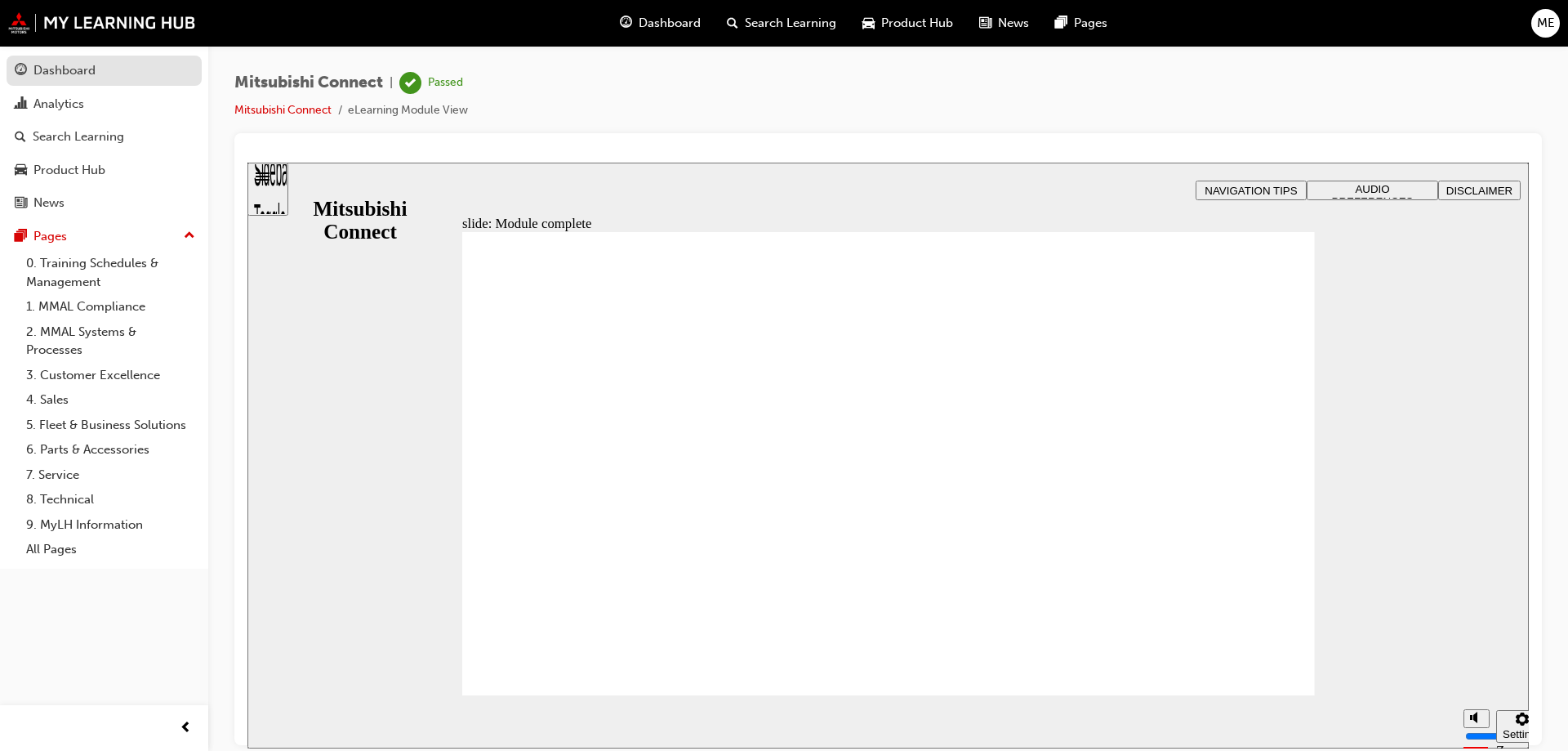
click at [91, 70] on div "Dashboard" at bounding box center [64, 71] width 62 height 19
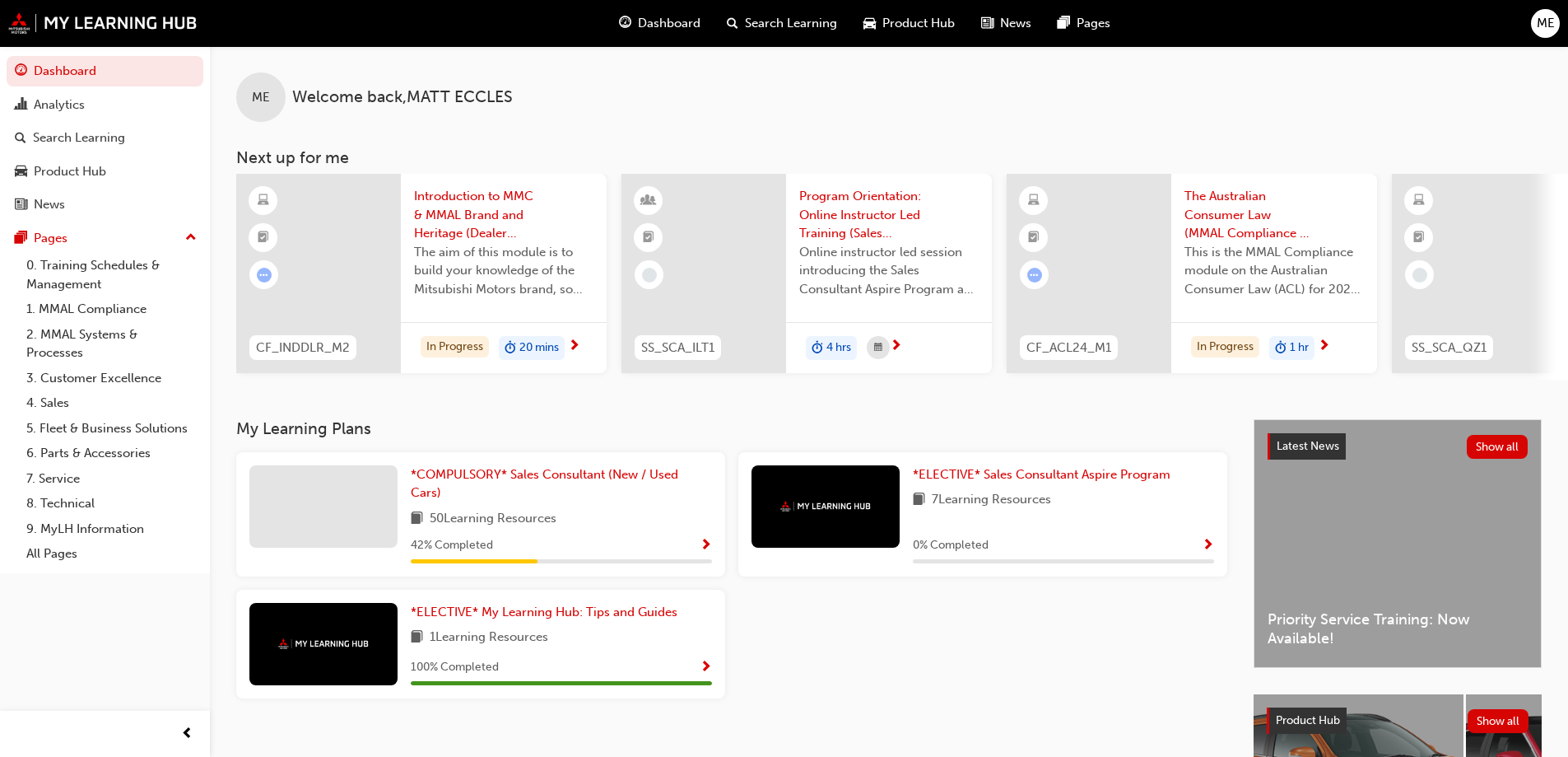
click at [1018, 695] on div "*COMPULSORY* Sales Consultant (New / Used Cars) 50 Learning Resources 42 % Comp…" at bounding box center [732, 581] width 1004 height 260
click at [781, 700] on div "*COMPULSORY* Sales Consultant (New / Used Cars) 50 Learning Resources 42 % Comp…" at bounding box center [732, 581] width 1004 height 260
click at [943, 692] on div "*COMPULSORY* Sales Consultant (New / Used Cars) 50 Learning Resources 42 % Comp…" at bounding box center [732, 581] width 1004 height 260
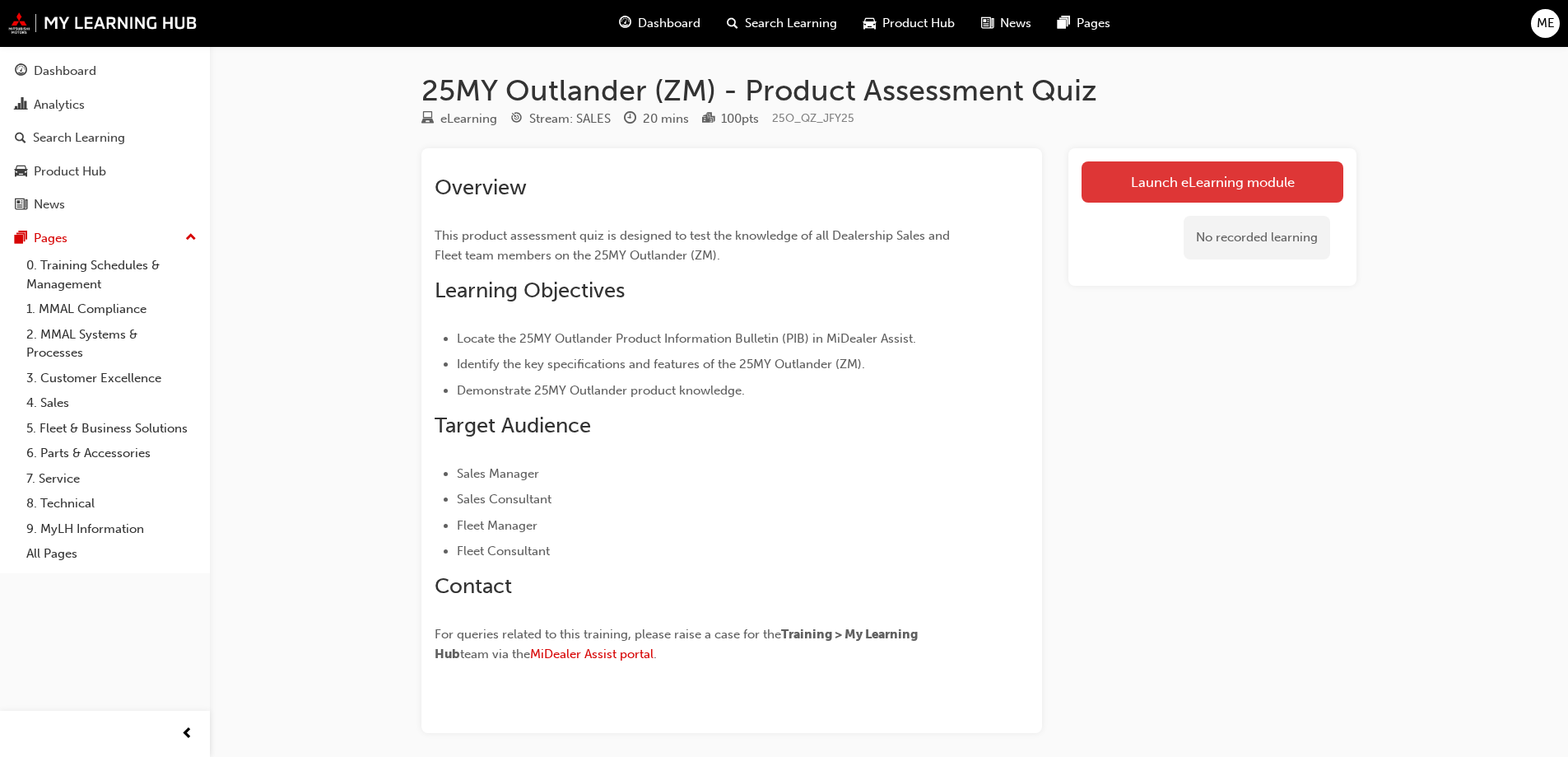
click at [1173, 189] on link "Launch eLearning module" at bounding box center [1212, 182] width 261 height 41
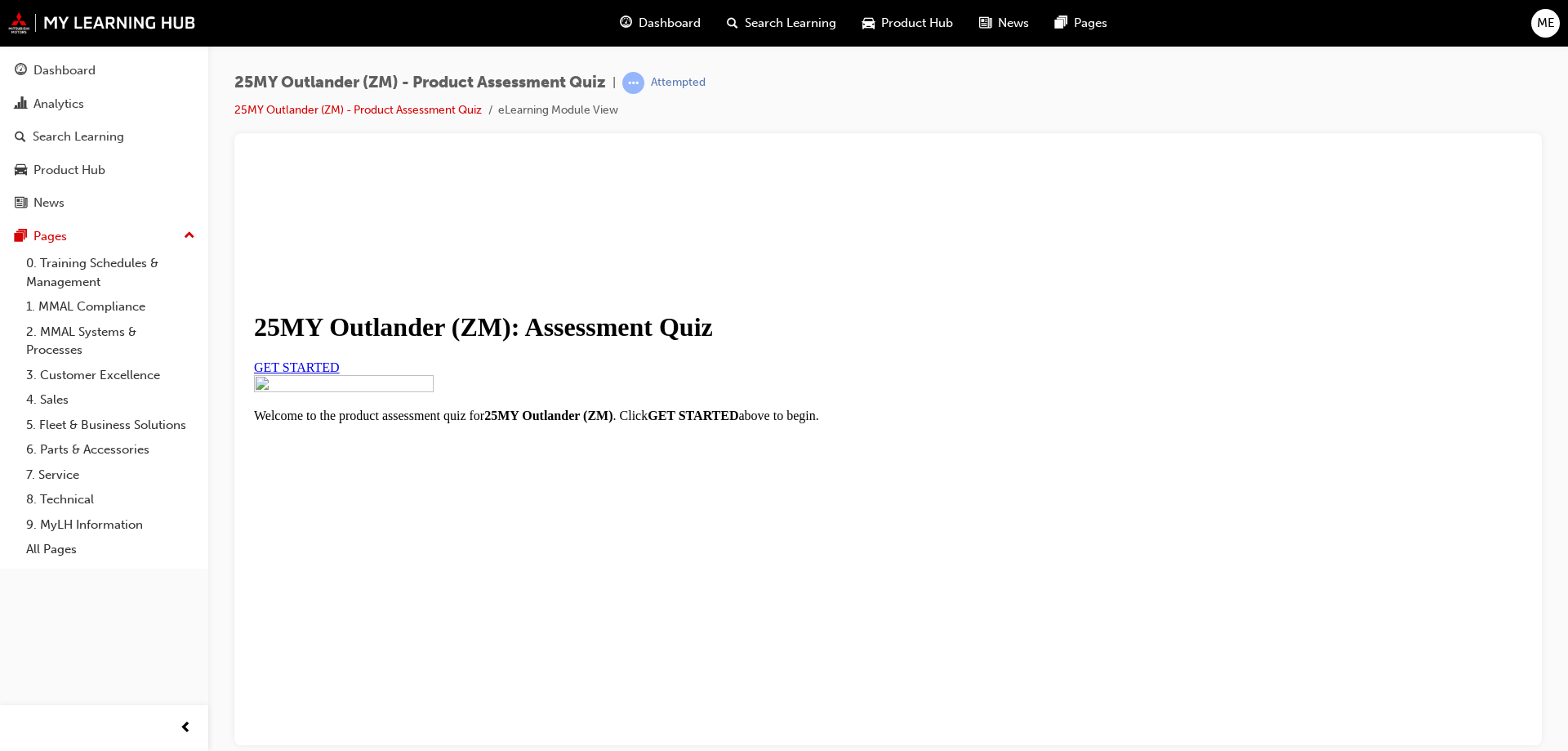
scroll to position [185, 0]
click at [340, 360] on span "GET STARTED" at bounding box center [297, 367] width 86 height 14
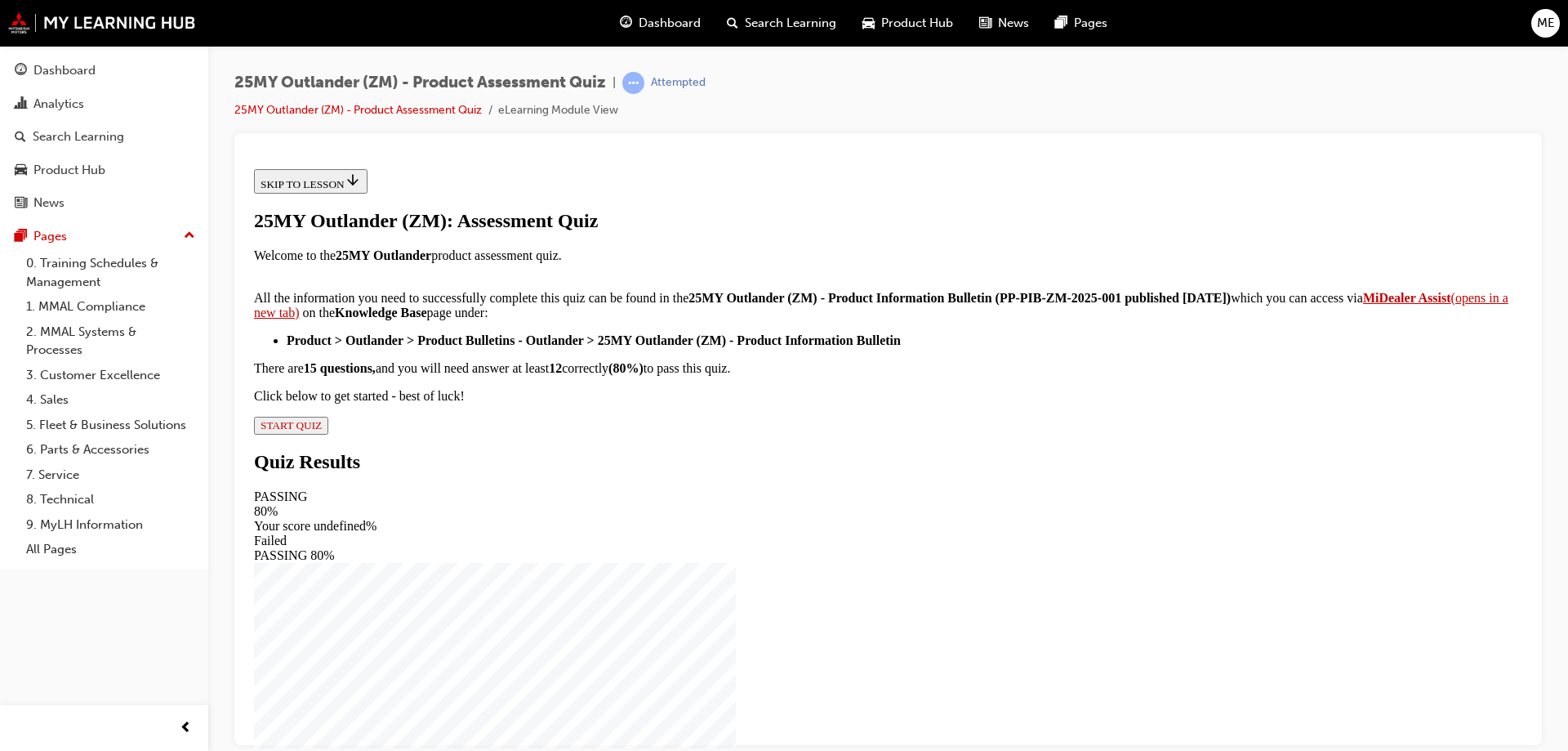
scroll to position [265, 0]
click at [670, 434] on div "25MY Outlander (ZM): Assessment Quiz Welcome to the 25MY Outlander product asse…" at bounding box center [889, 321] width 1269 height 225
click at [321, 430] on span "START QUIZ" at bounding box center [291, 424] width 61 height 12
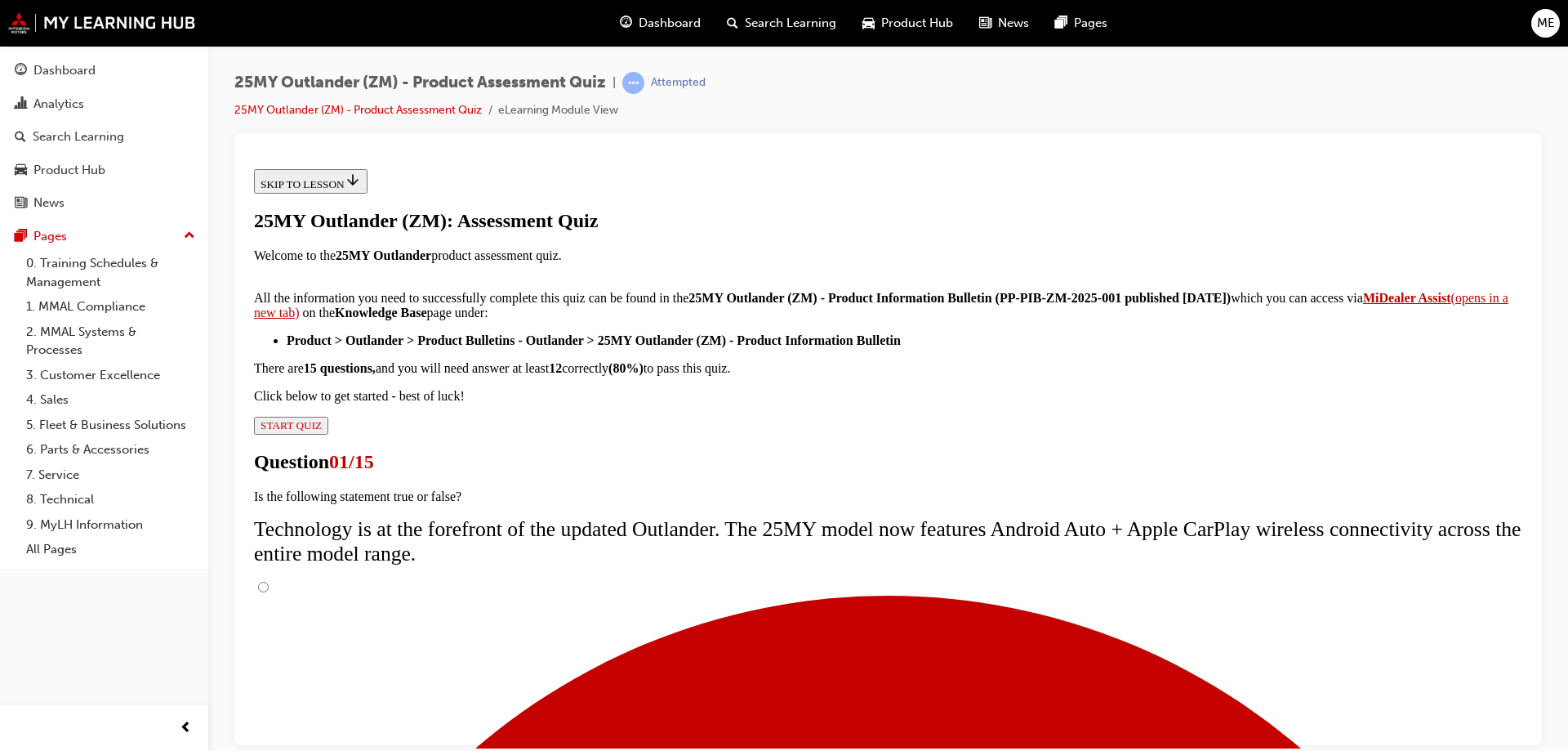
click at [269, 581] on input "True" at bounding box center [264, 586] width 10 height 10
radio input "true"
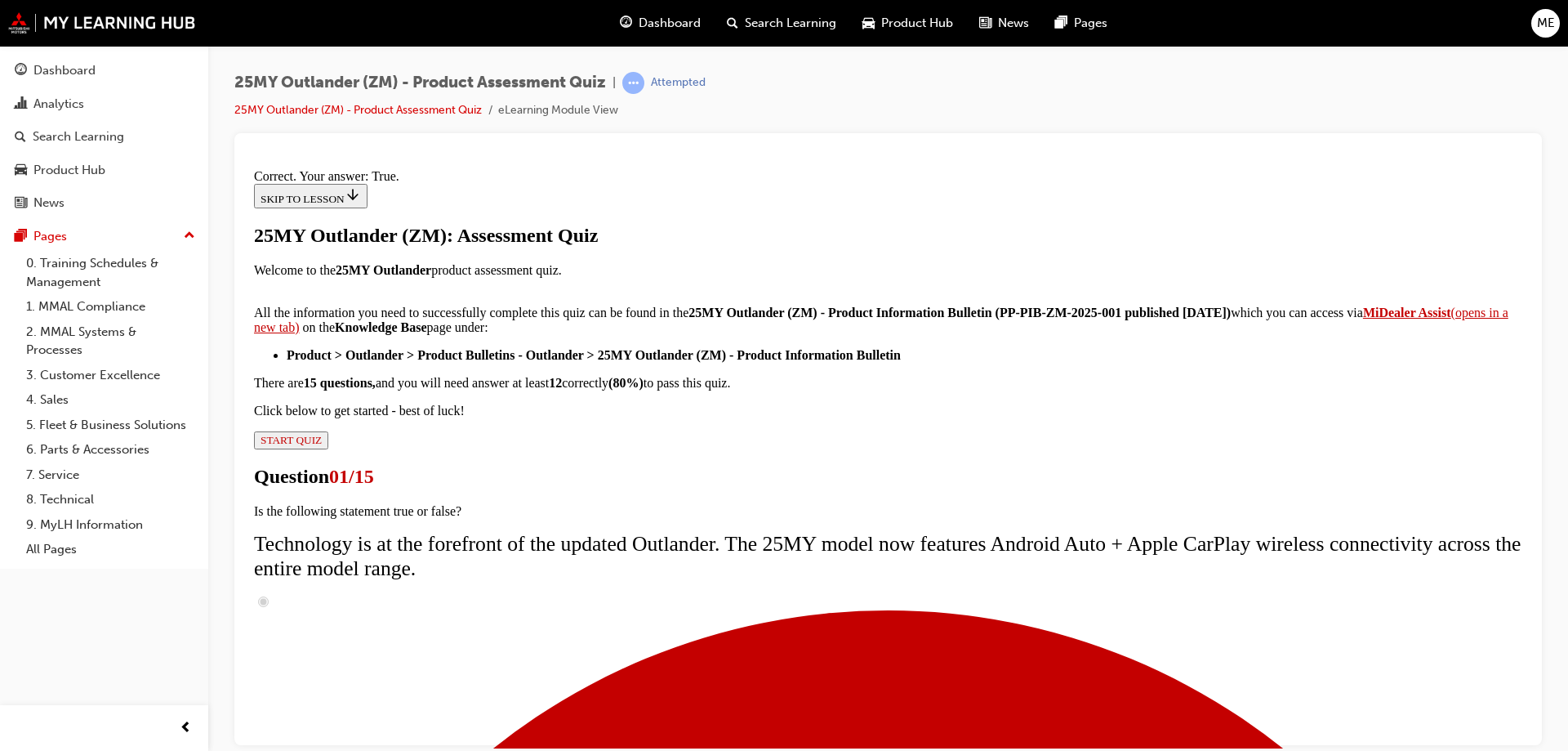
scroll to position [191, 0]
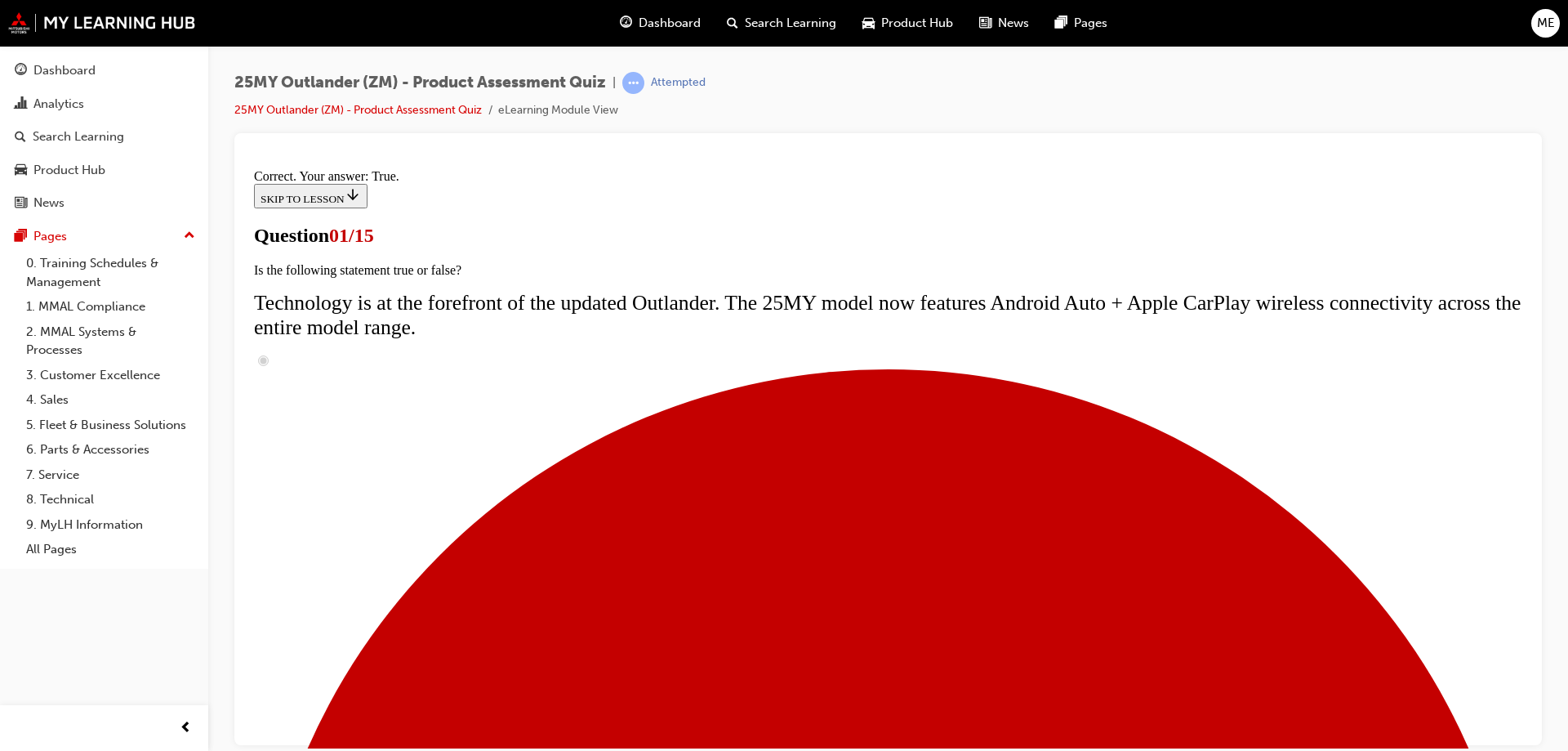
scroll to position [163, 0]
radio input "true"
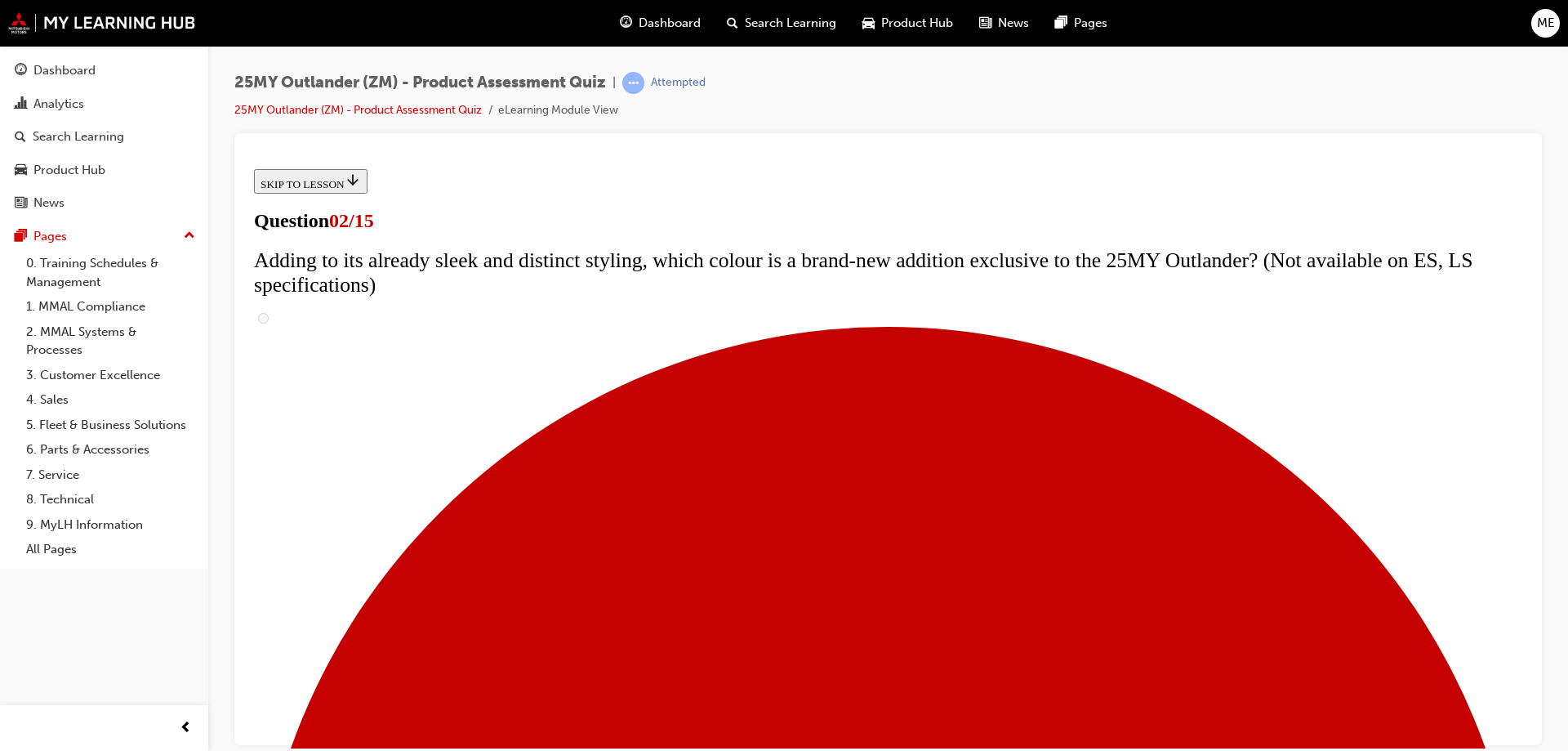
scroll to position [327, 0]
checkbox input "true"
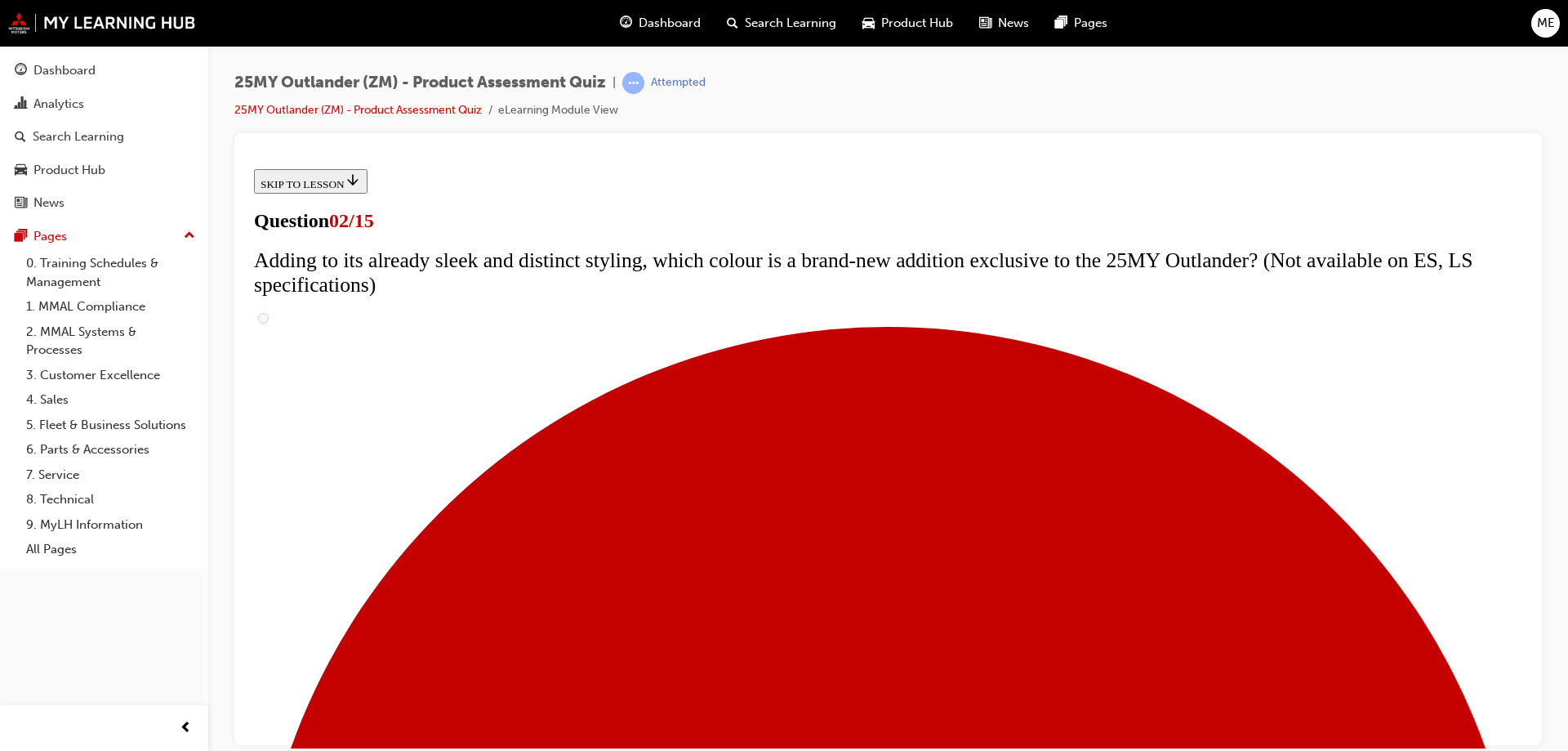
checkbox input "true"
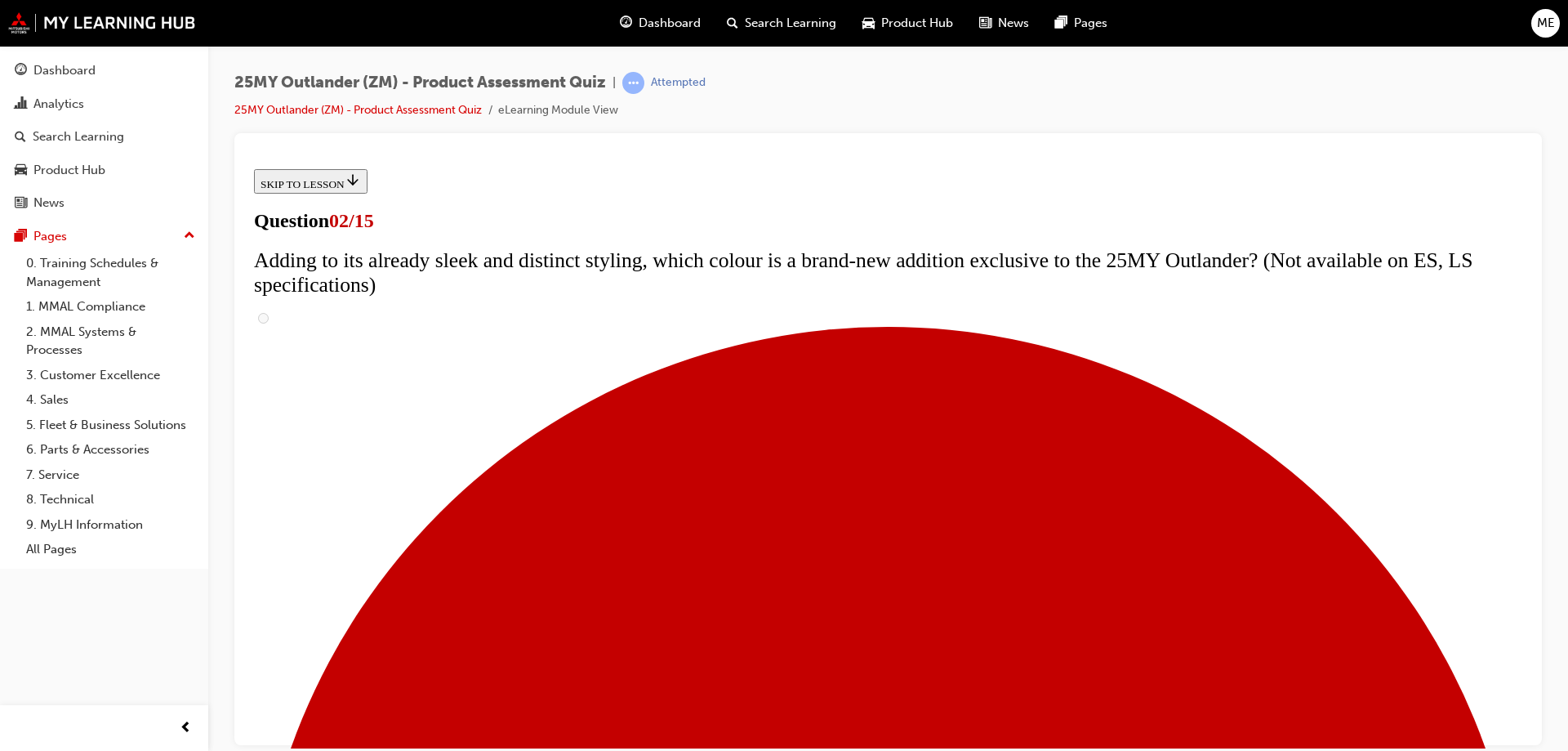
checkbox input "true"
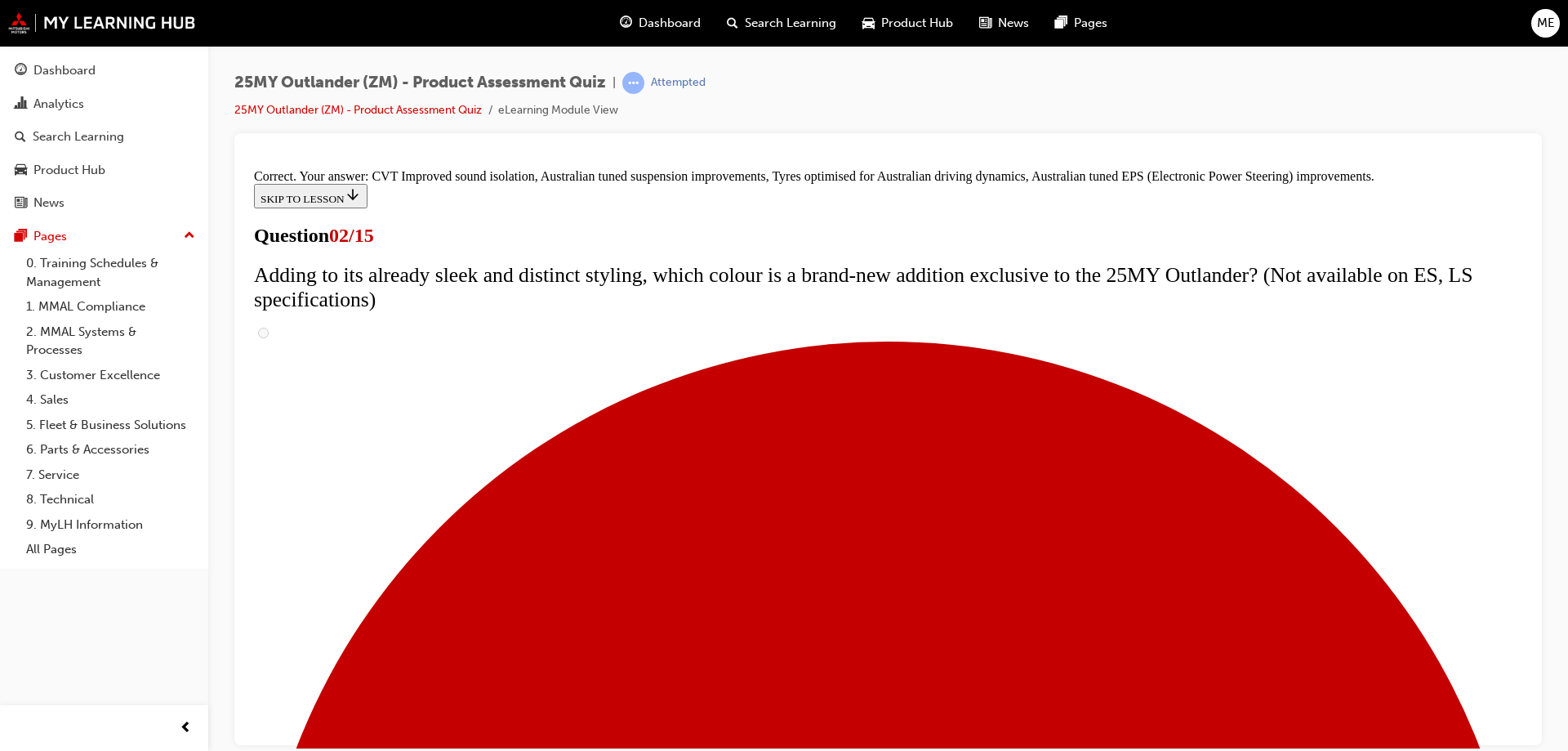
scroll to position [452, 0]
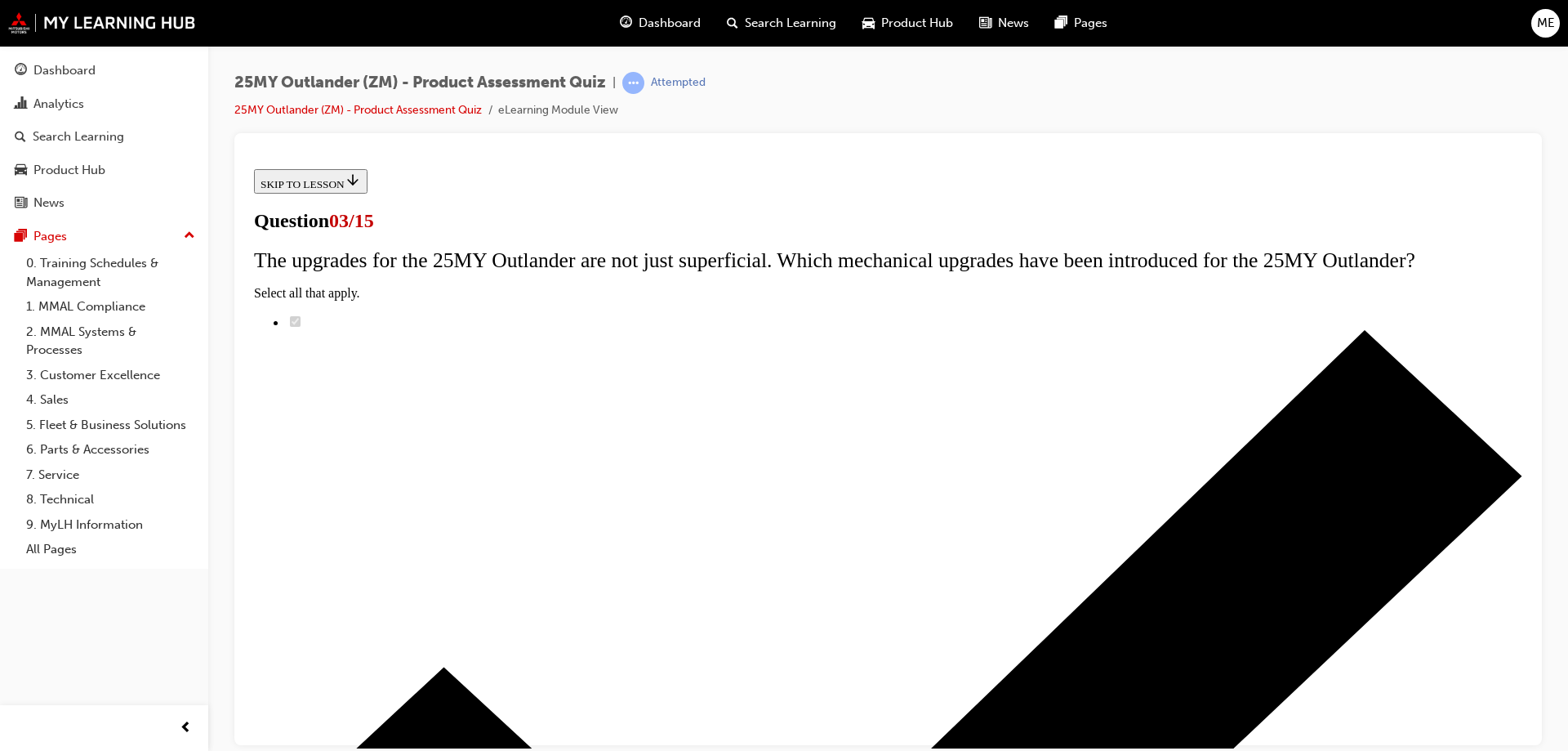
scroll to position [163, 0]
radio input "true"
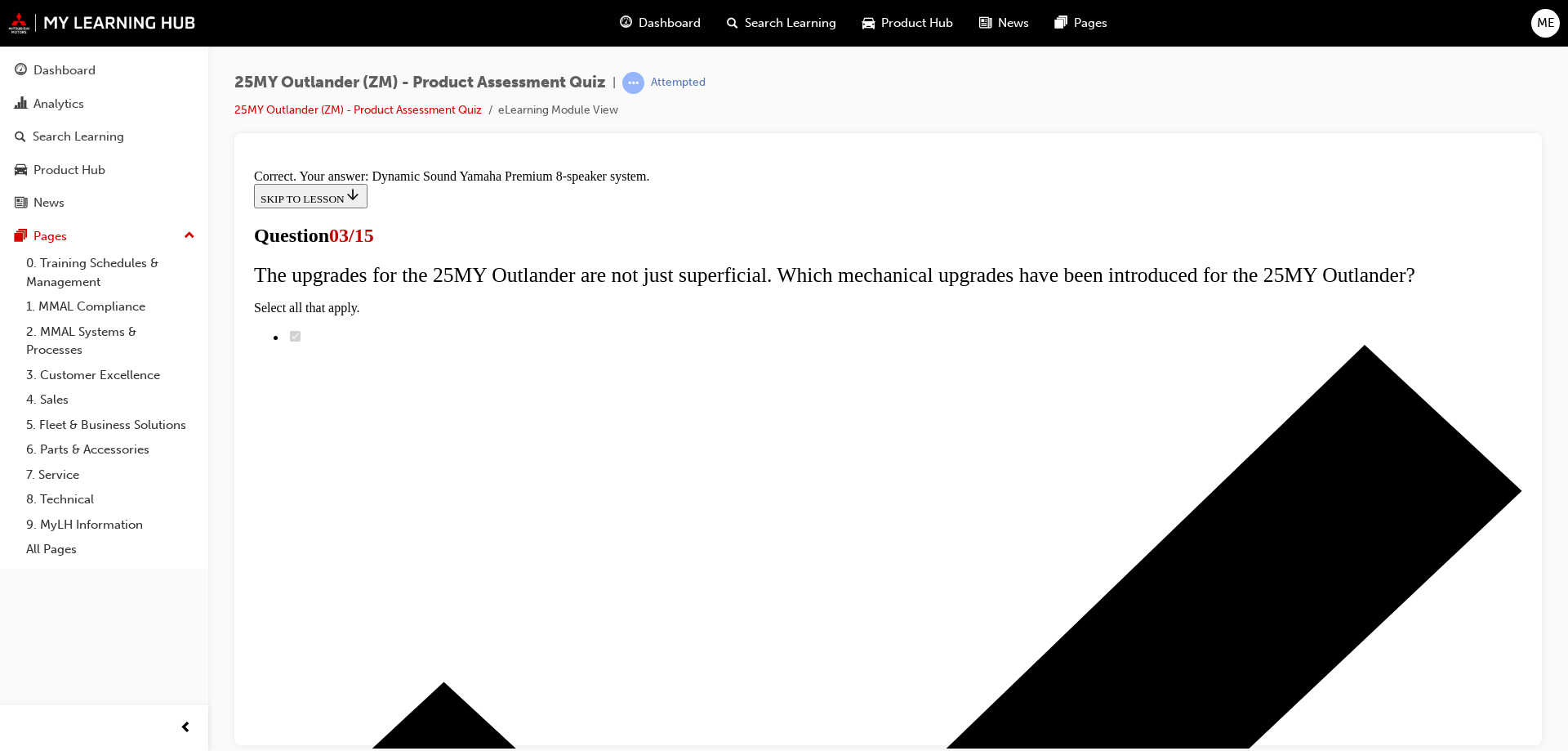
scroll to position [266, 0]
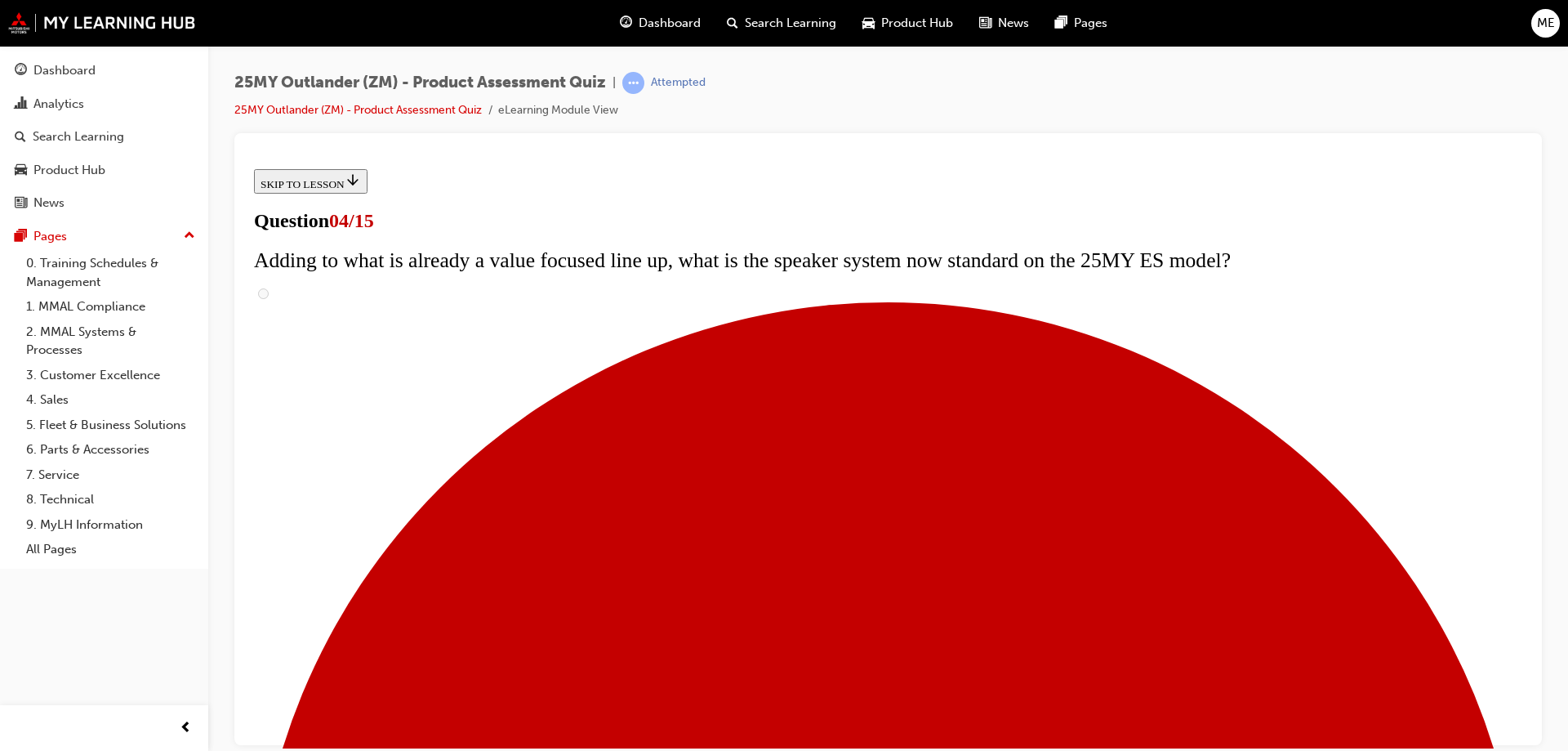
scroll to position [163, 0]
checkbox input "true"
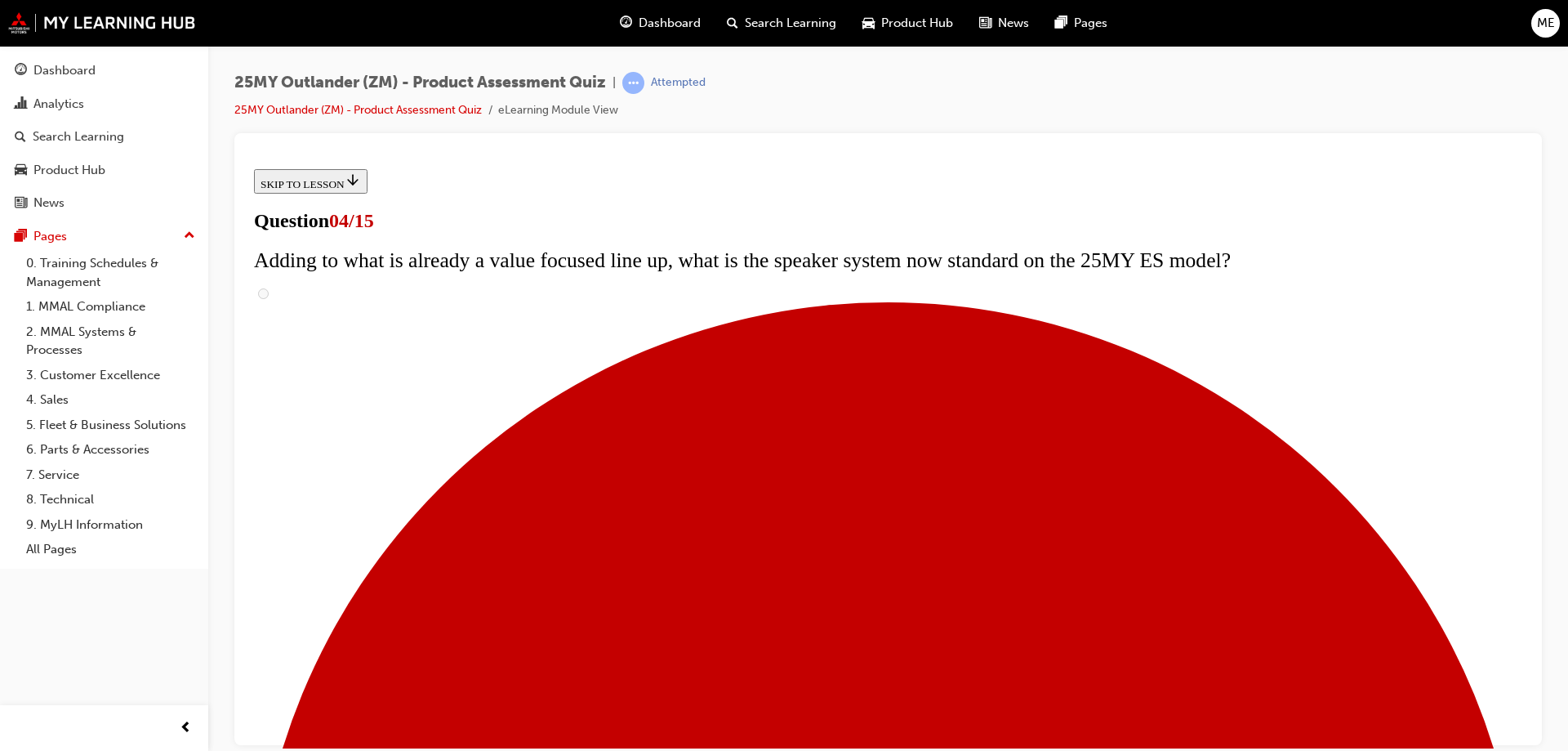
checkbox input "true"
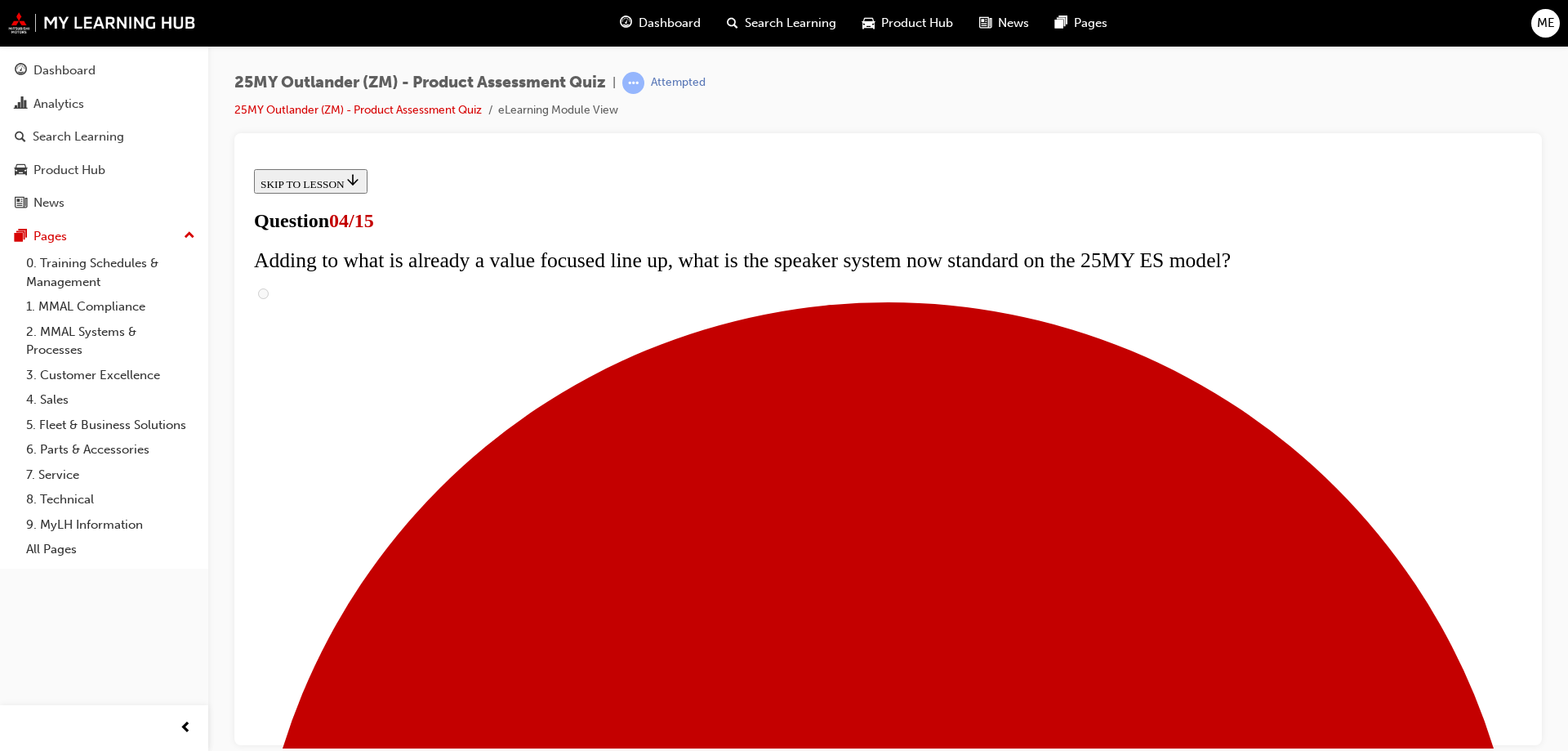
checkbox input "false"
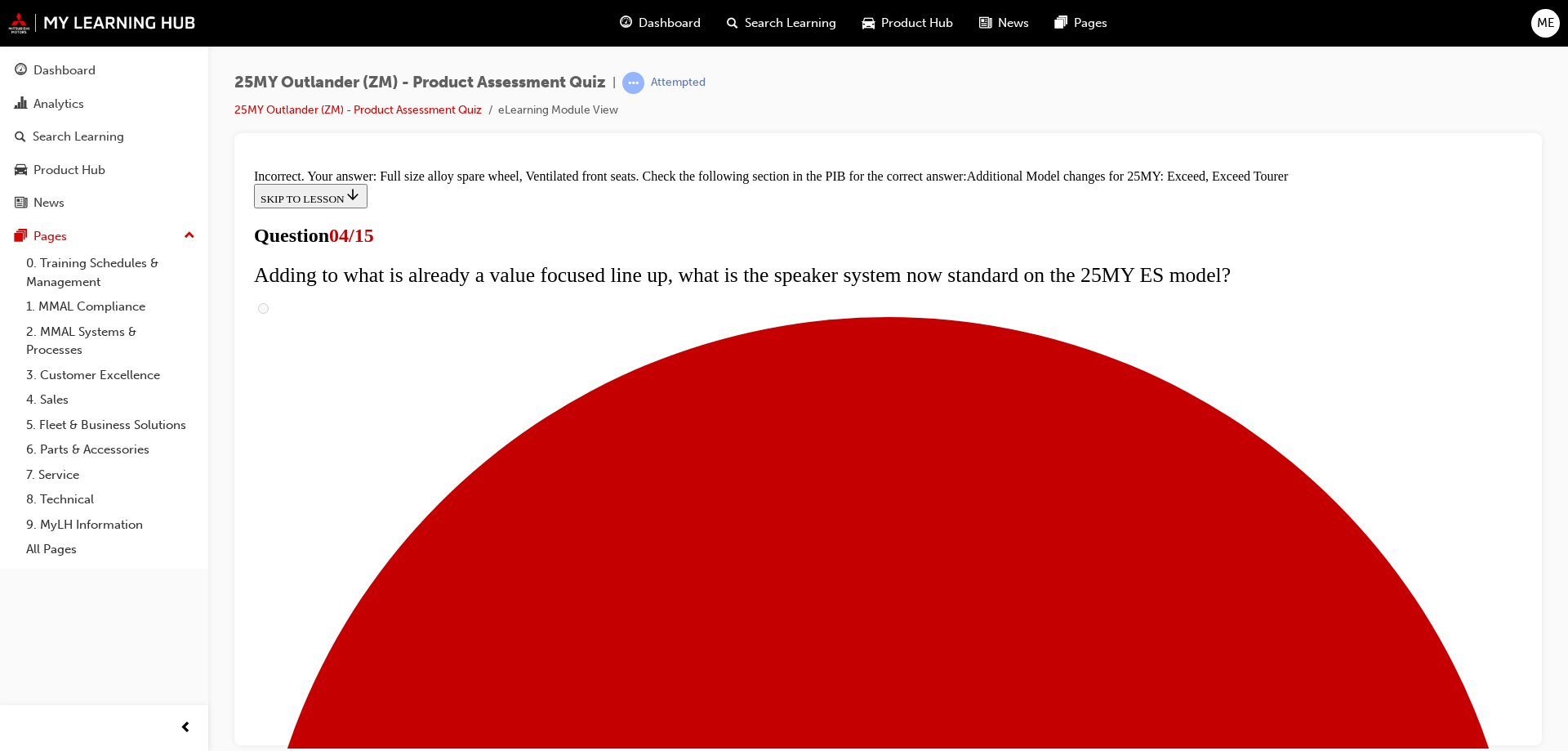
scroll to position [455, 0]
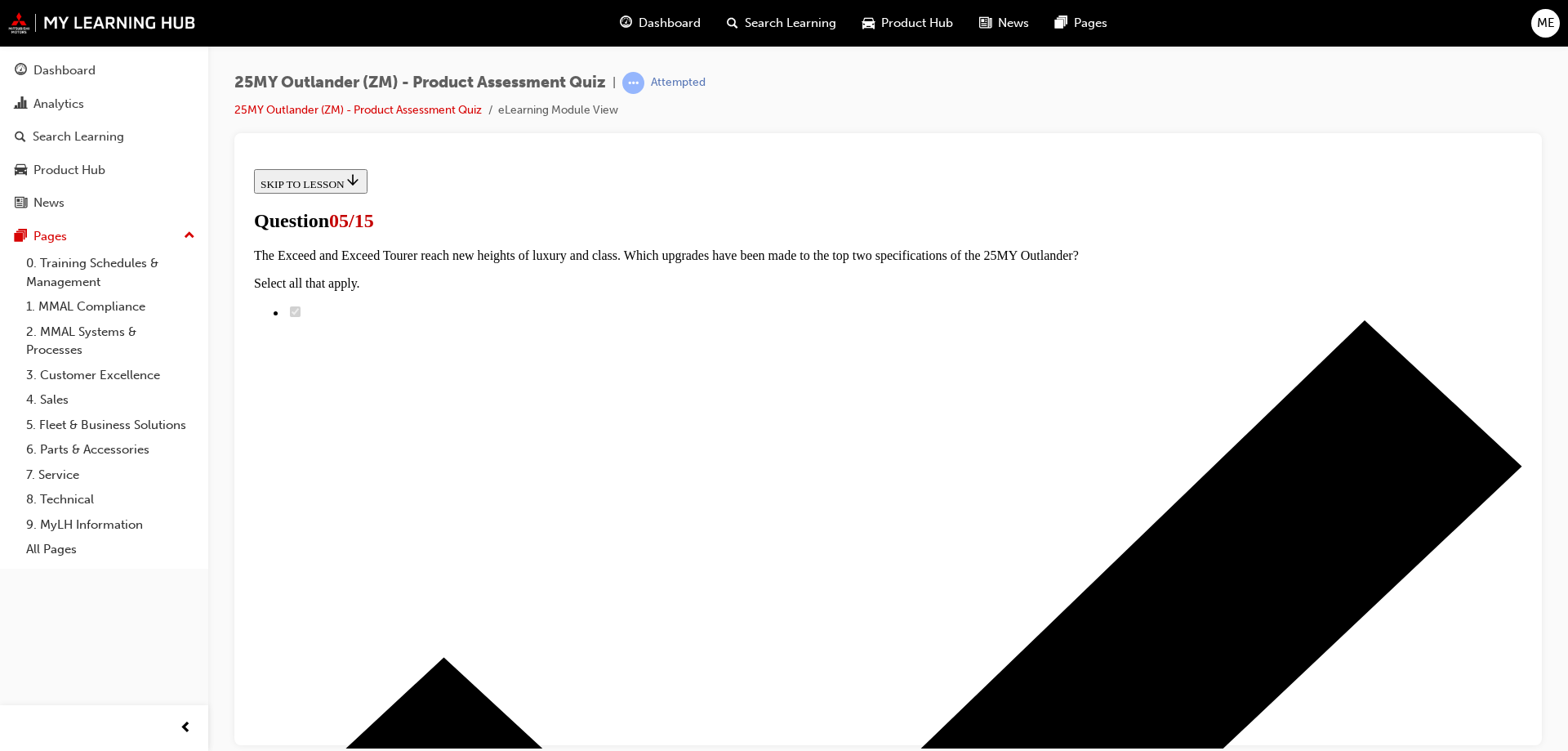
scroll to position [163, 0]
radio input "true"
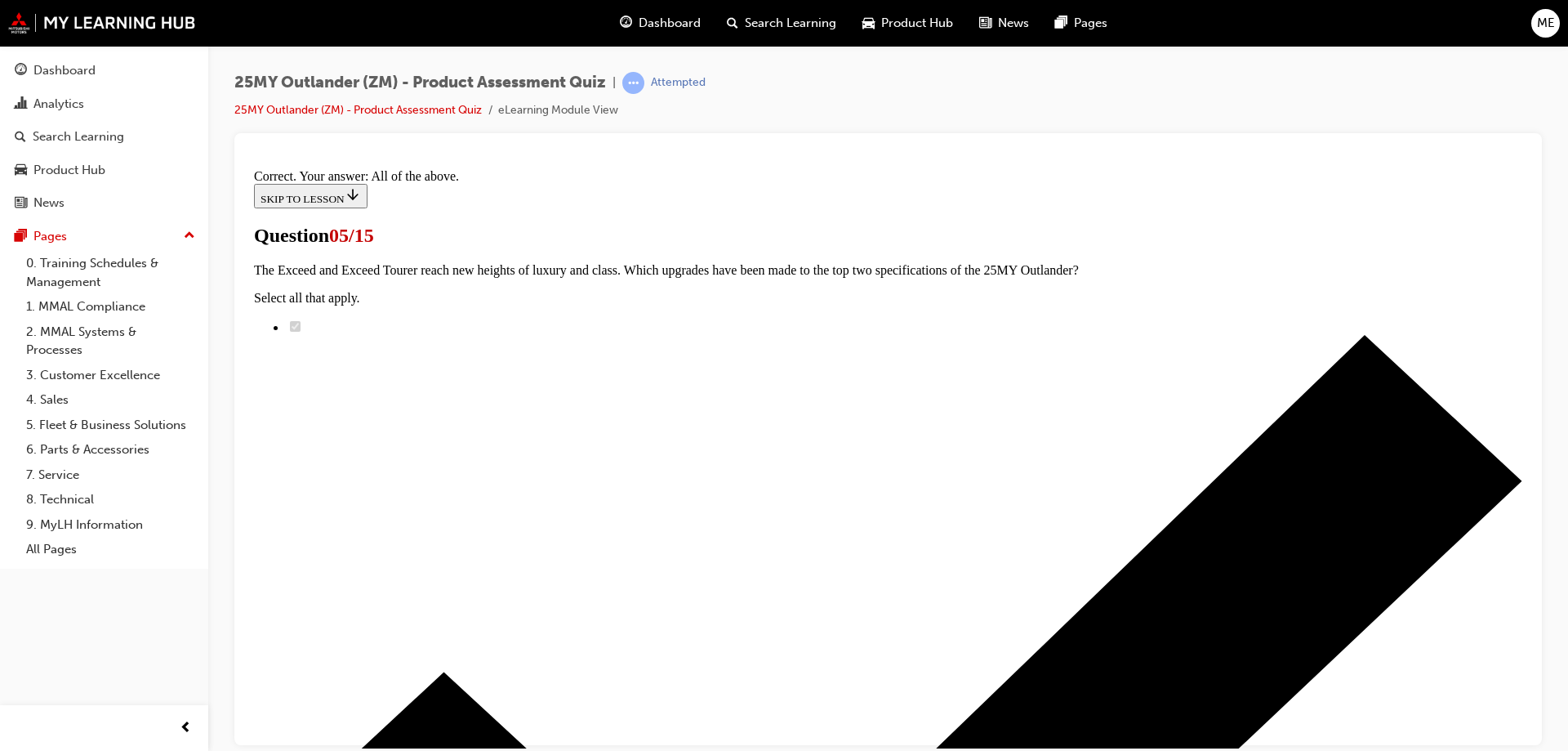
scroll to position [397, 0]
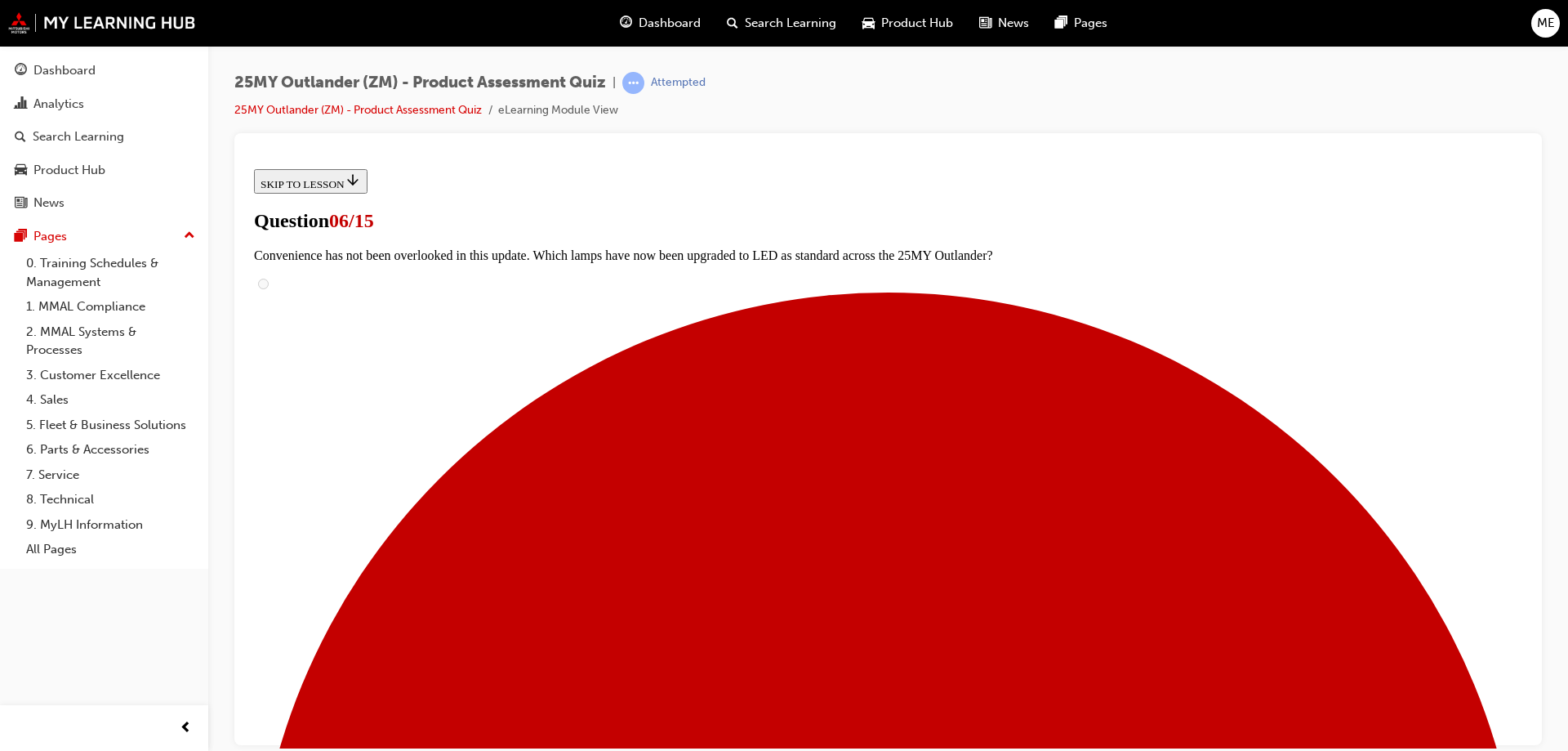
scroll to position [327, 0]
radio input "true"
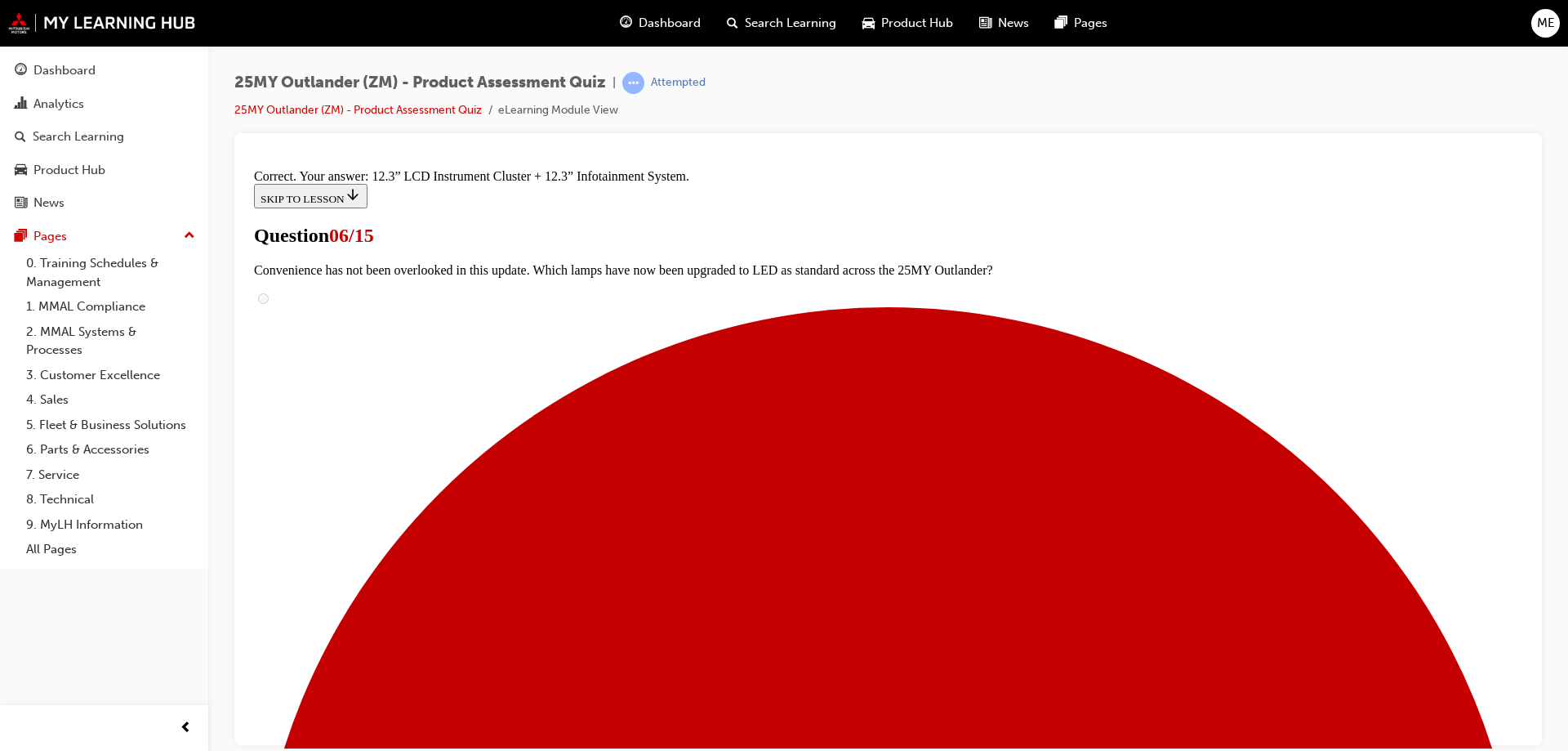
scroll to position [551, 0]
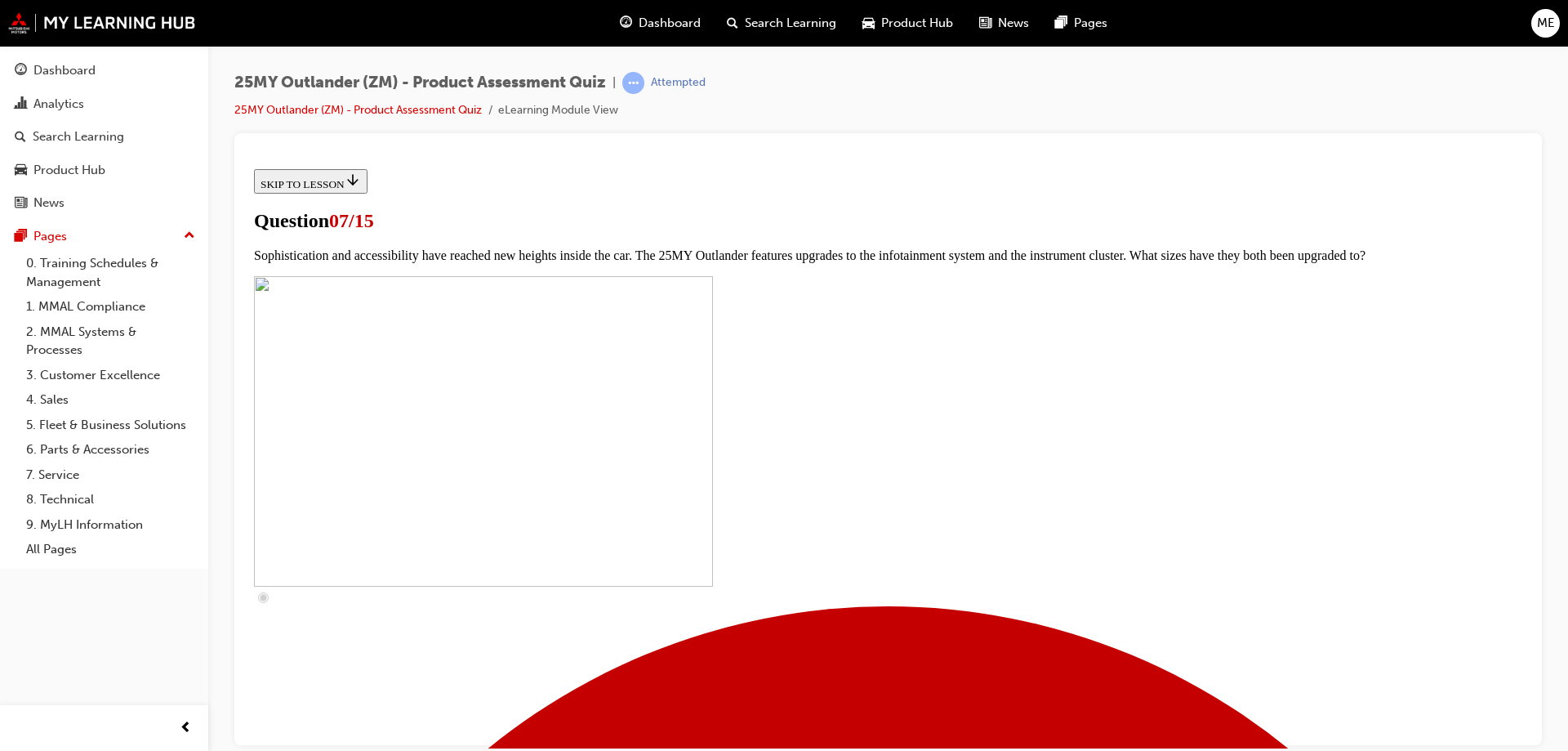
scroll to position [572, 0]
checkbox input "true"
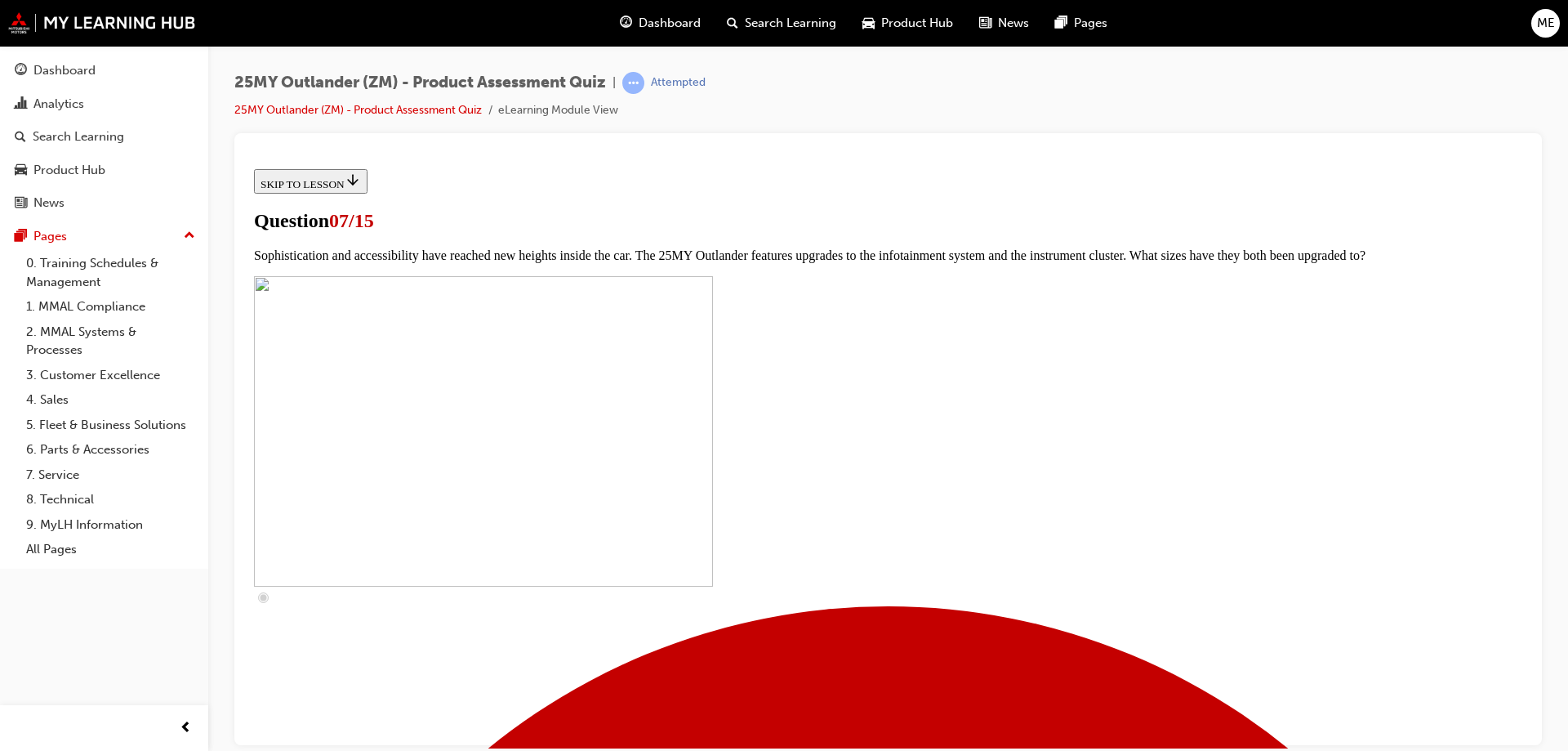
checkbox input "true"
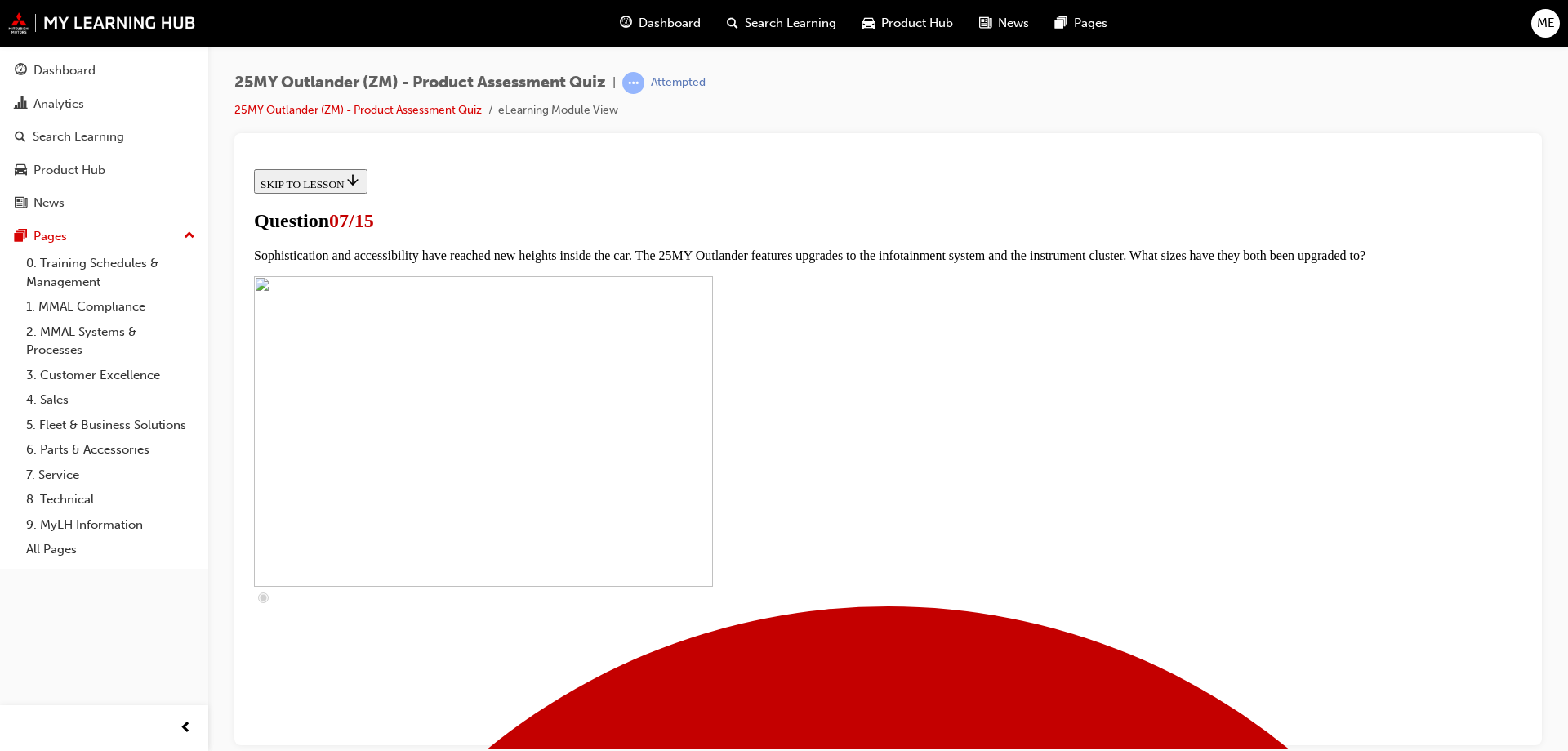
drag, startPoint x: 628, startPoint y: 512, endPoint x: 625, endPoint y: 548, distance: 36.1
checkbox input "true"
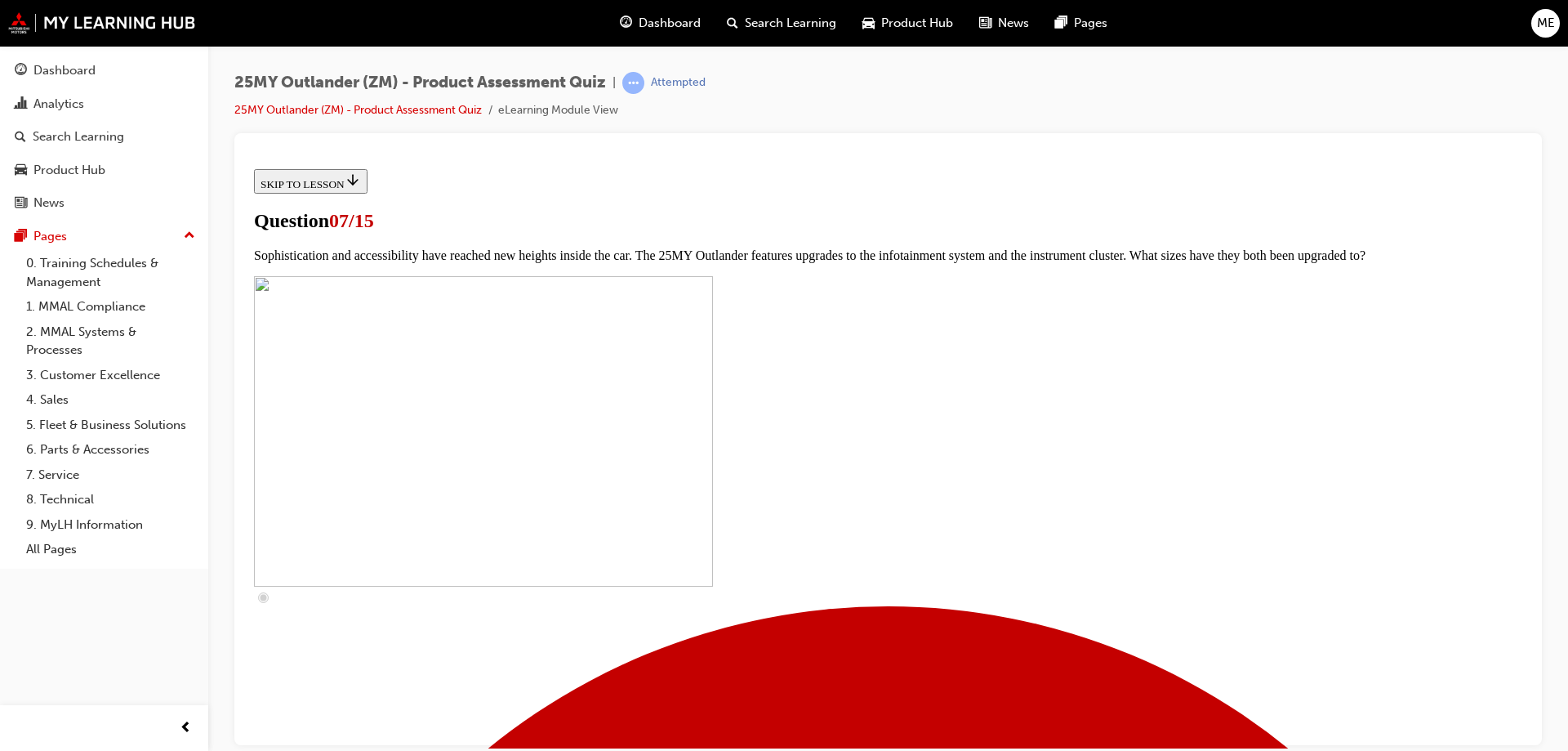
checkbox input "true"
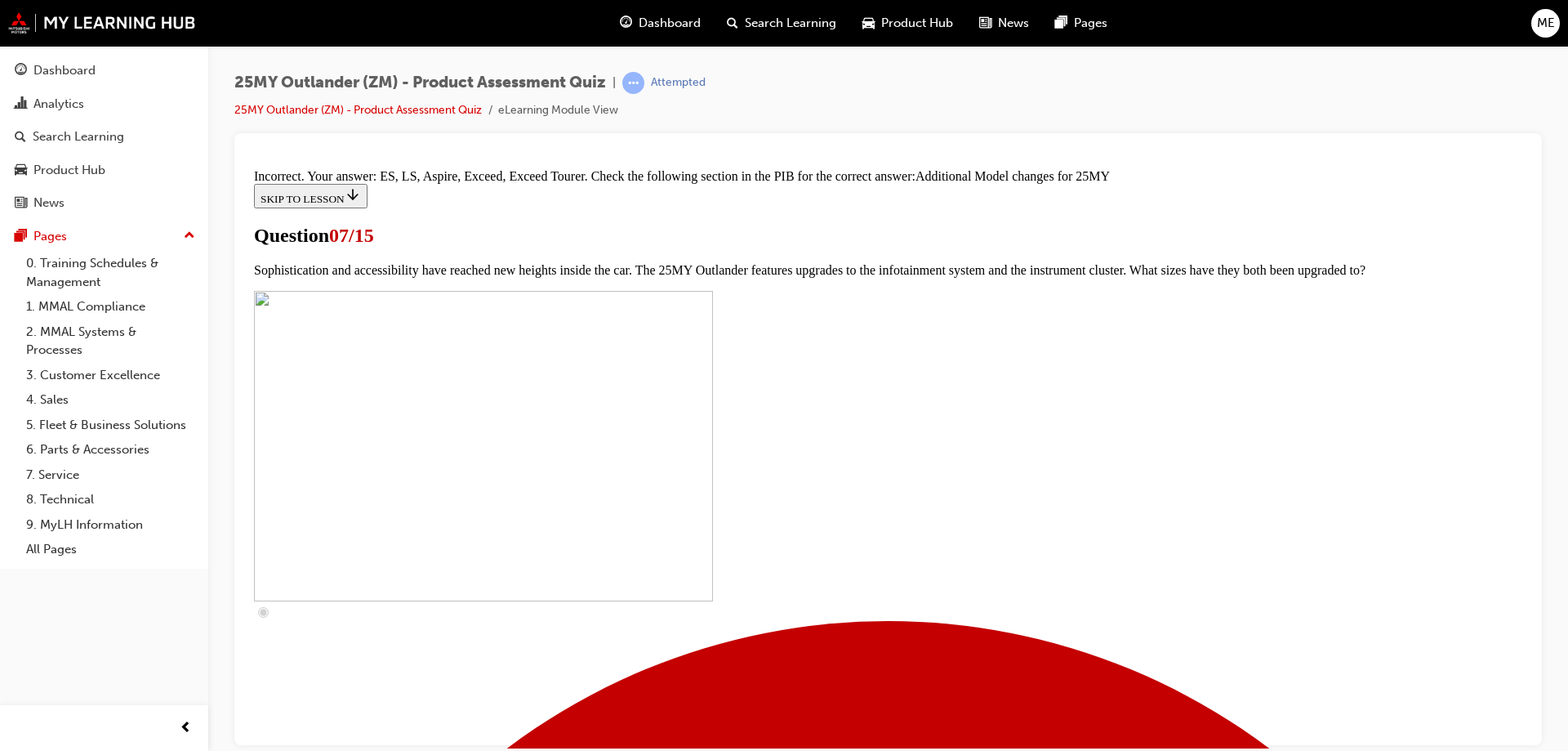
scroll to position [838, 0]
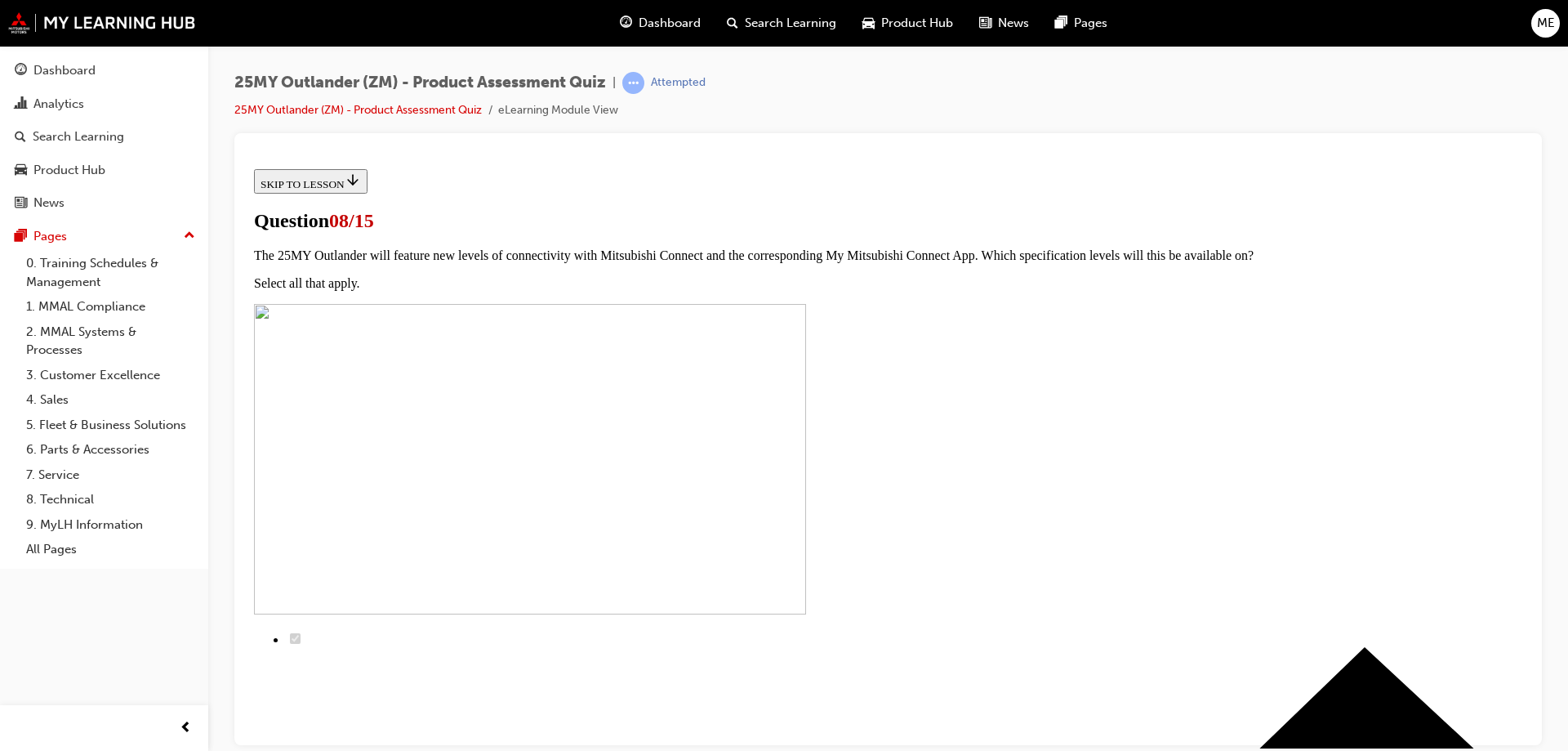
scroll to position [82, 0]
radio input "true"
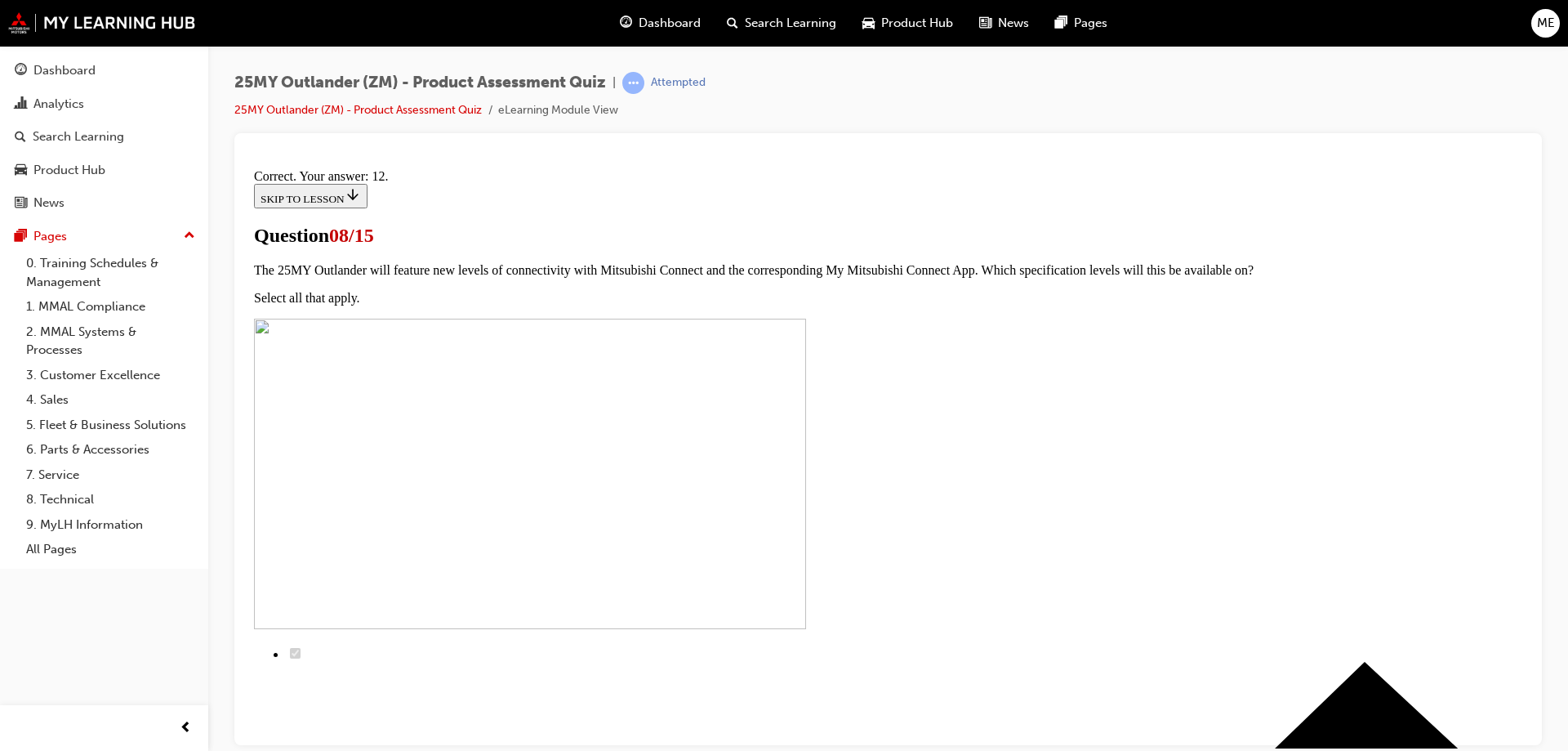
scroll to position [266, 0]
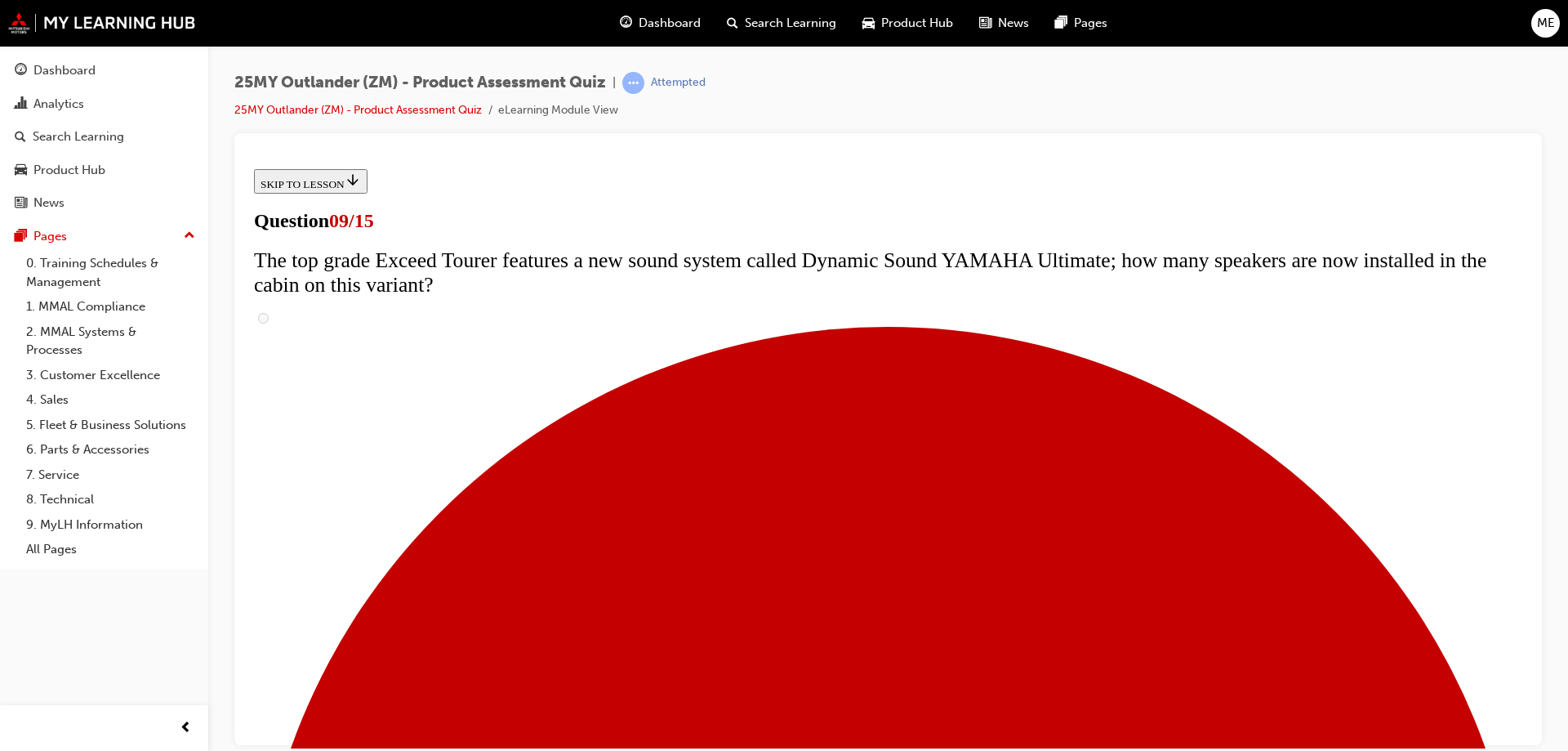
scroll to position [799, 0]
radio input "true"
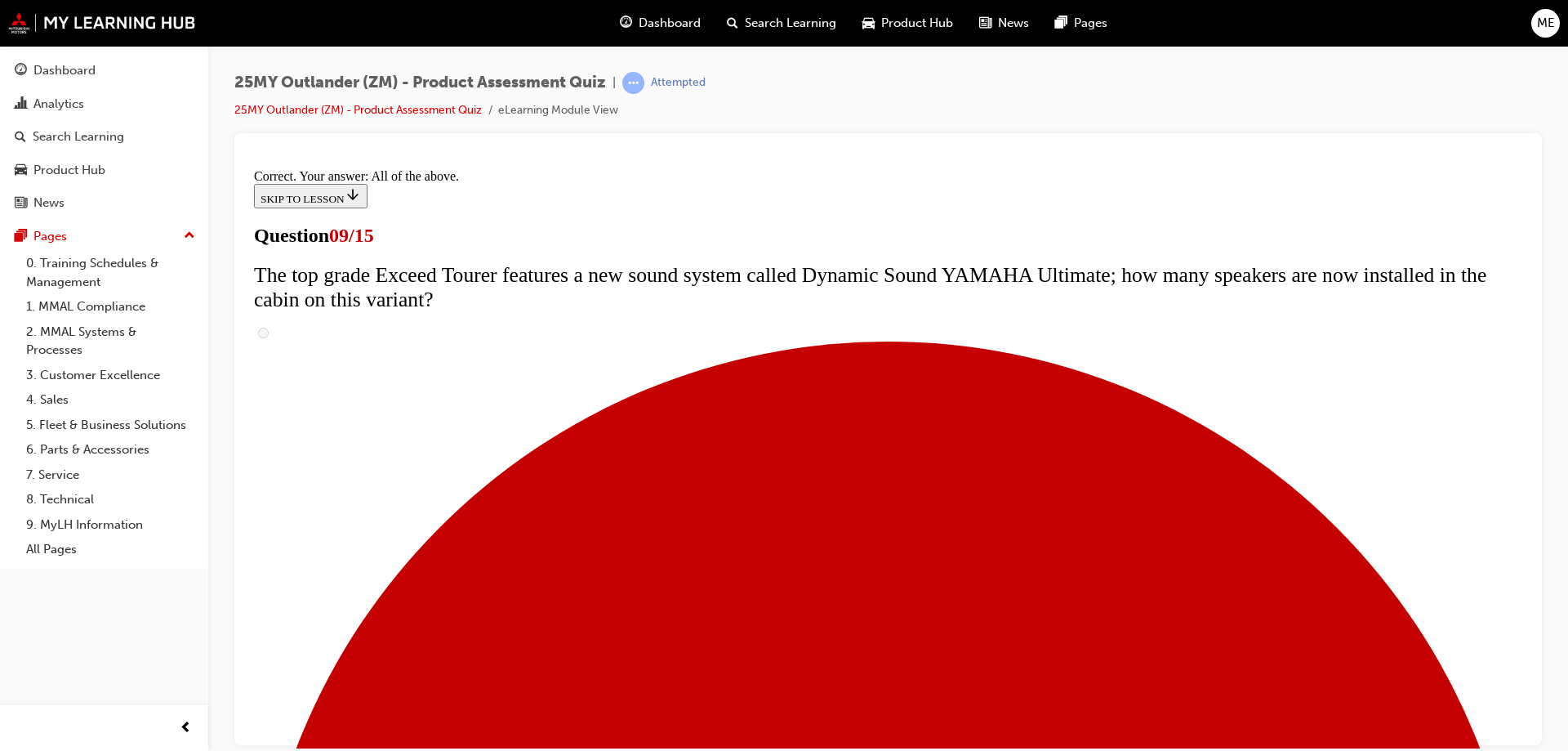
scroll to position [851, 0]
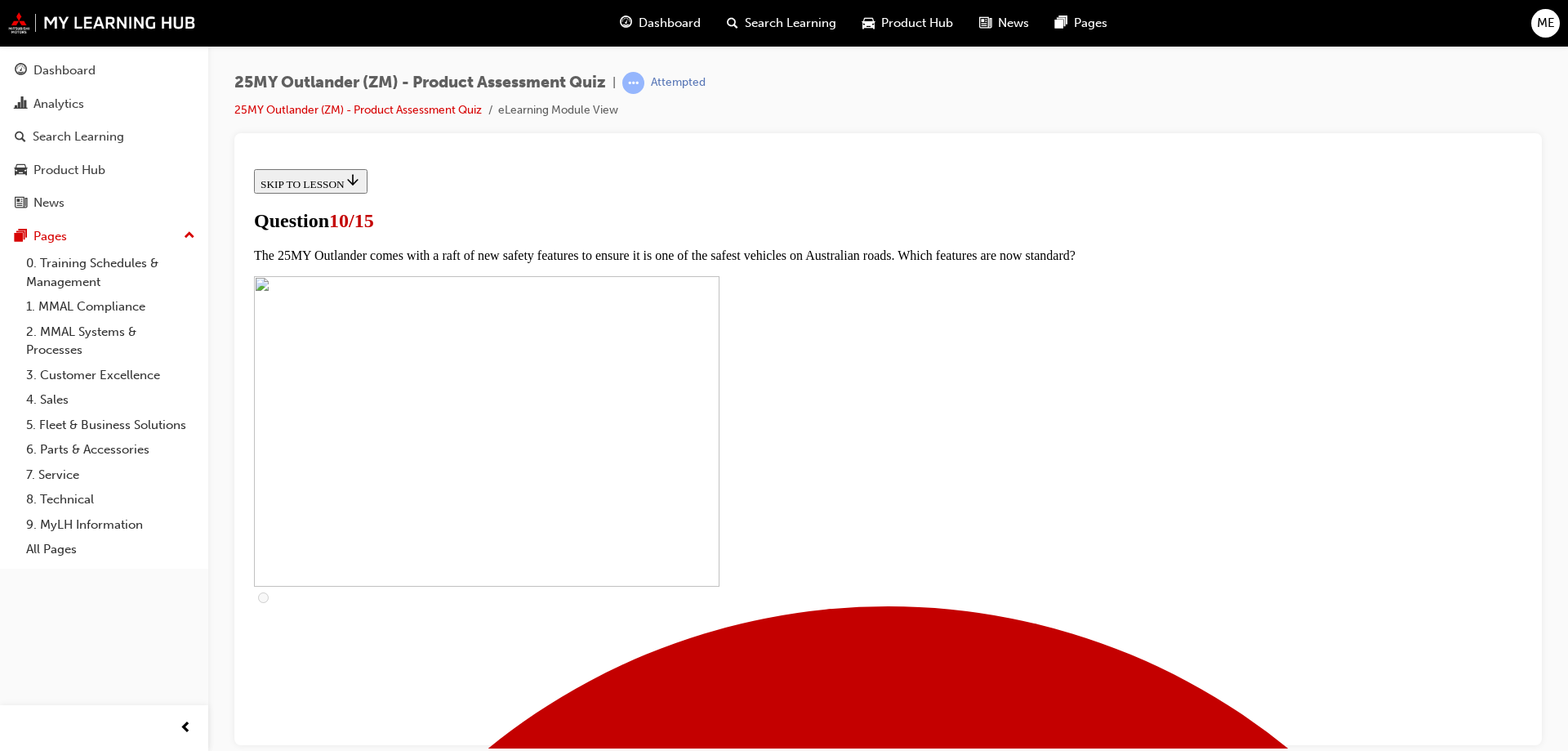
scroll to position [401, 0]
checkbox input "true"
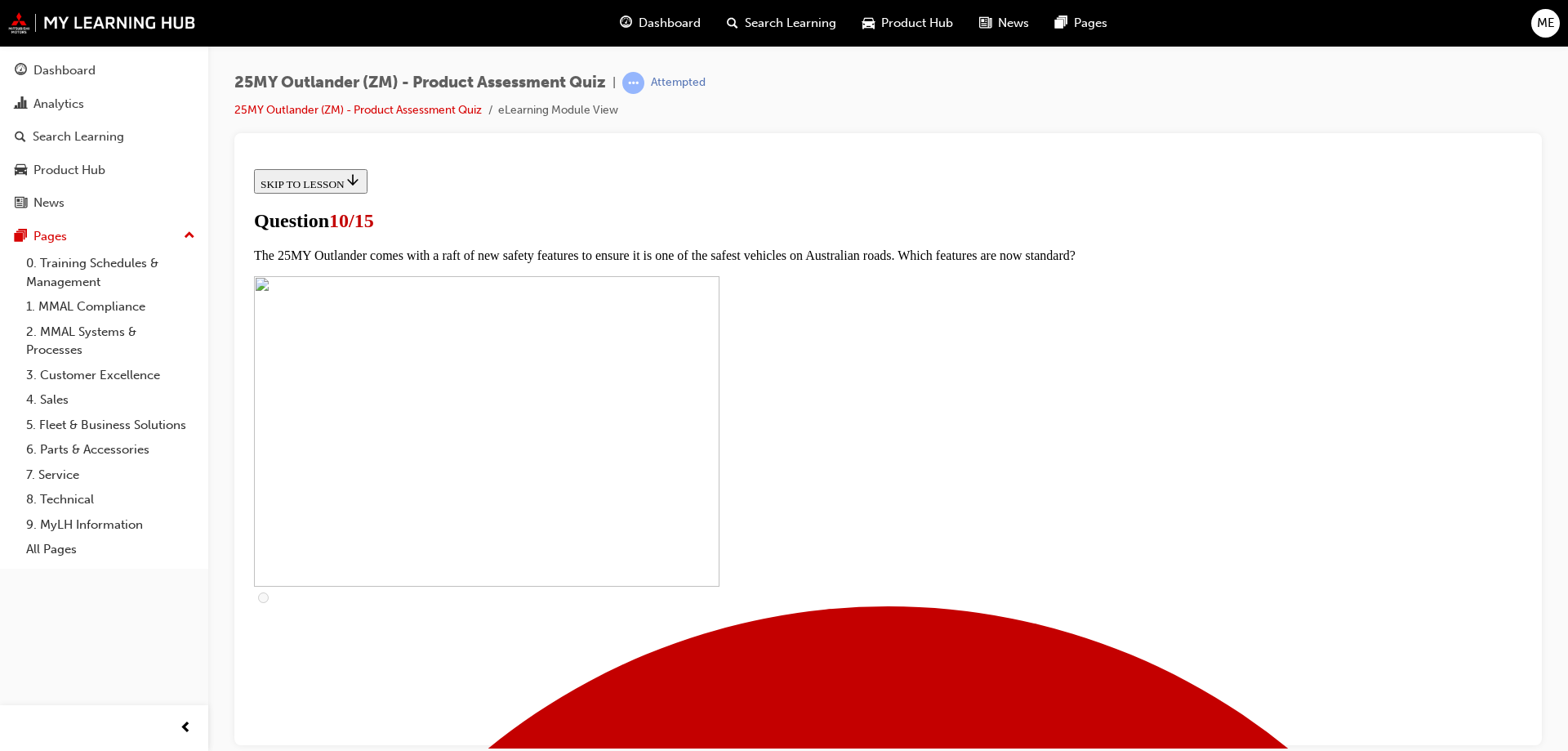
checkbox input "true"
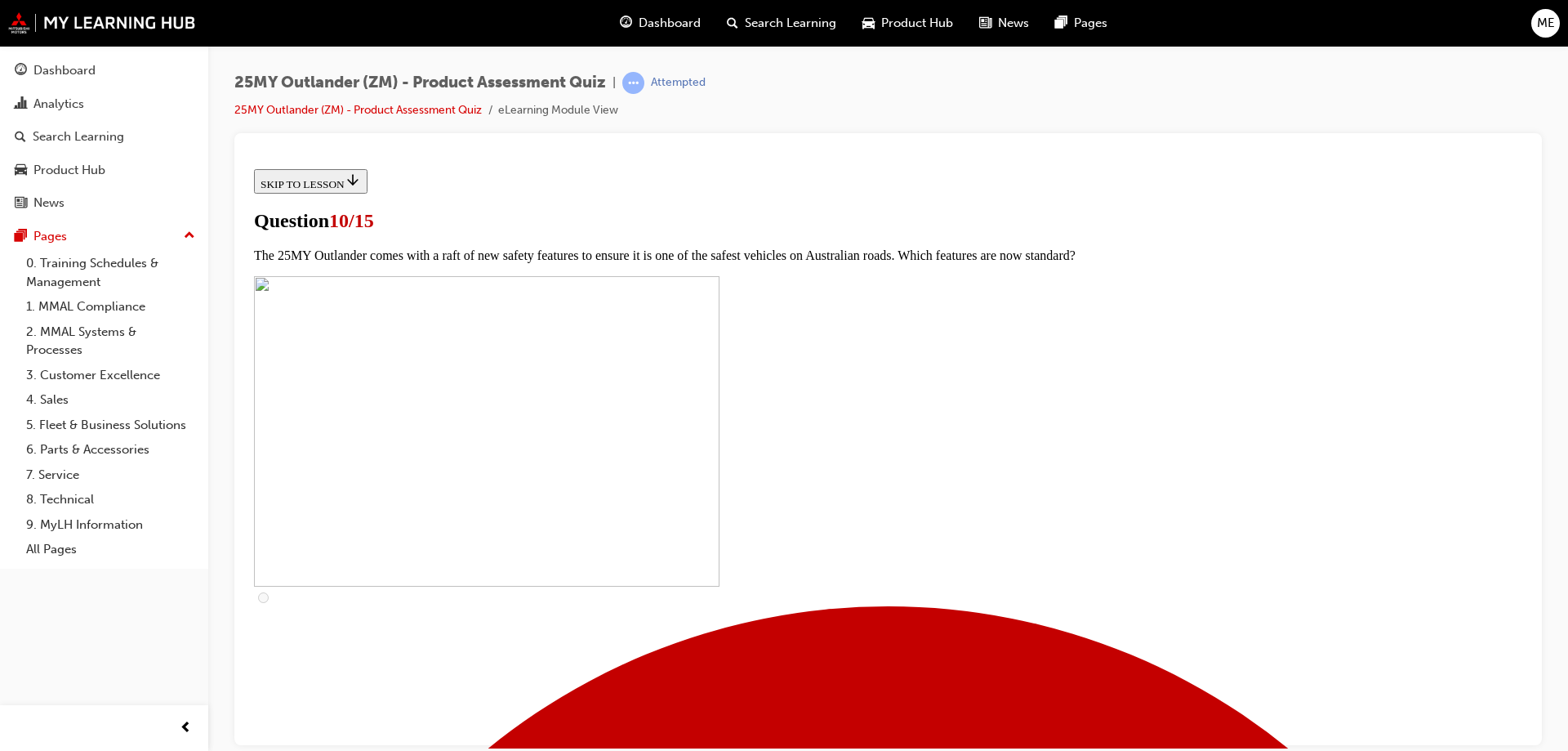
checkbox input "true"
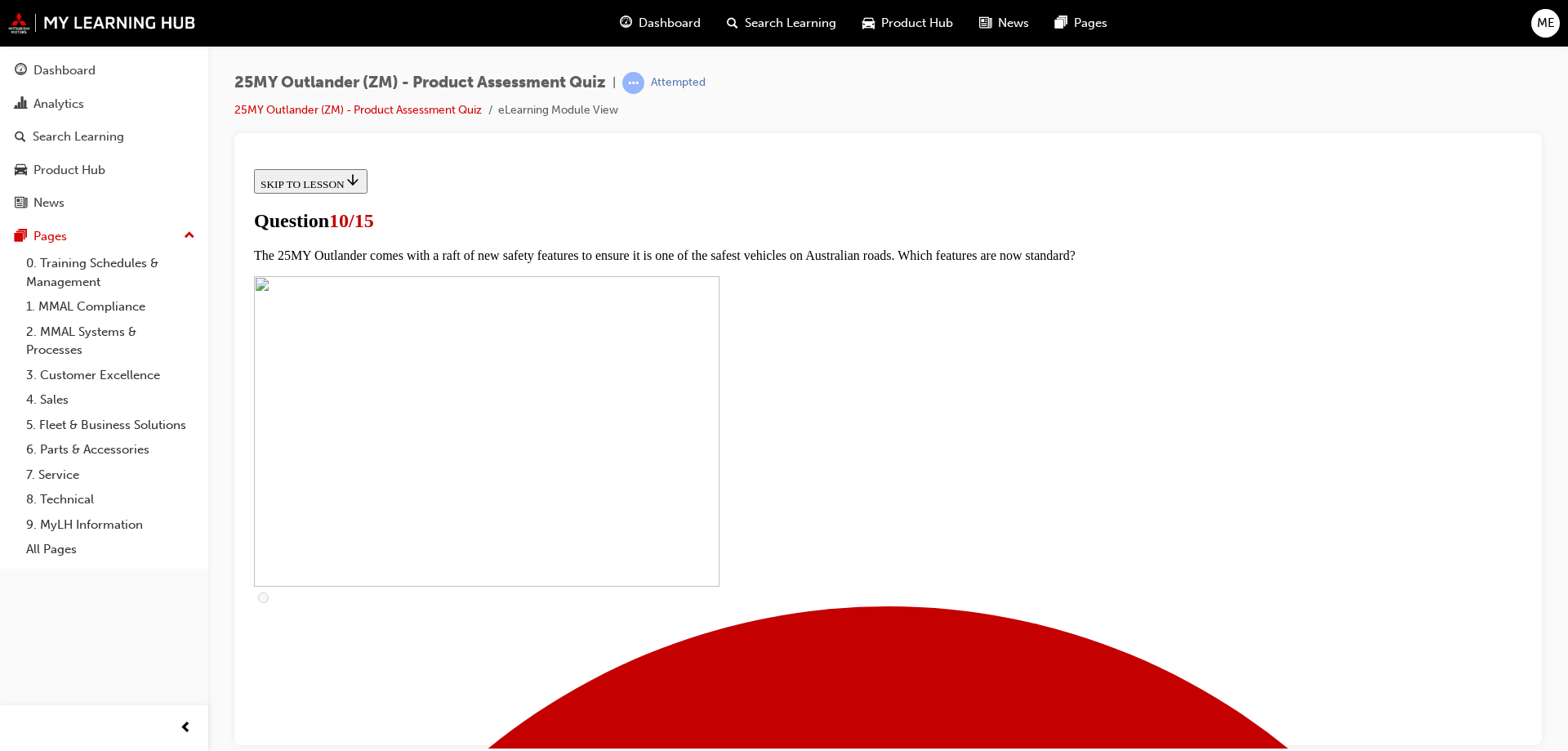
checkbox input "true"
drag, startPoint x: 736, startPoint y: 647, endPoint x: 746, endPoint y: 682, distance: 36.4
checkbox input "true"
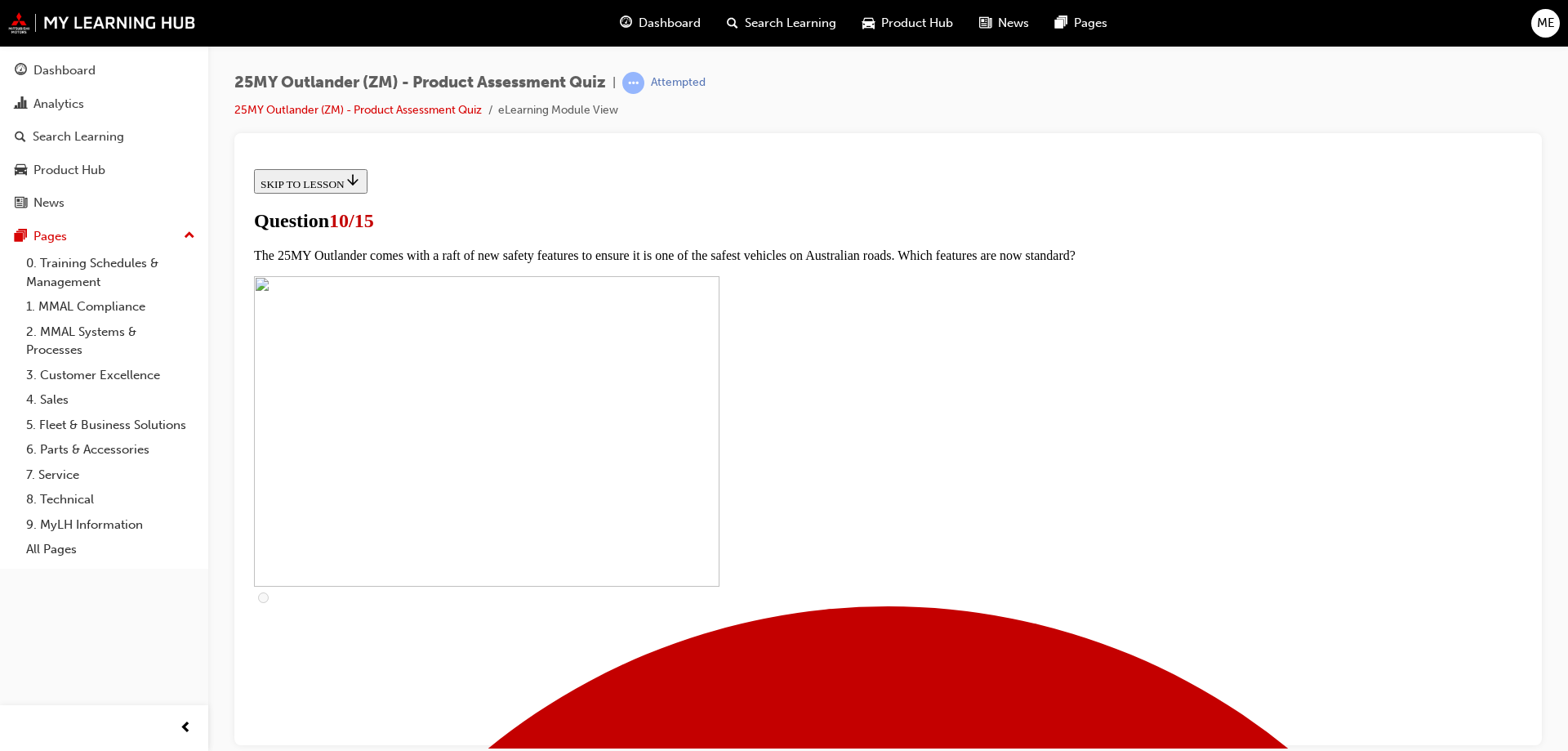
checkbox input "true"
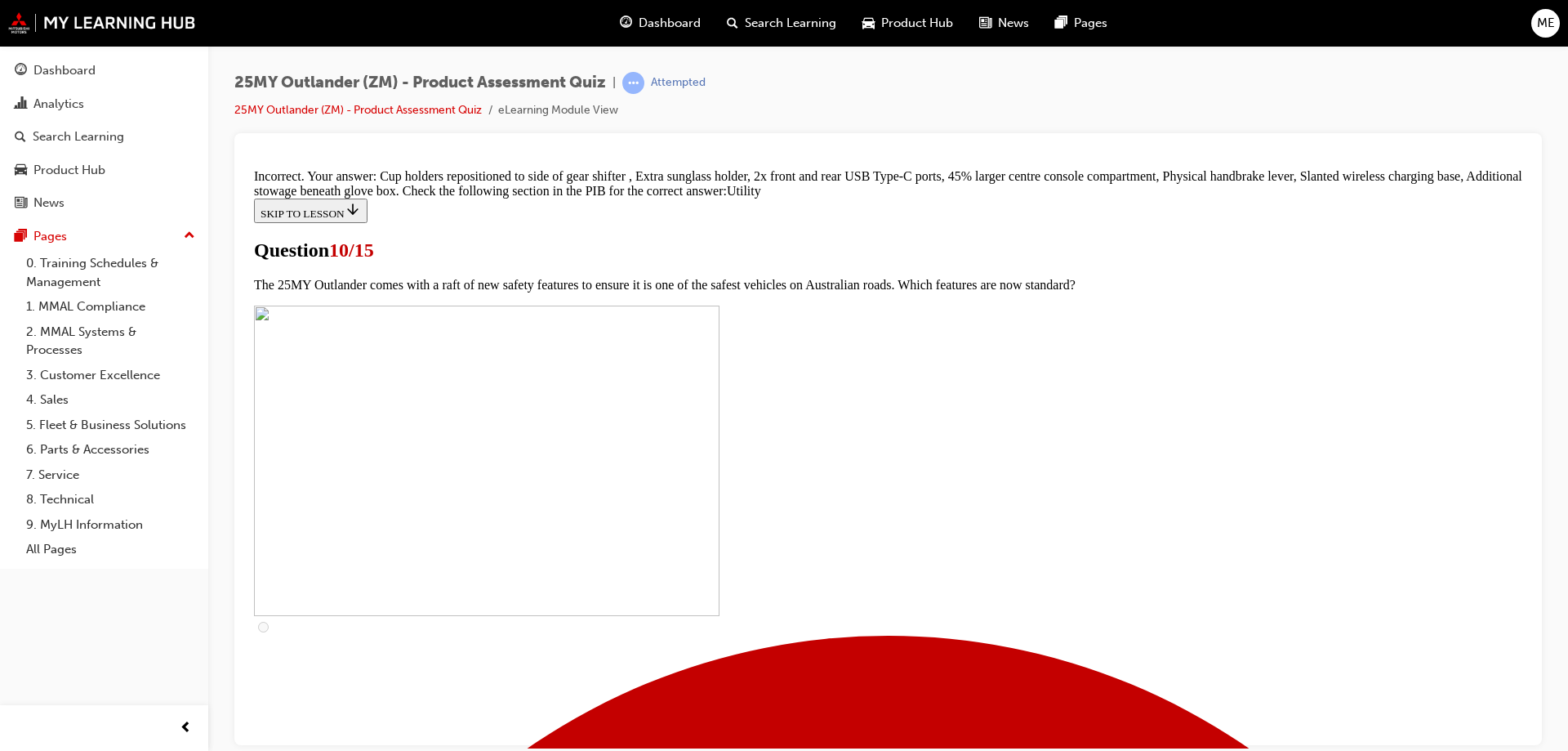
scroll to position [760, 0]
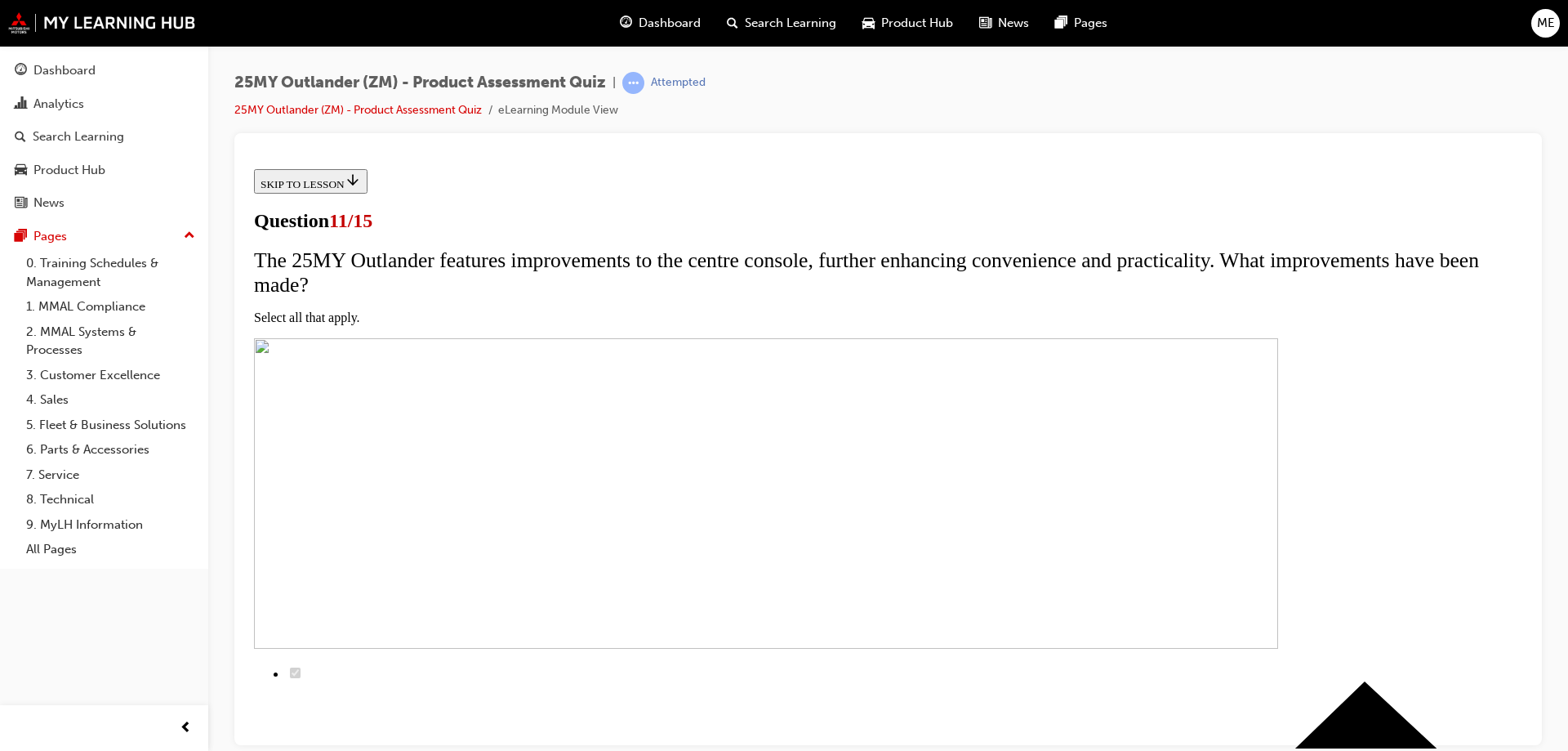
scroll to position [163, 0]
drag, startPoint x: 698, startPoint y: 581, endPoint x: 695, endPoint y: 569, distance: 12.4
checkbox input "true"
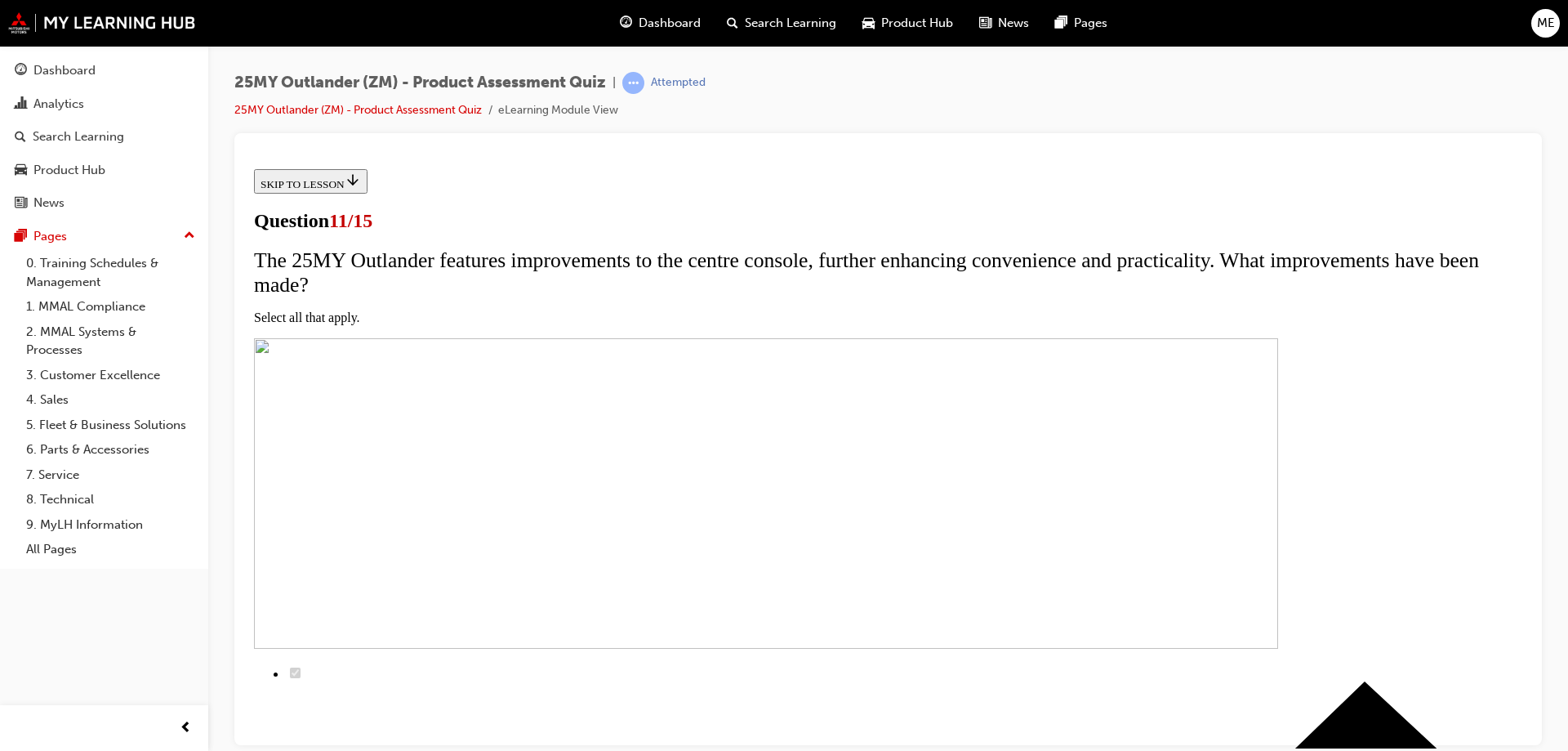
drag, startPoint x: 685, startPoint y: 518, endPoint x: 677, endPoint y: 475, distance: 43.7
checkbox input "true"
drag, startPoint x: 675, startPoint y: 447, endPoint x: 674, endPoint y: 412, distance: 35.0
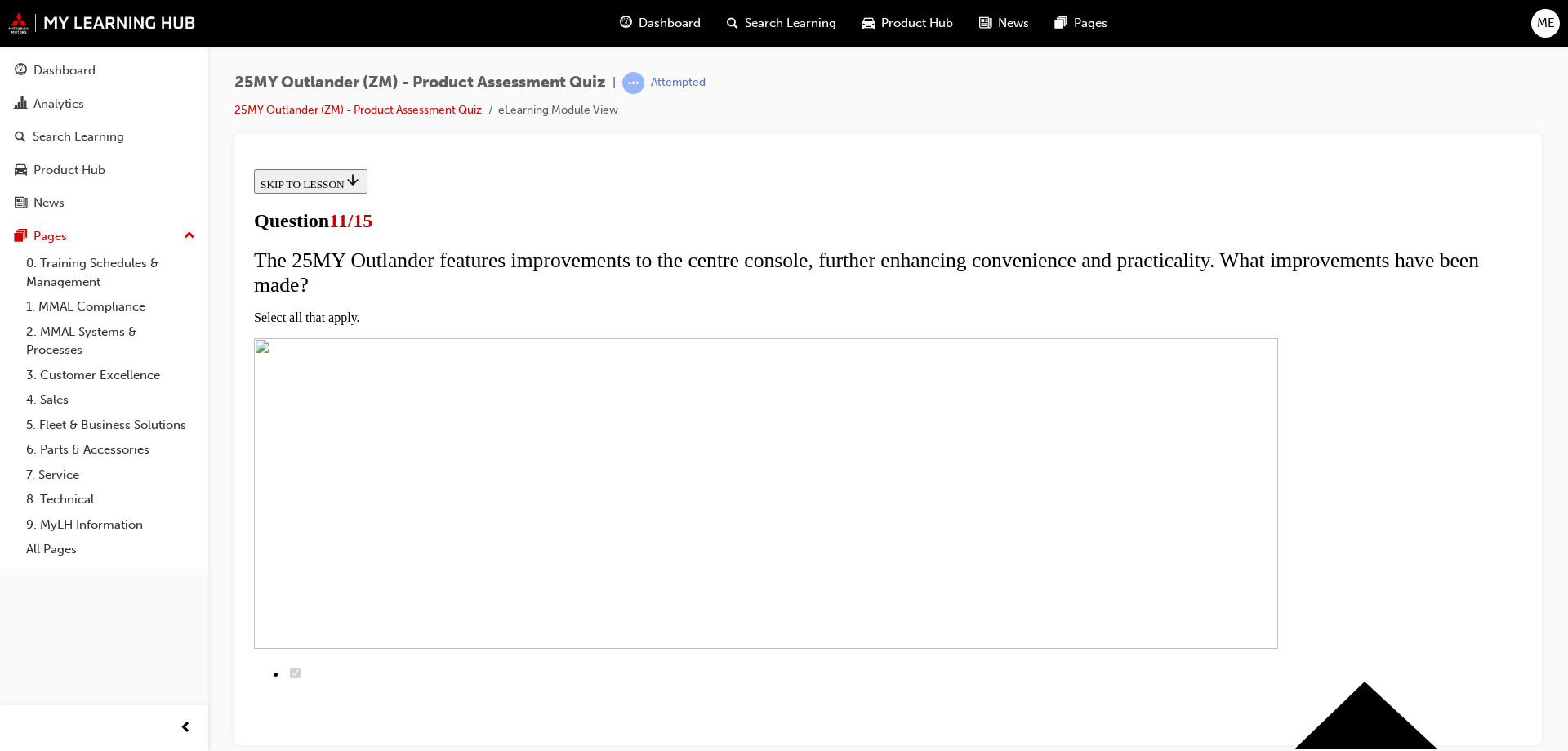
checkbox input "true"
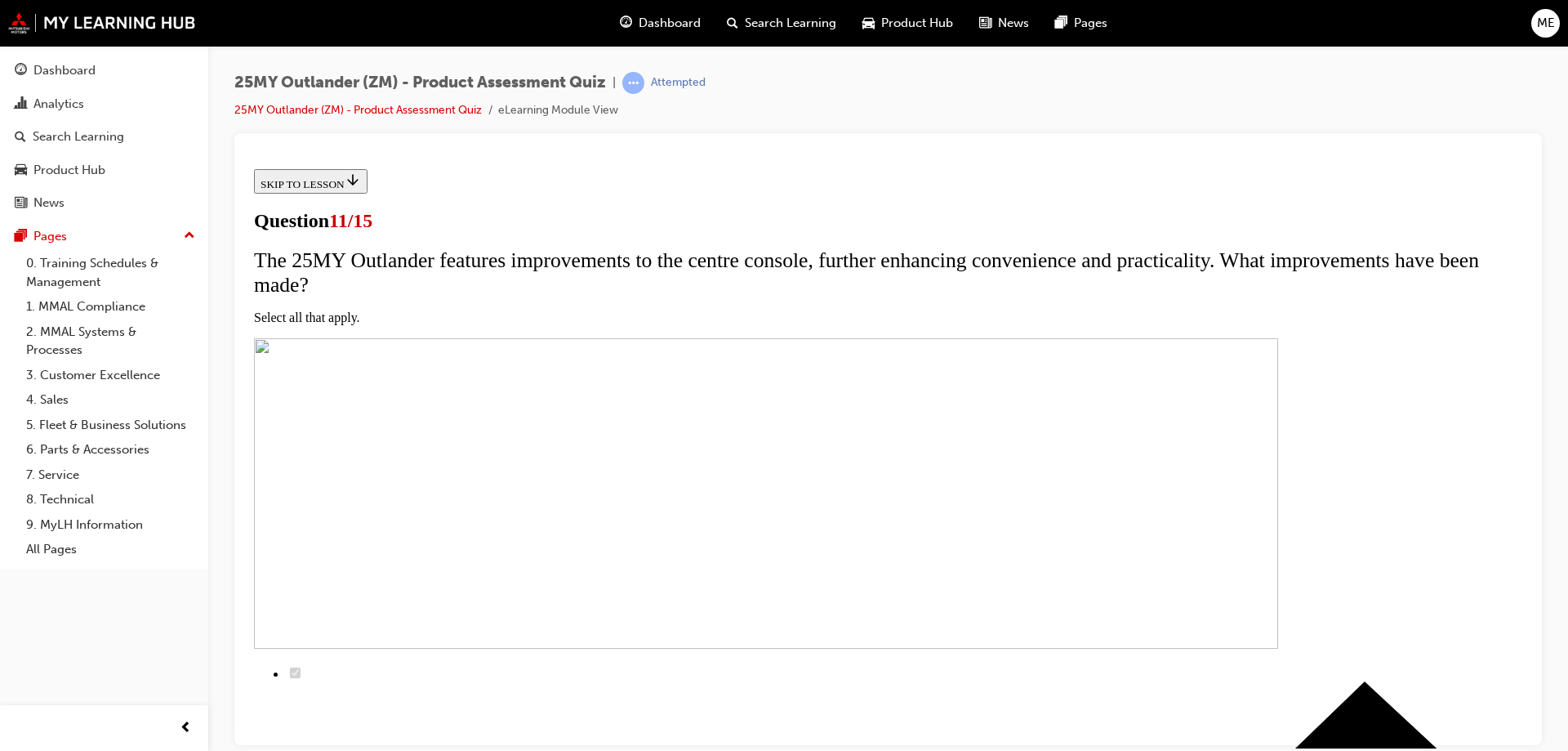
checkbox input "true"
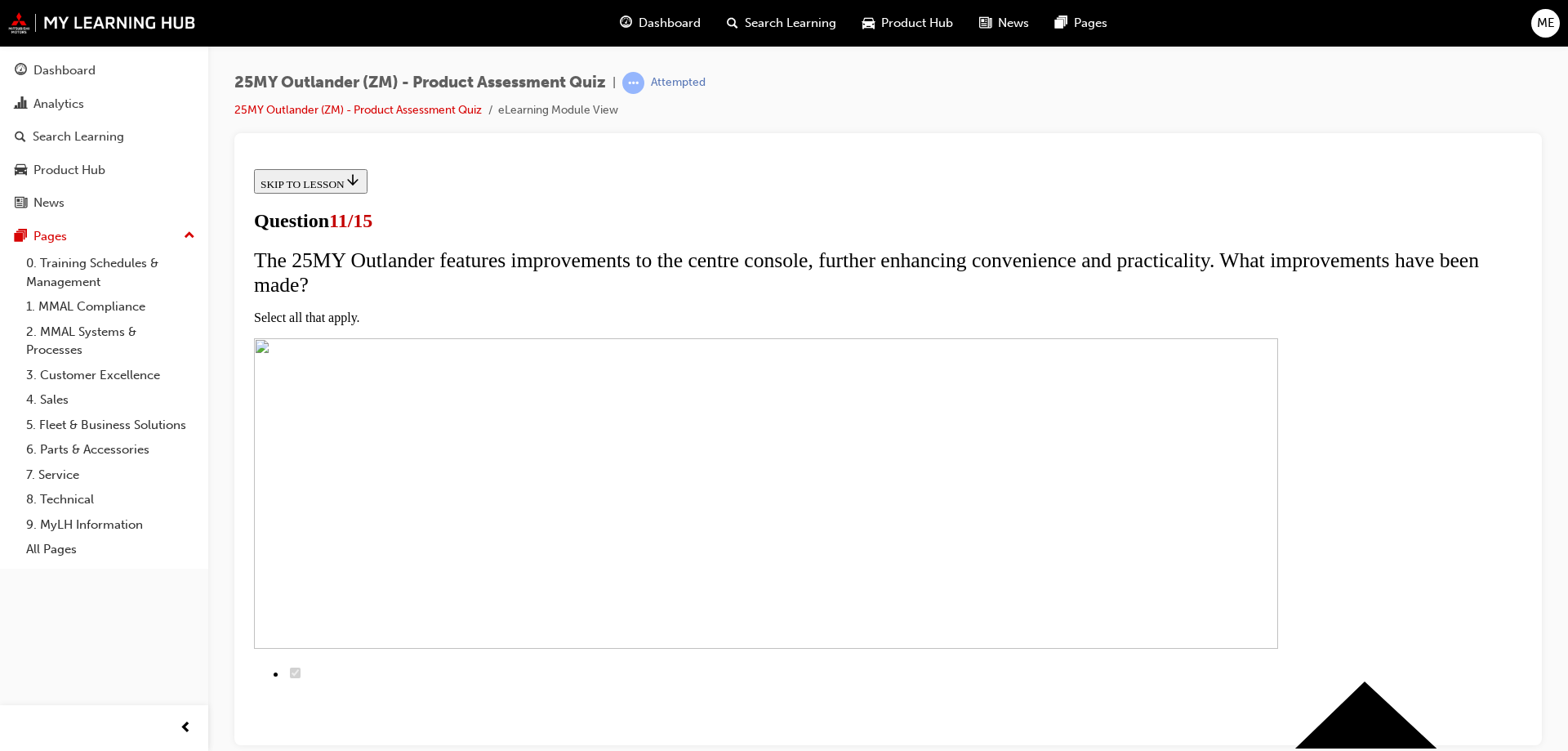
checkbox input "true"
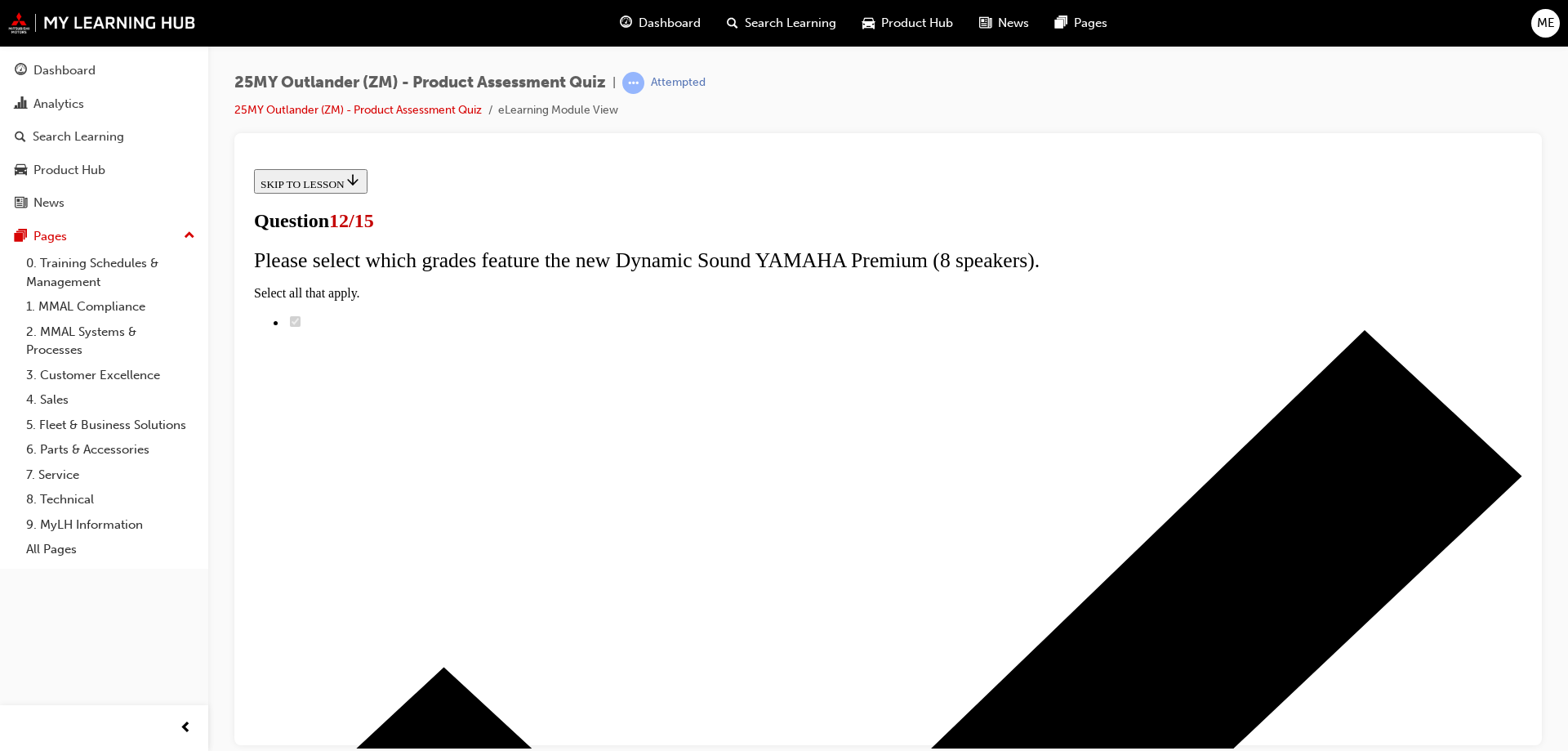
scroll to position [130, 0]
radio input "true"
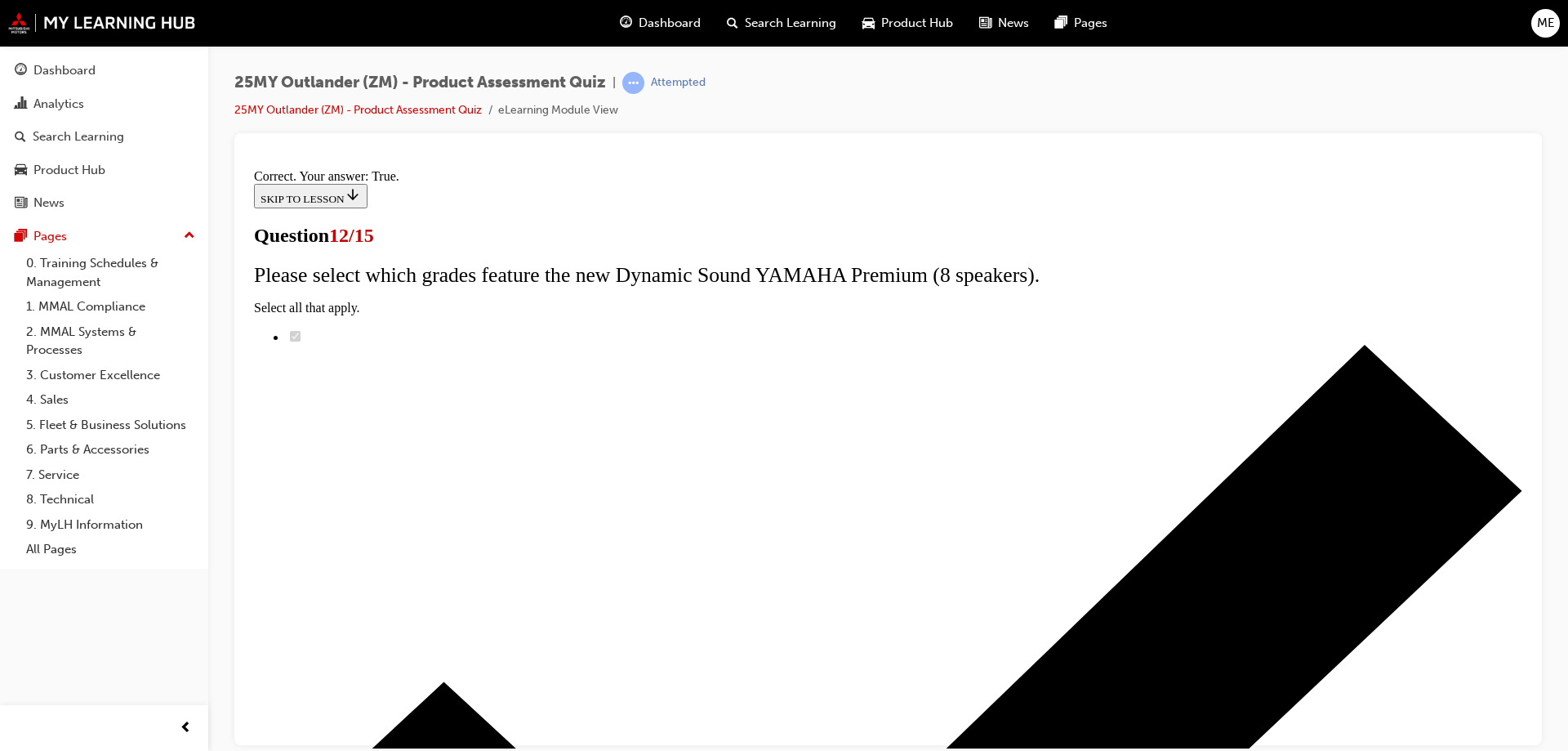
scroll to position [191, 0]
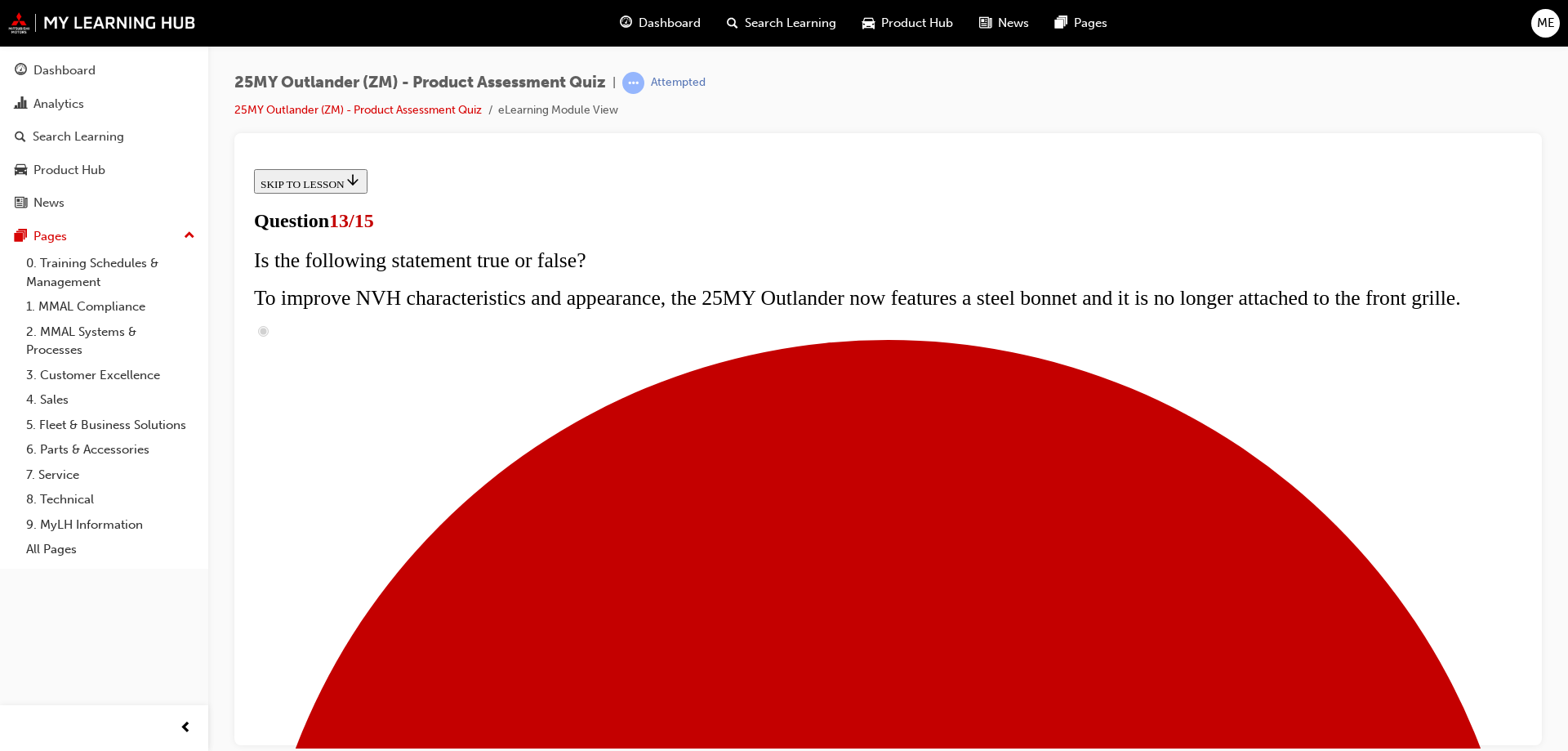
scroll to position [245, 0]
radio input "true"
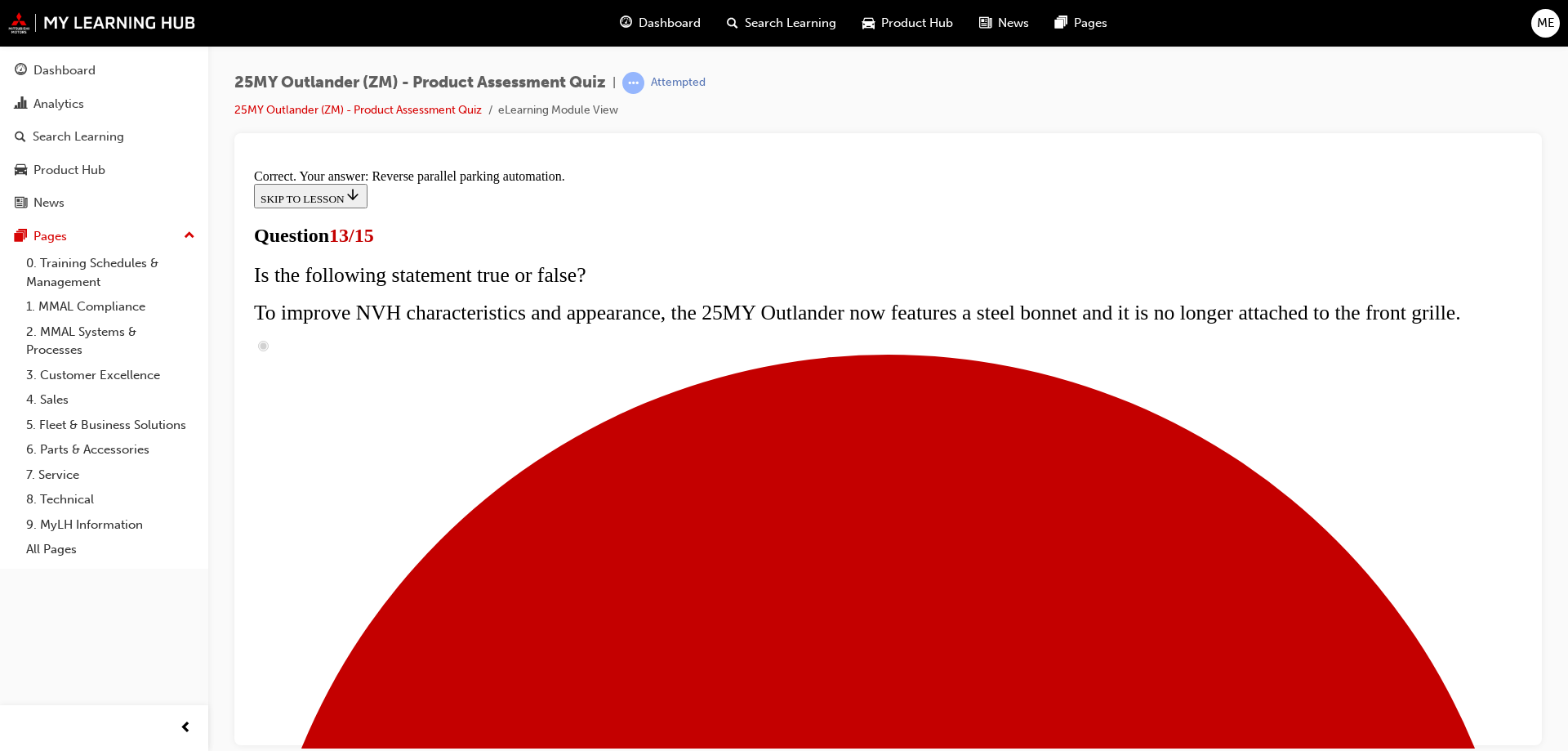
scroll to position [424, 0]
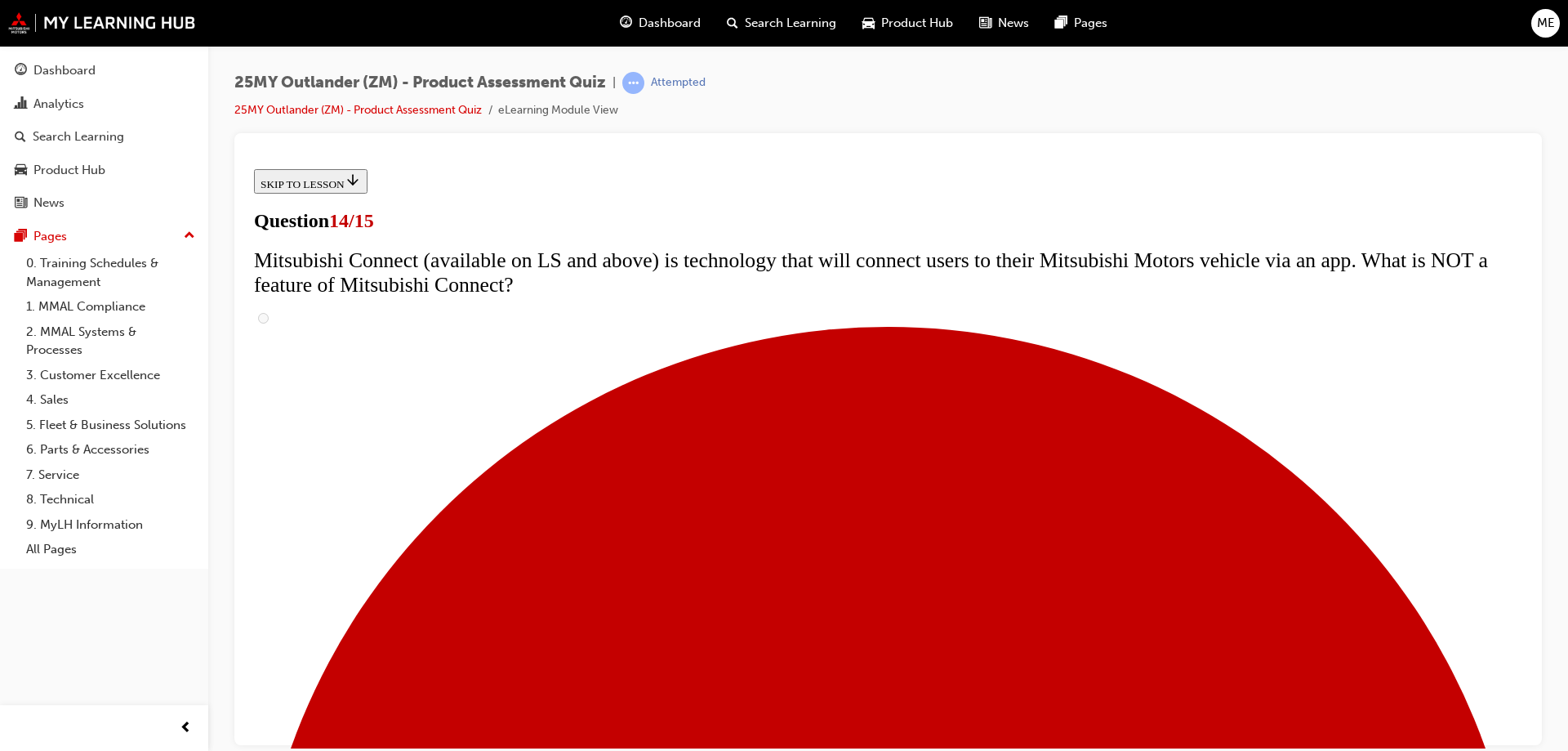
scroll to position [490, 0]
radio input "true"
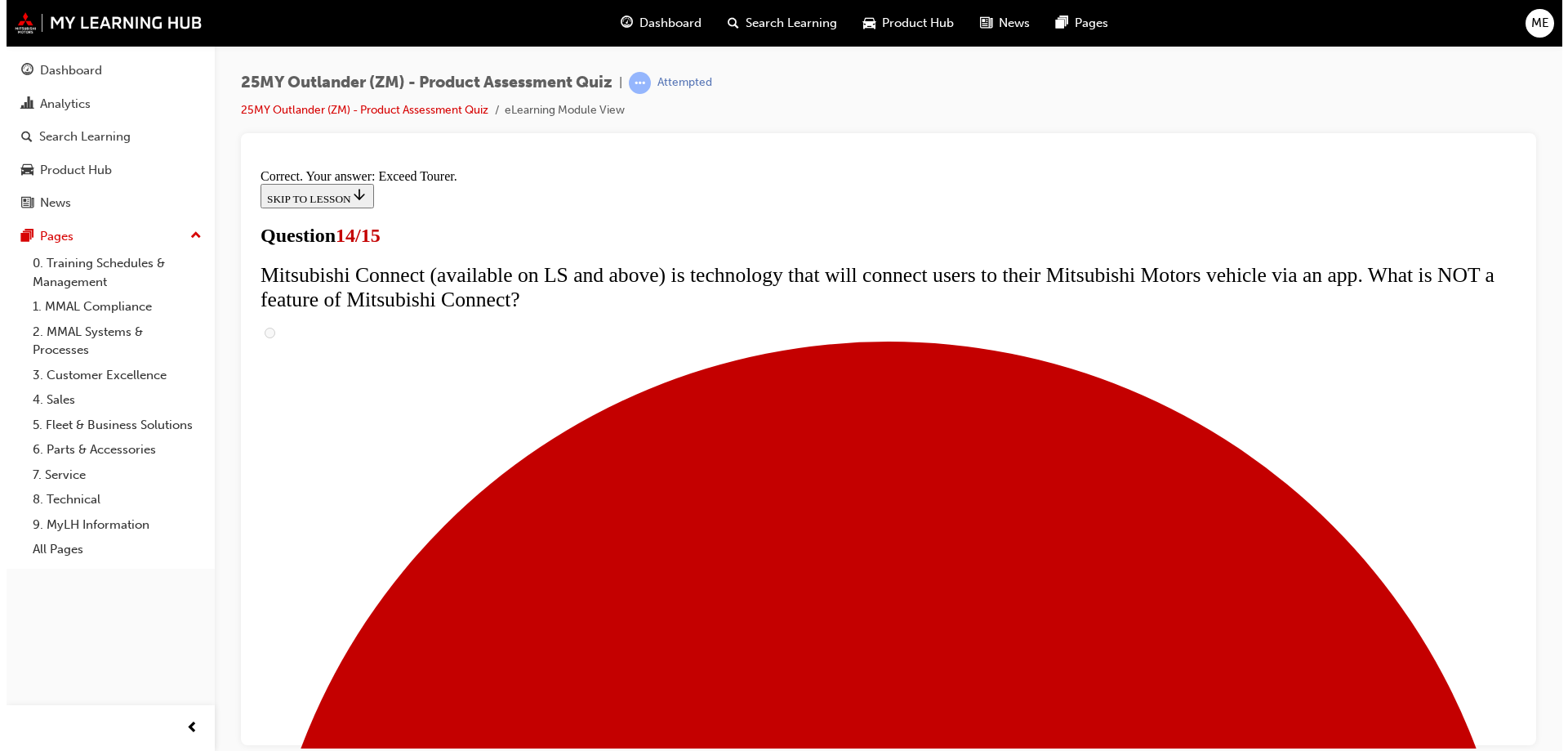
scroll to position [682, 0]
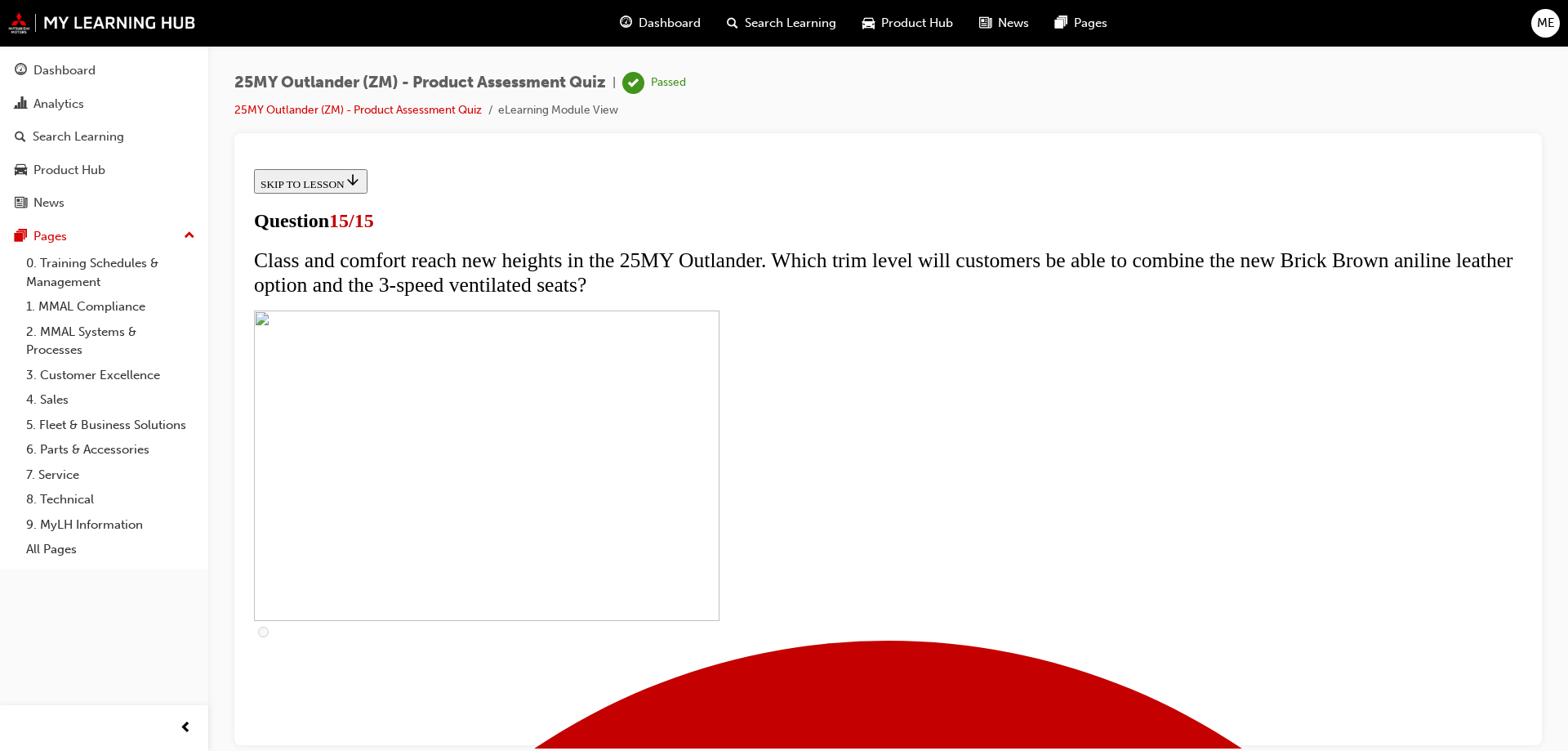
scroll to position [247, 0]
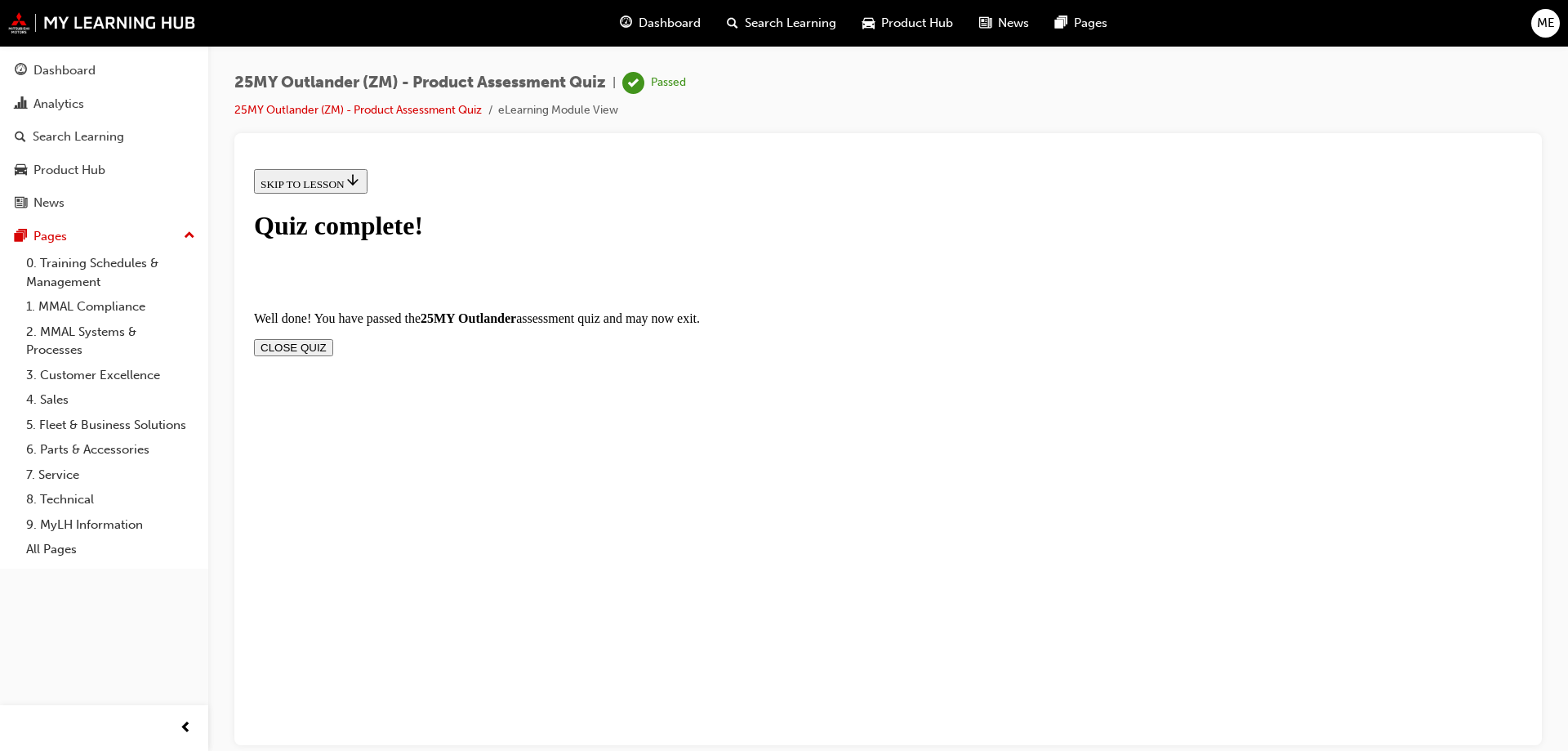
click at [333, 339] on button "CLOSE QUIZ" at bounding box center [293, 347] width 79 height 17
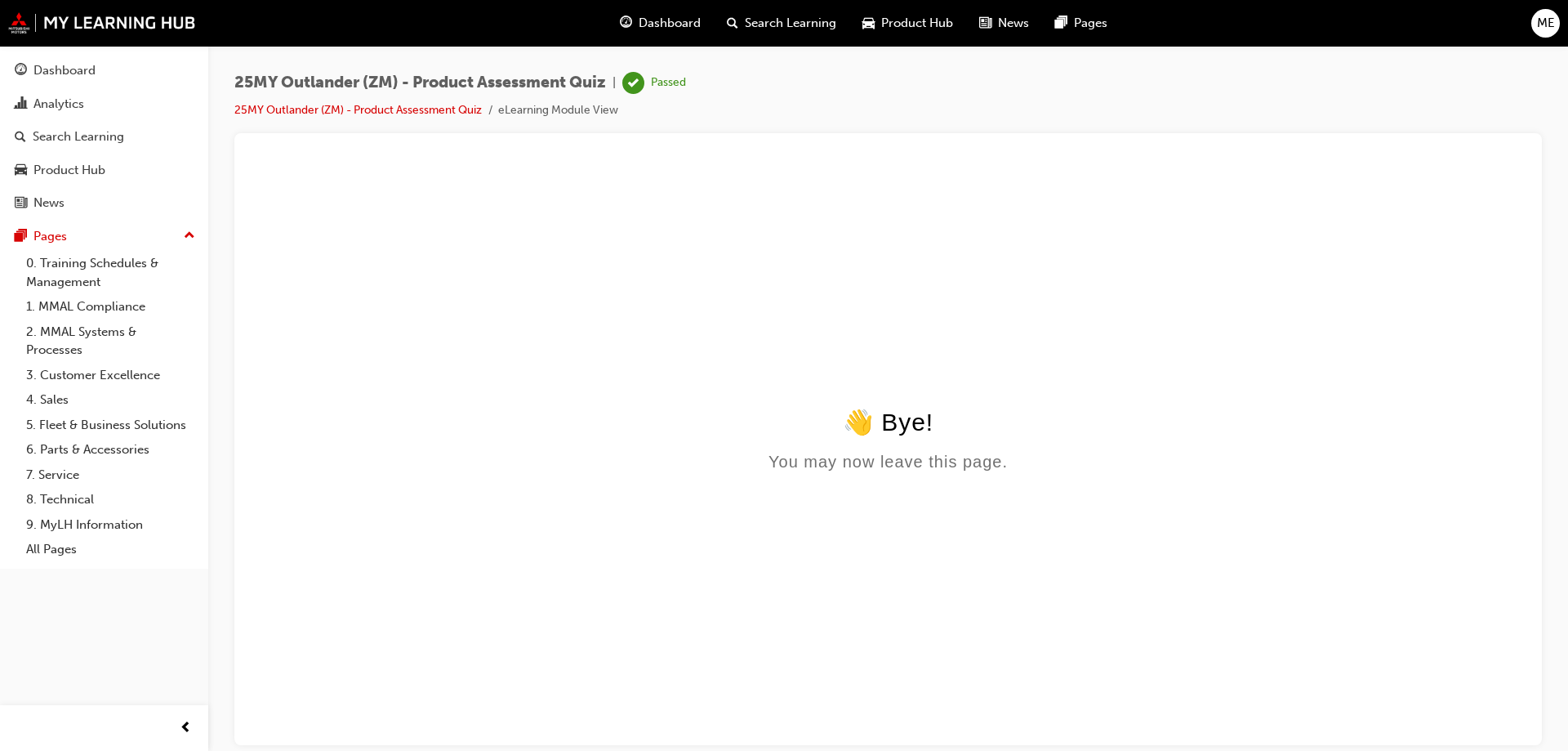
scroll to position [0, 0]
